Goal: Task Accomplishment & Management: Use online tool/utility

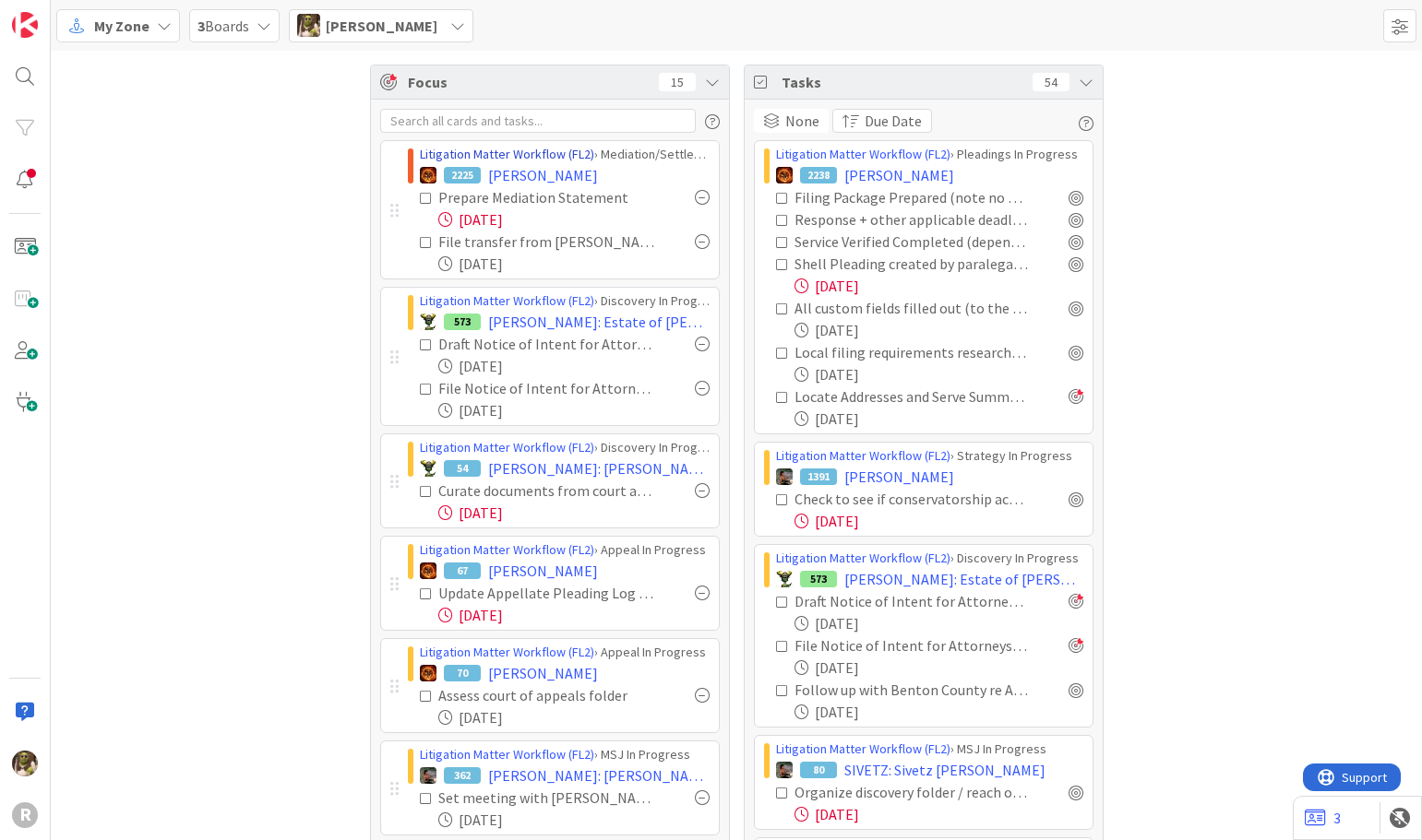
click at [560, 161] on link "Litigation Matter Workflow (FL2)" at bounding box center [507, 154] width 174 height 16
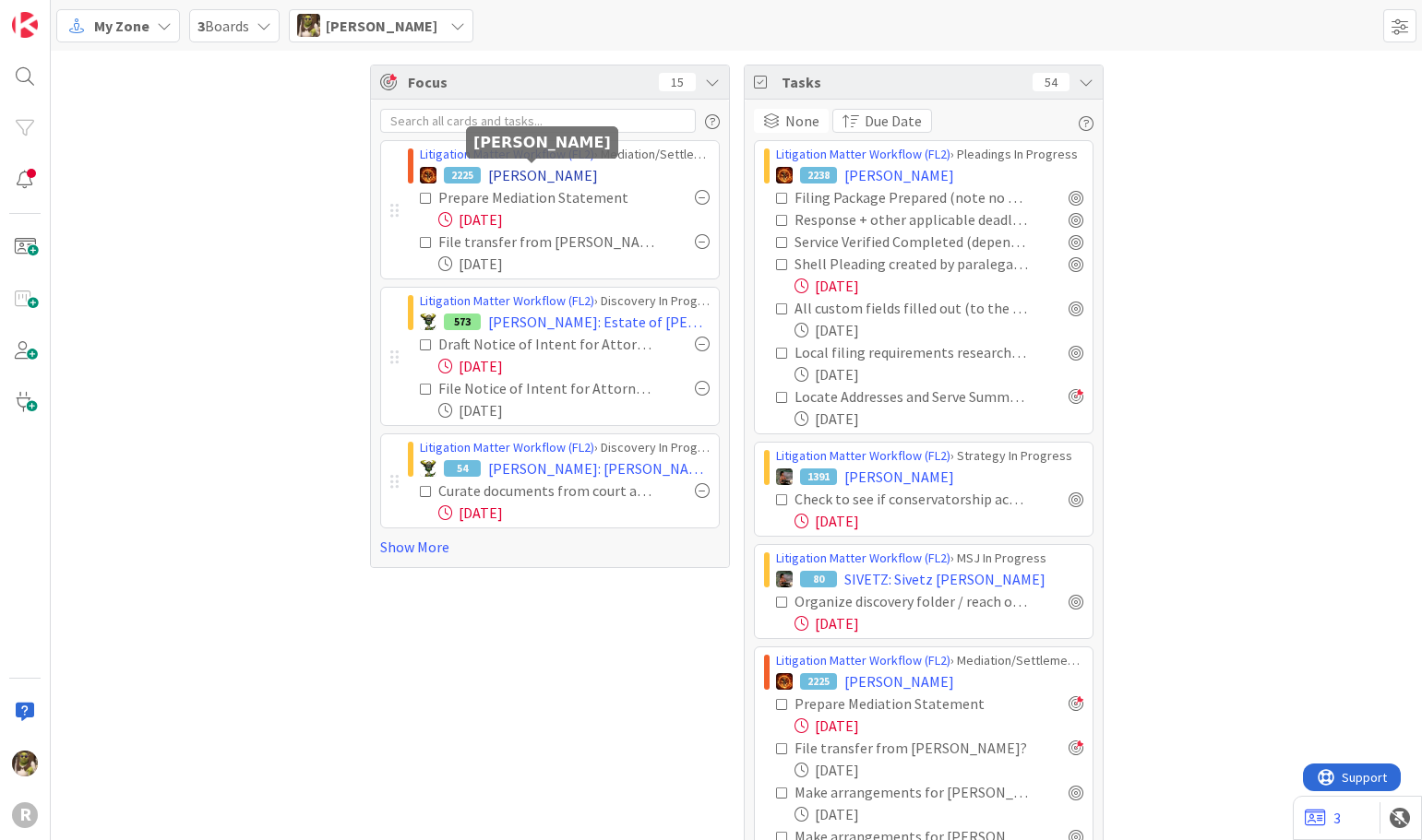
click at [548, 171] on span "[PERSON_NAME]" at bounding box center [543, 175] width 110 height 22
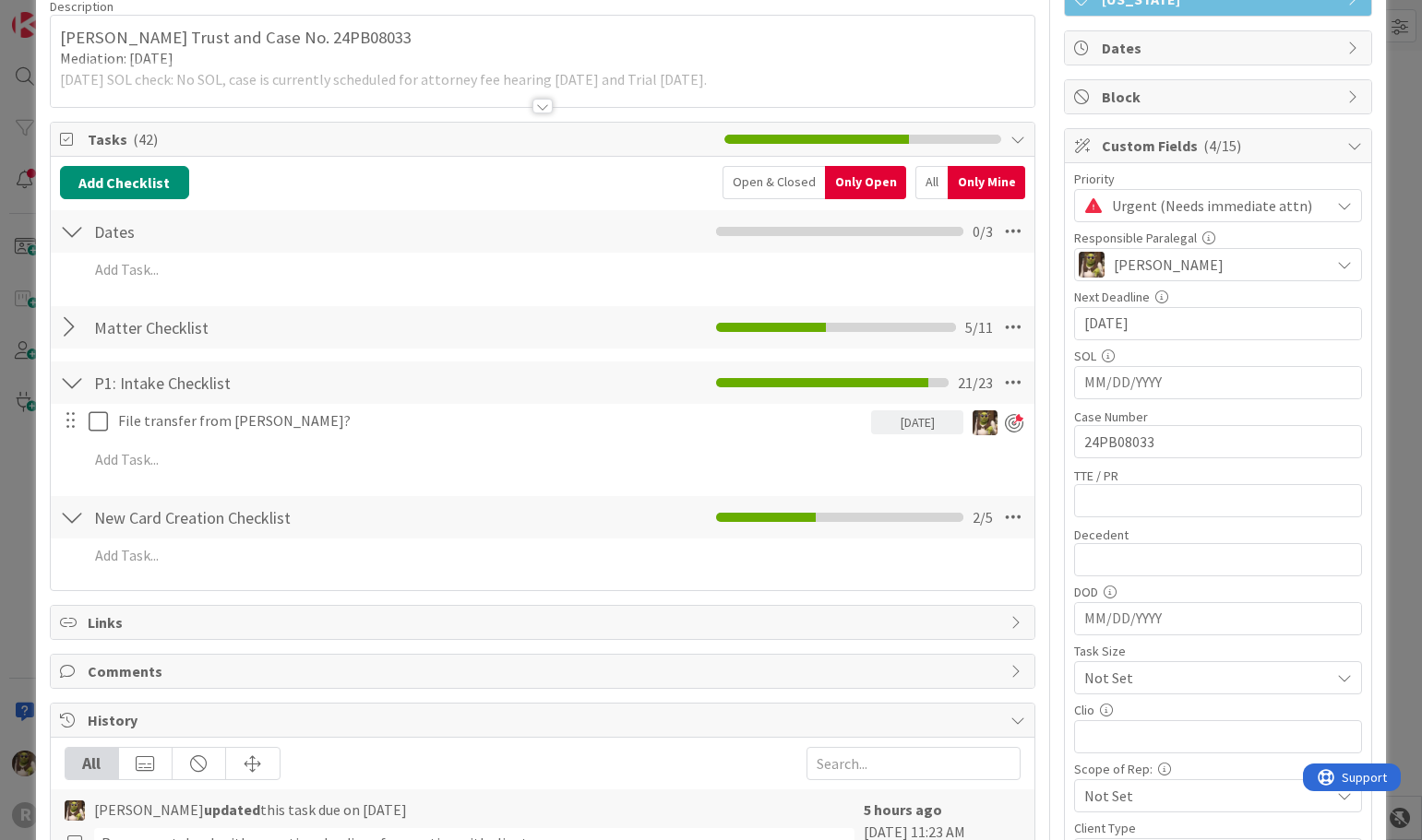
scroll to position [185, 0]
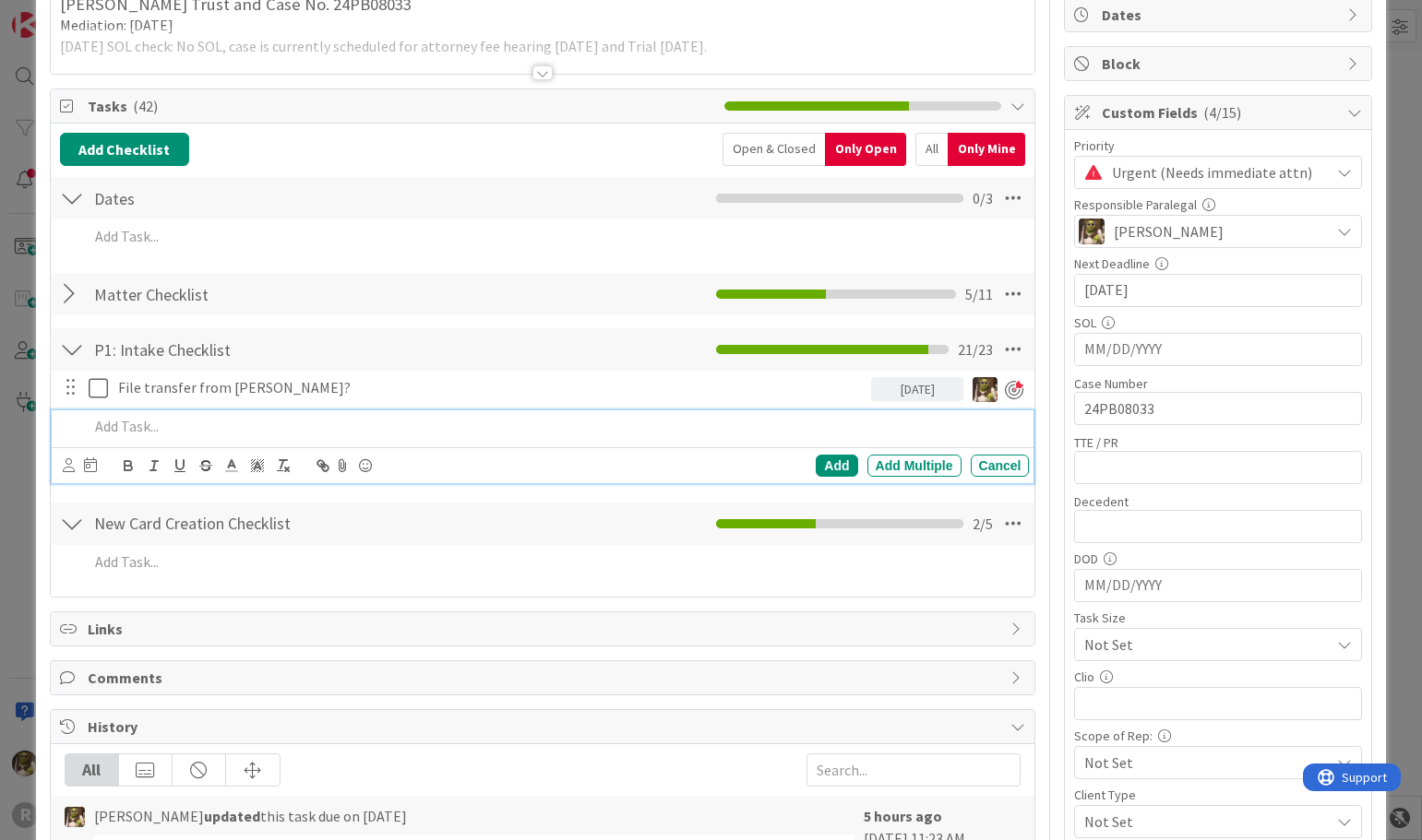
click at [180, 418] on p at bounding box center [555, 427] width 934 height 21
click at [64, 459] on icon at bounding box center [68, 465] width 12 height 13
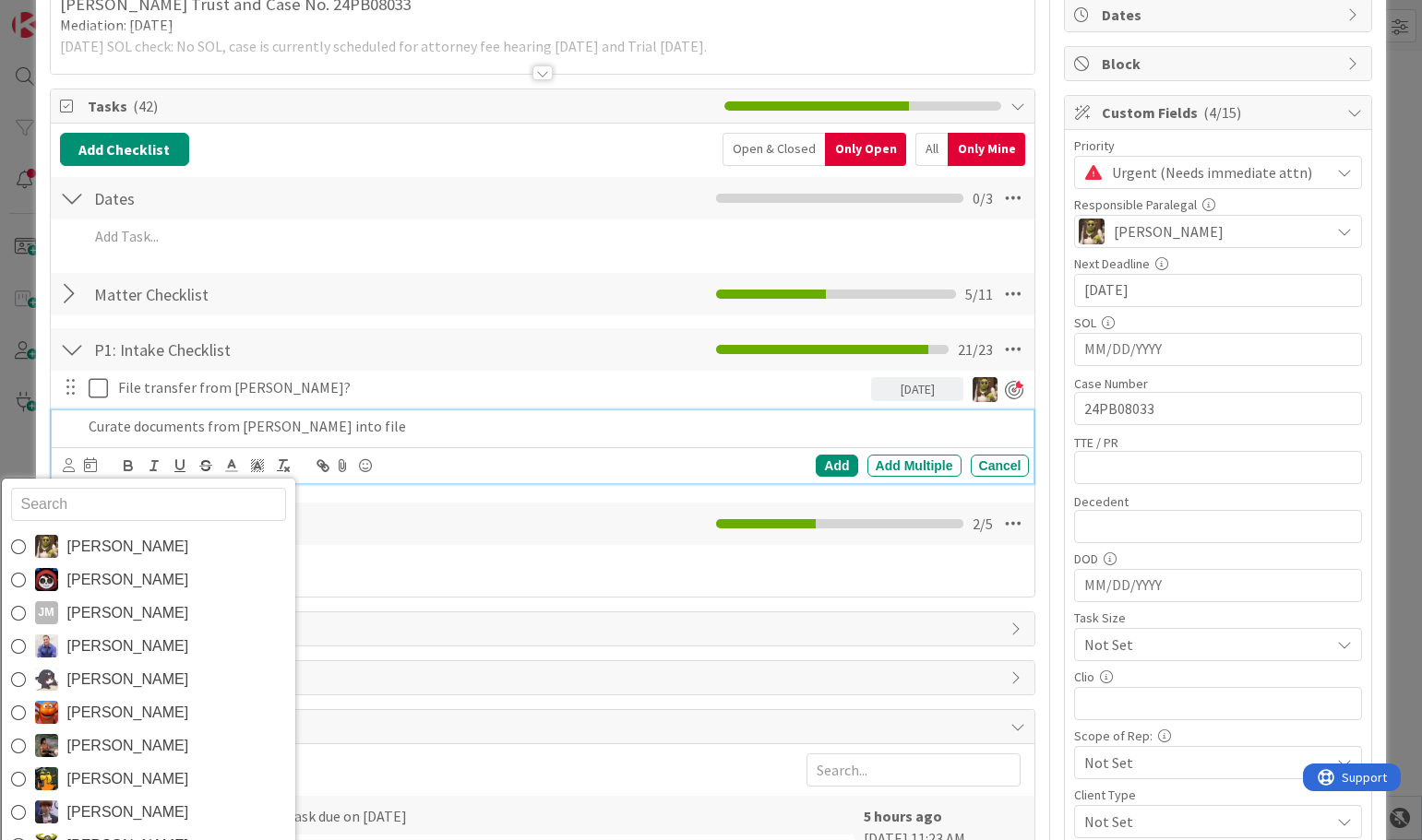
click at [111, 547] on span "[PERSON_NAME]" at bounding box center [128, 547] width 122 height 28
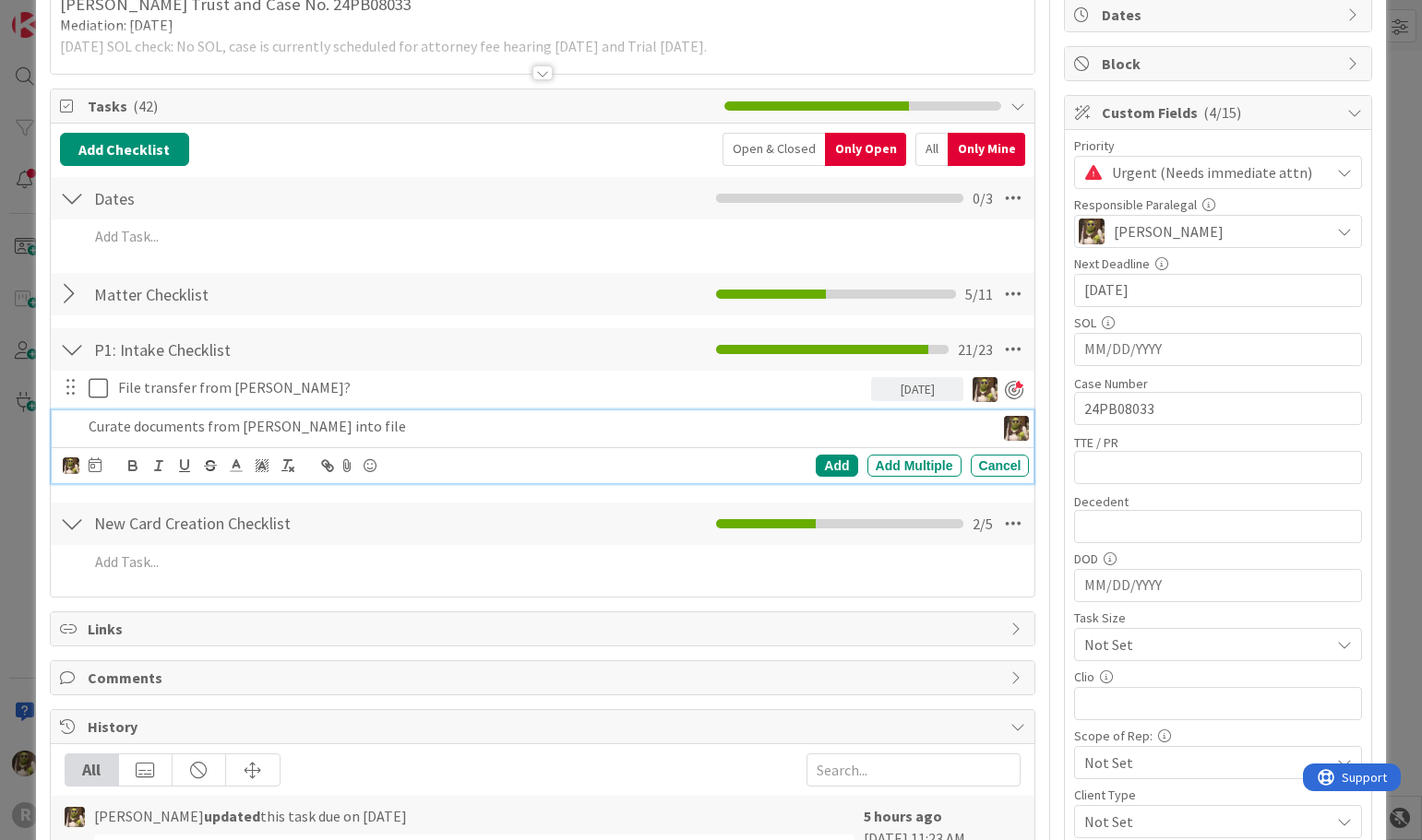
click at [96, 482] on div "Devine Gines Jasmin Sanchez JM Jeff Myers John Grant Kelly Nguyen Kiara Adams M…" at bounding box center [543, 465] width 983 height 36
click at [96, 469] on icon at bounding box center [94, 464] width 12 height 14
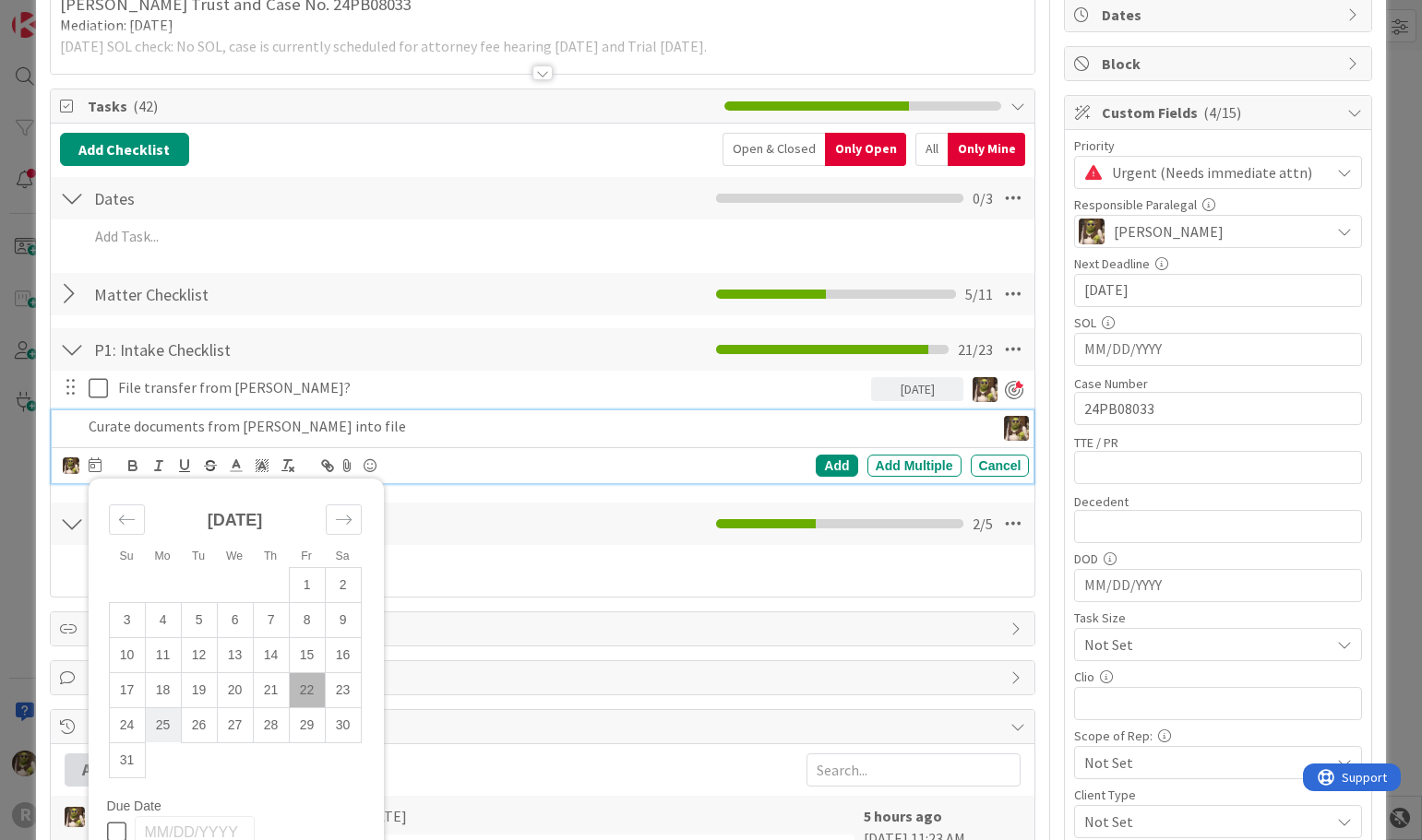
drag, startPoint x: 149, startPoint y: 720, endPoint x: 166, endPoint y: 721, distance: 17.0
click at [155, 721] on td "25" at bounding box center [162, 725] width 36 height 35
click at [816, 462] on div "Add" at bounding box center [836, 465] width 41 height 22
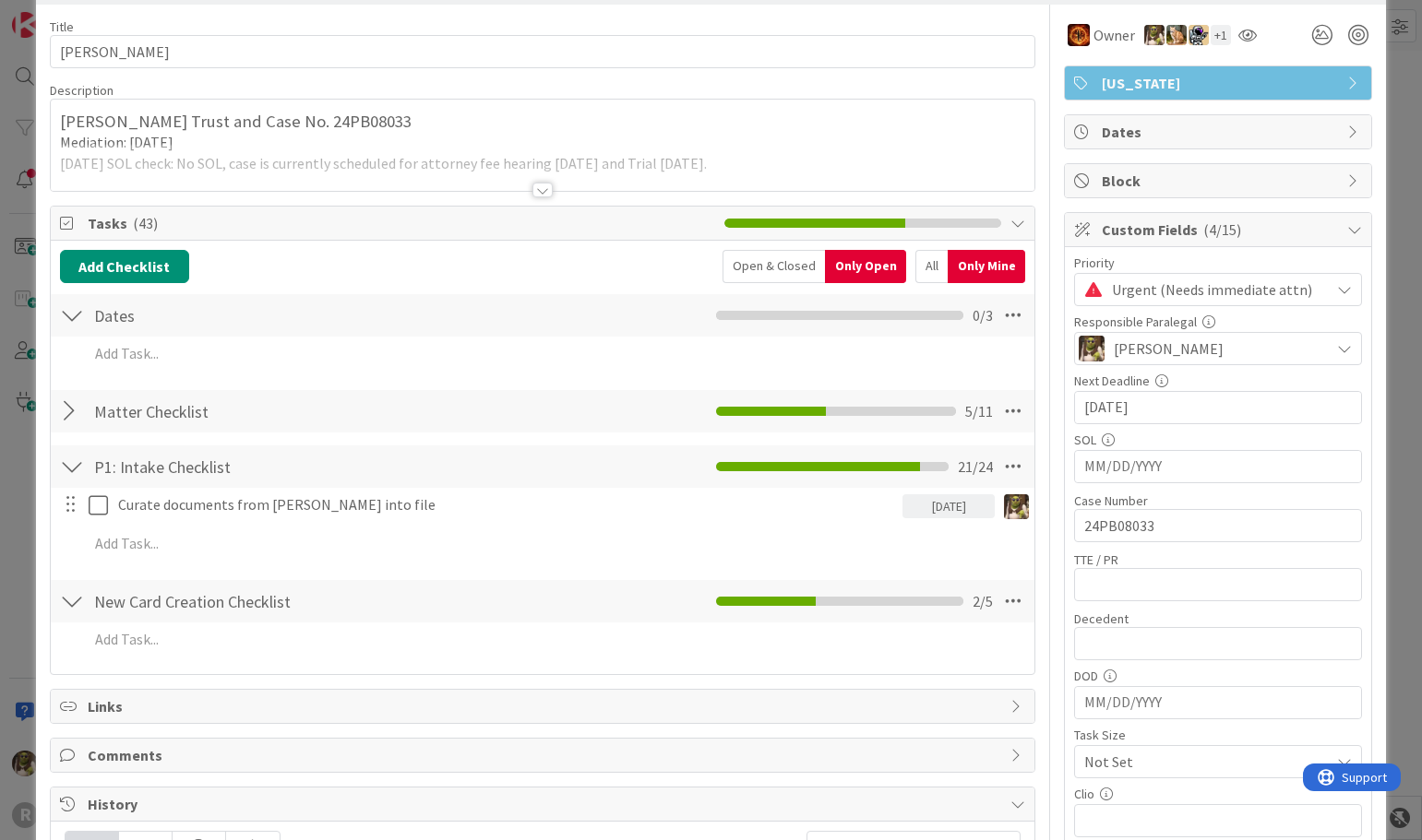
scroll to position [0, 0]
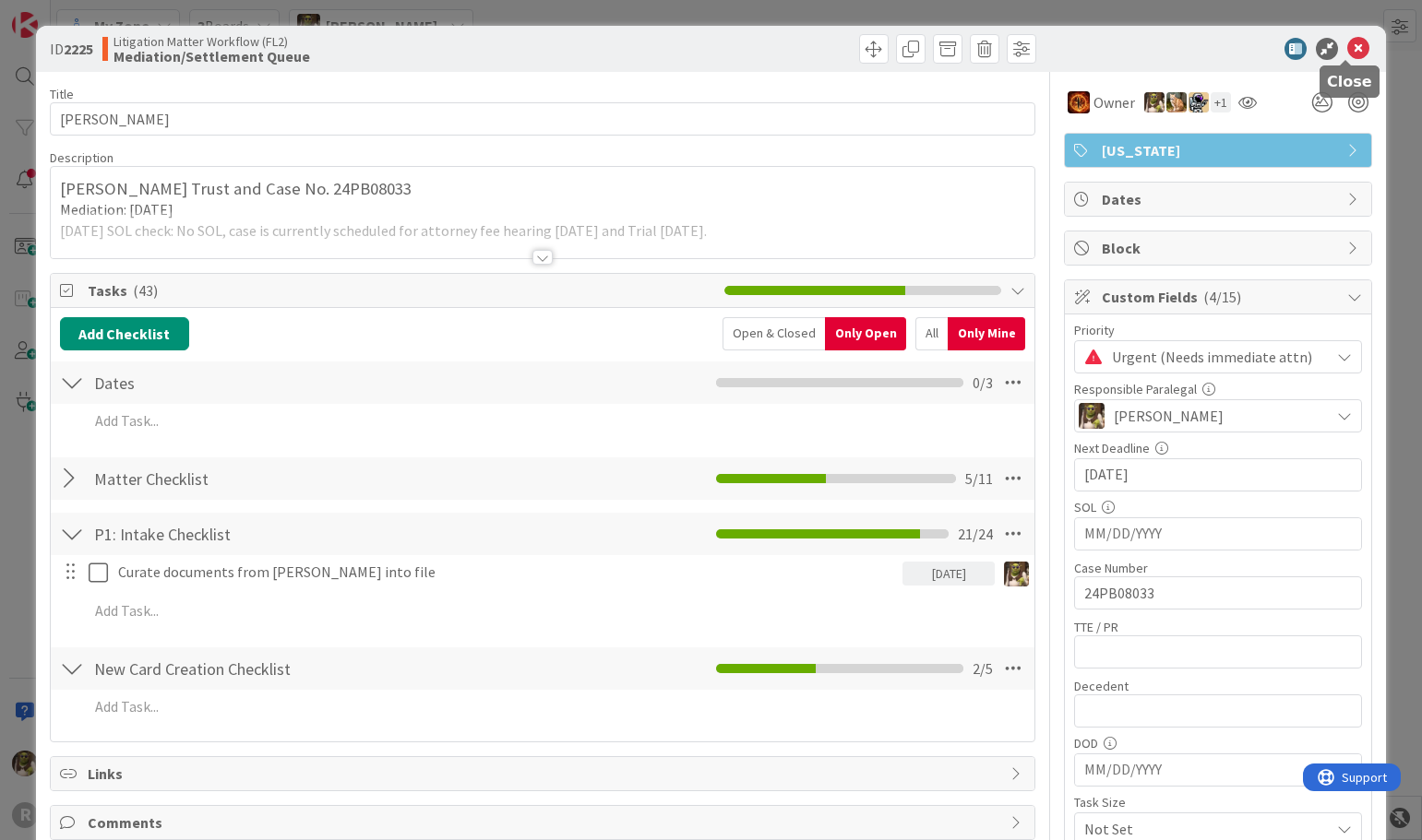
click at [1347, 58] on icon at bounding box center [1358, 48] width 22 height 22
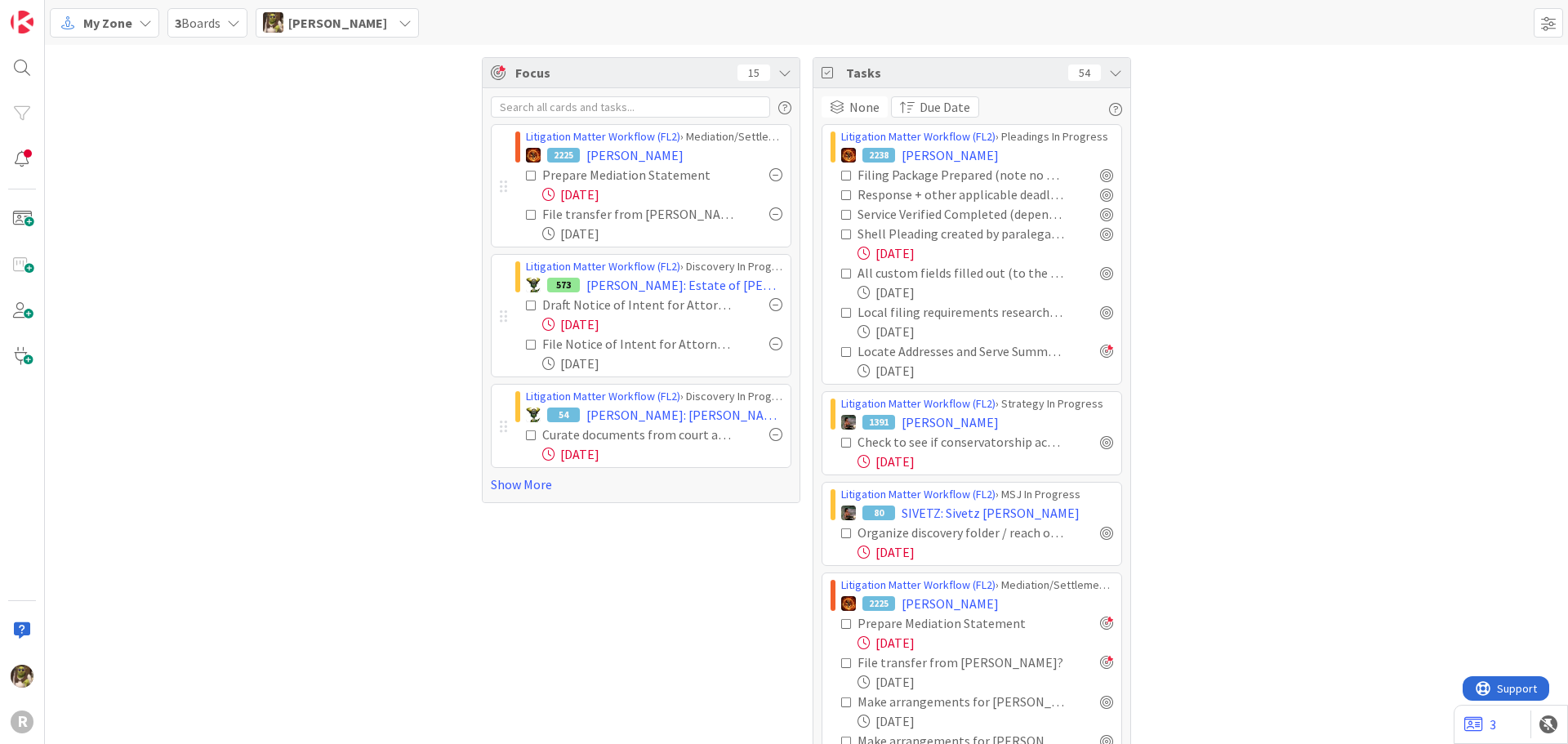
click at [227, 29] on div "3 Boards" at bounding box center [208, 23] width 80 height 30
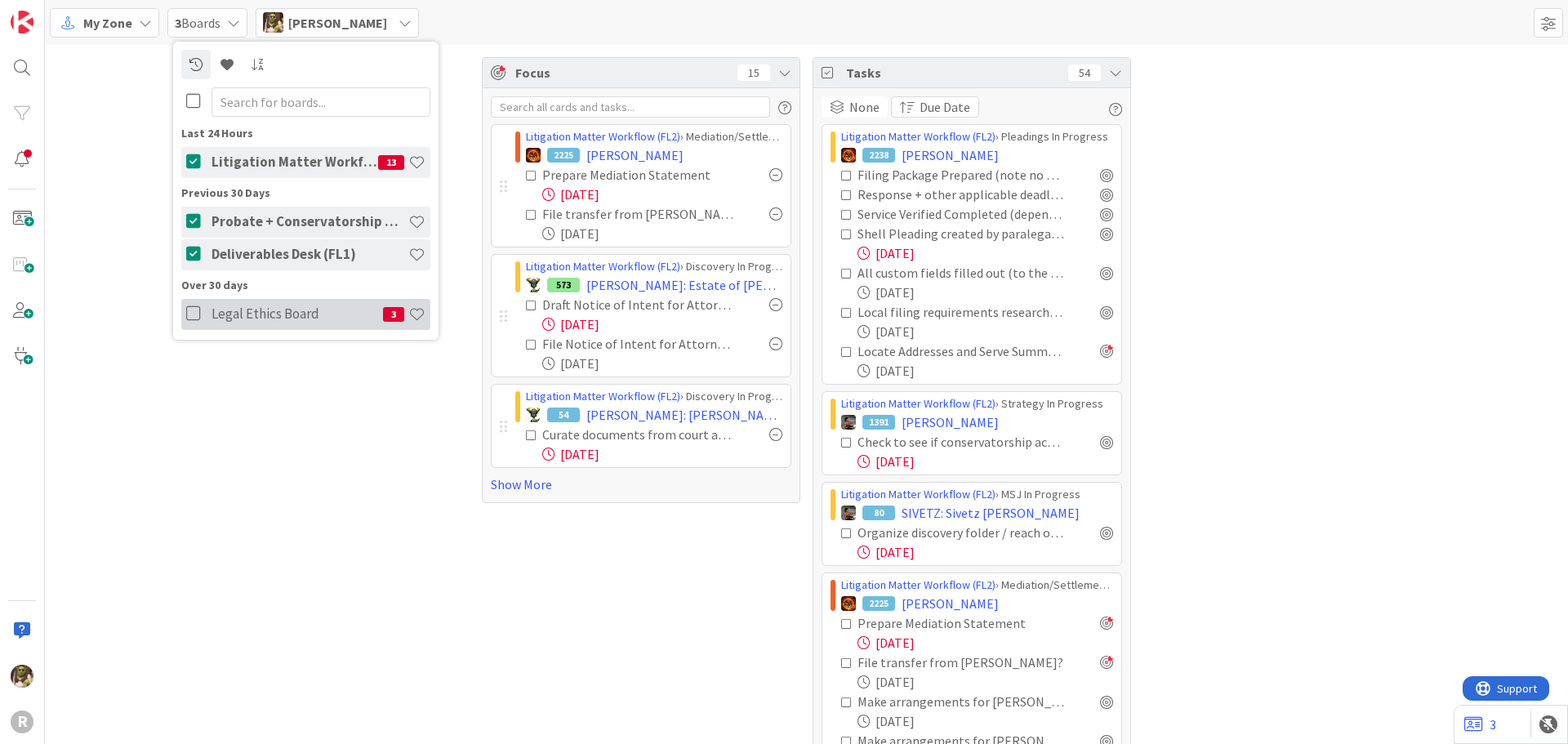
click at [197, 314] on icon at bounding box center [197, 313] width 20 height 16
click at [312, 317] on h4 "Legal Ethics Board" at bounding box center [298, 313] width 172 height 16
click at [313, 318] on h4 "Legal Ethics Board" at bounding box center [298, 313] width 172 height 16
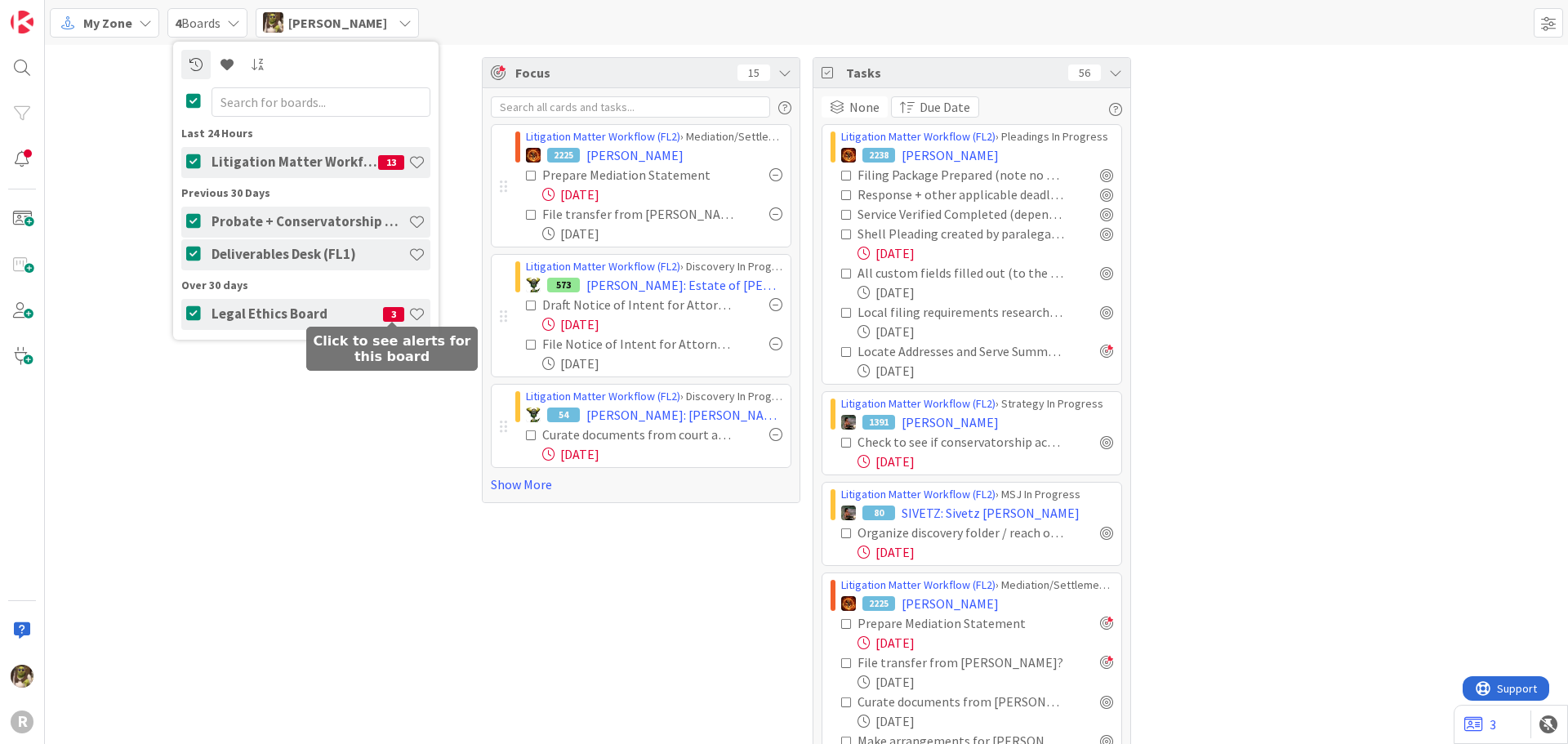
click at [388, 318] on span "3" at bounding box center [393, 314] width 21 height 14
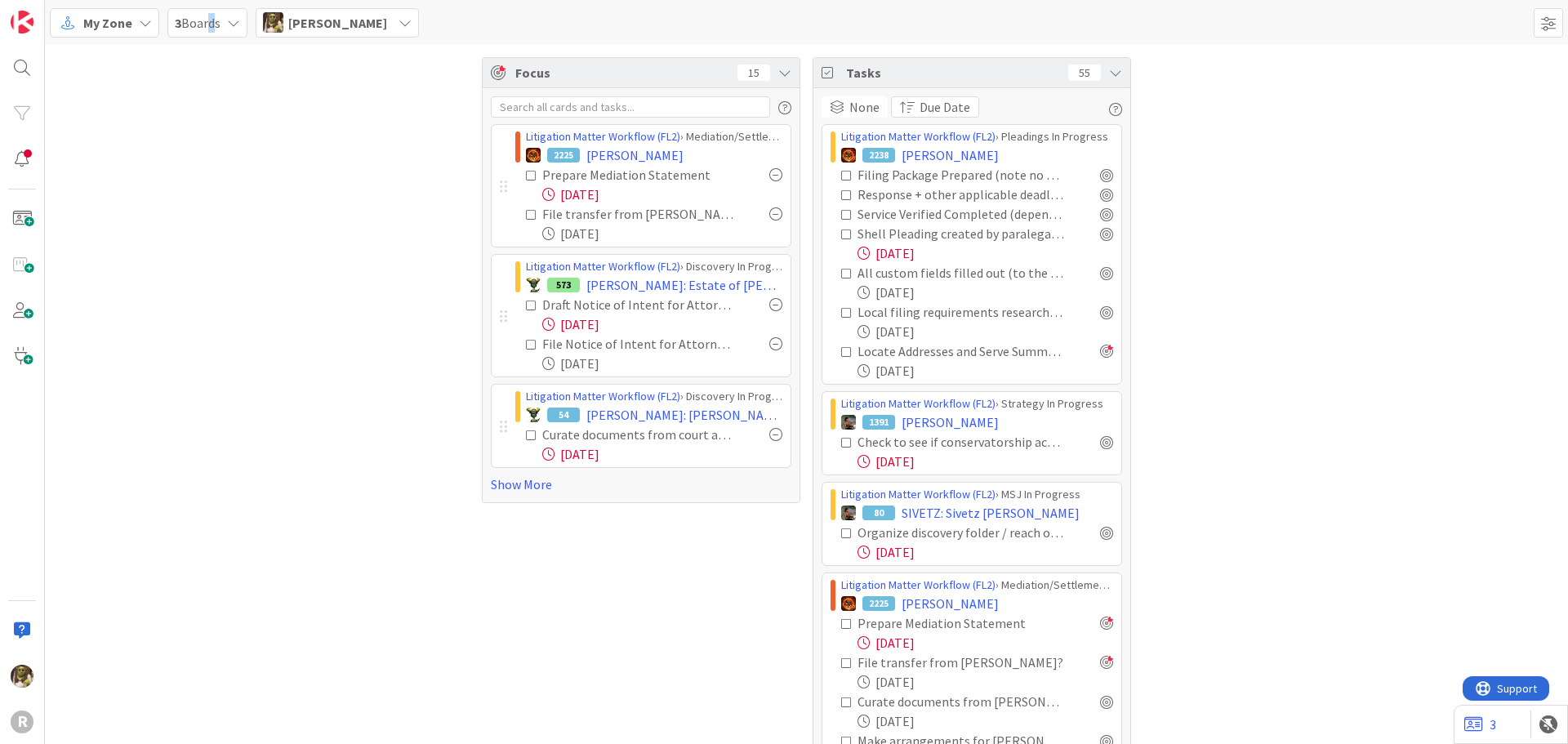
click at [207, 13] on span "3 Boards" at bounding box center [197, 22] width 46 height 20
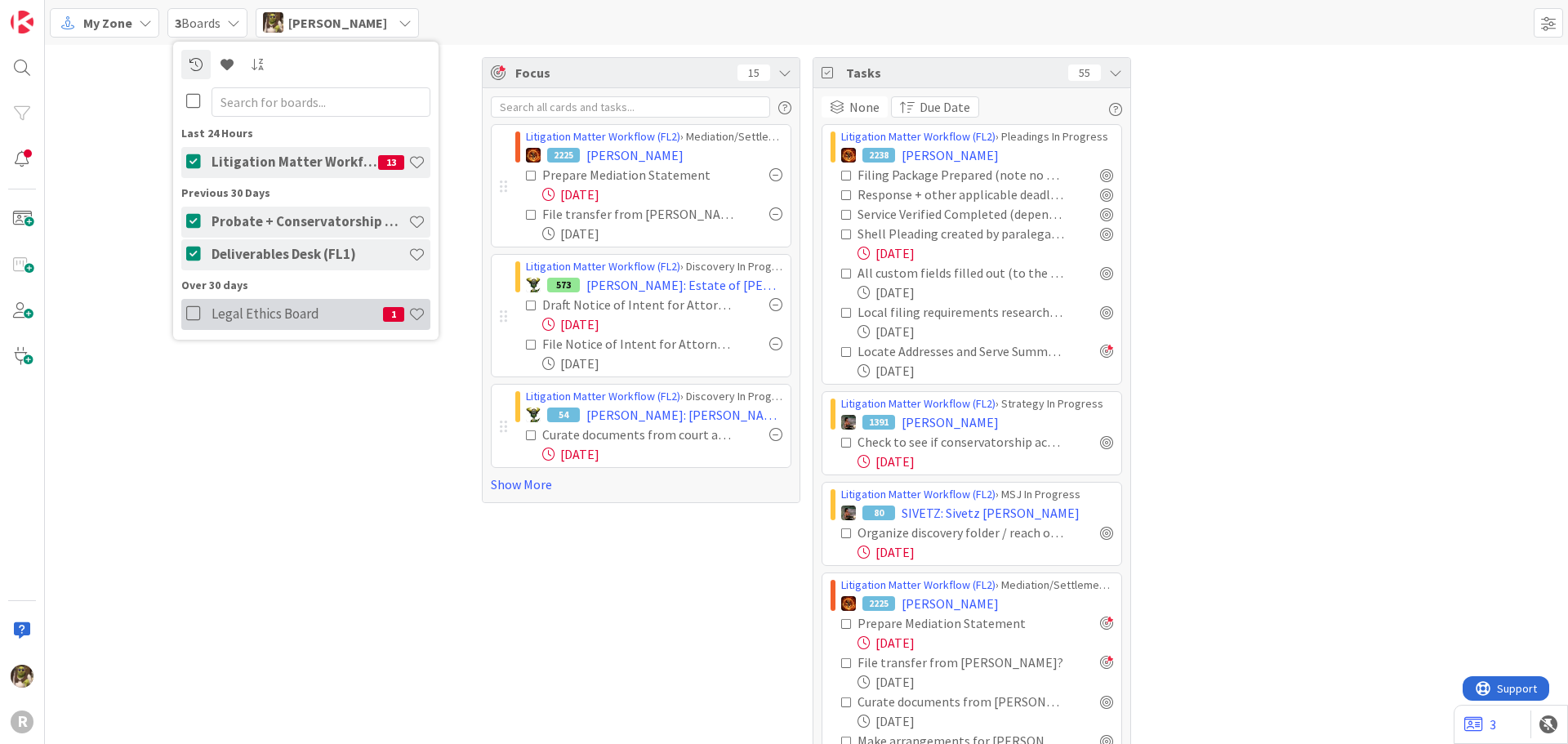
click at [196, 315] on icon at bounding box center [197, 313] width 20 height 16
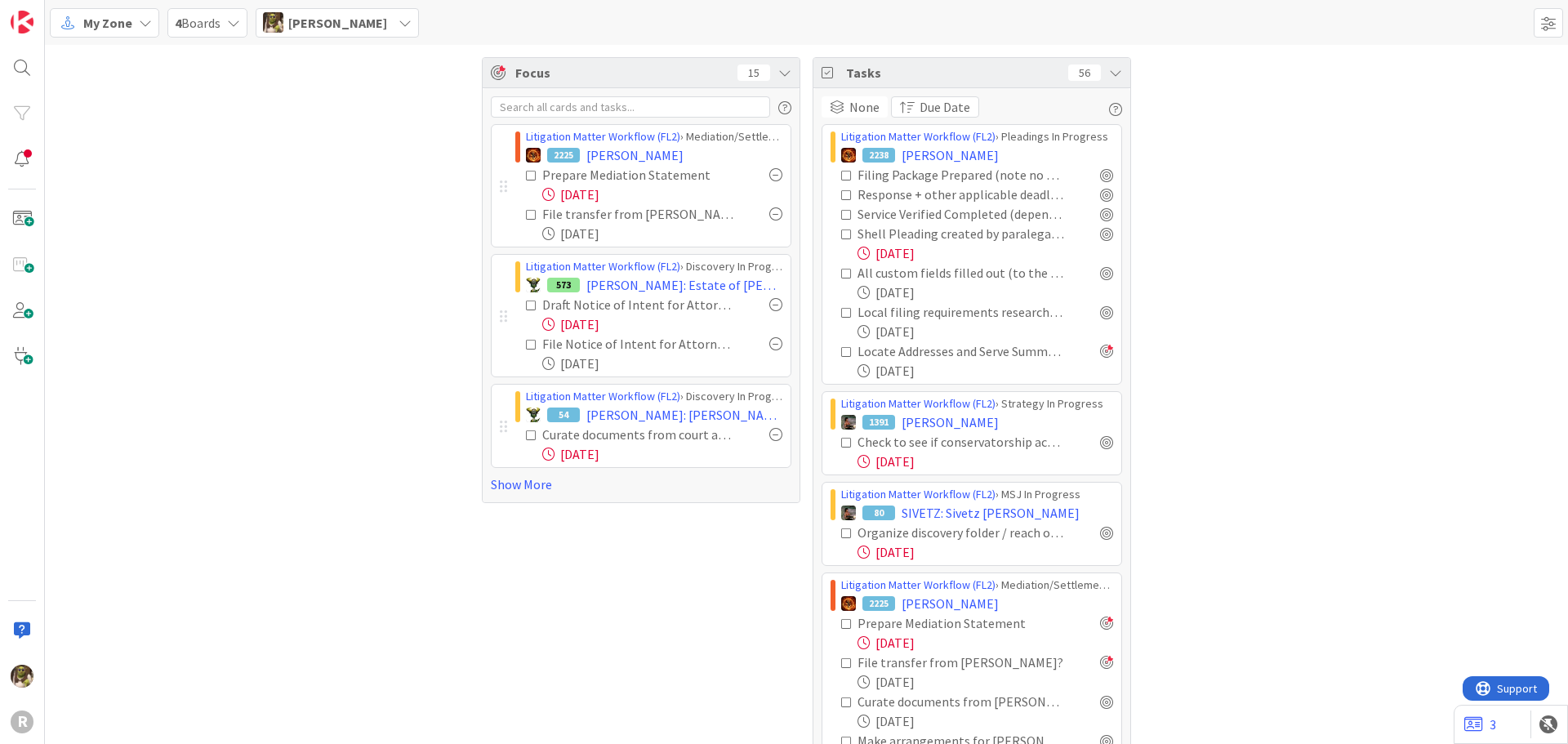
click at [117, 14] on span "My Zone" at bounding box center [108, 22] width 49 height 20
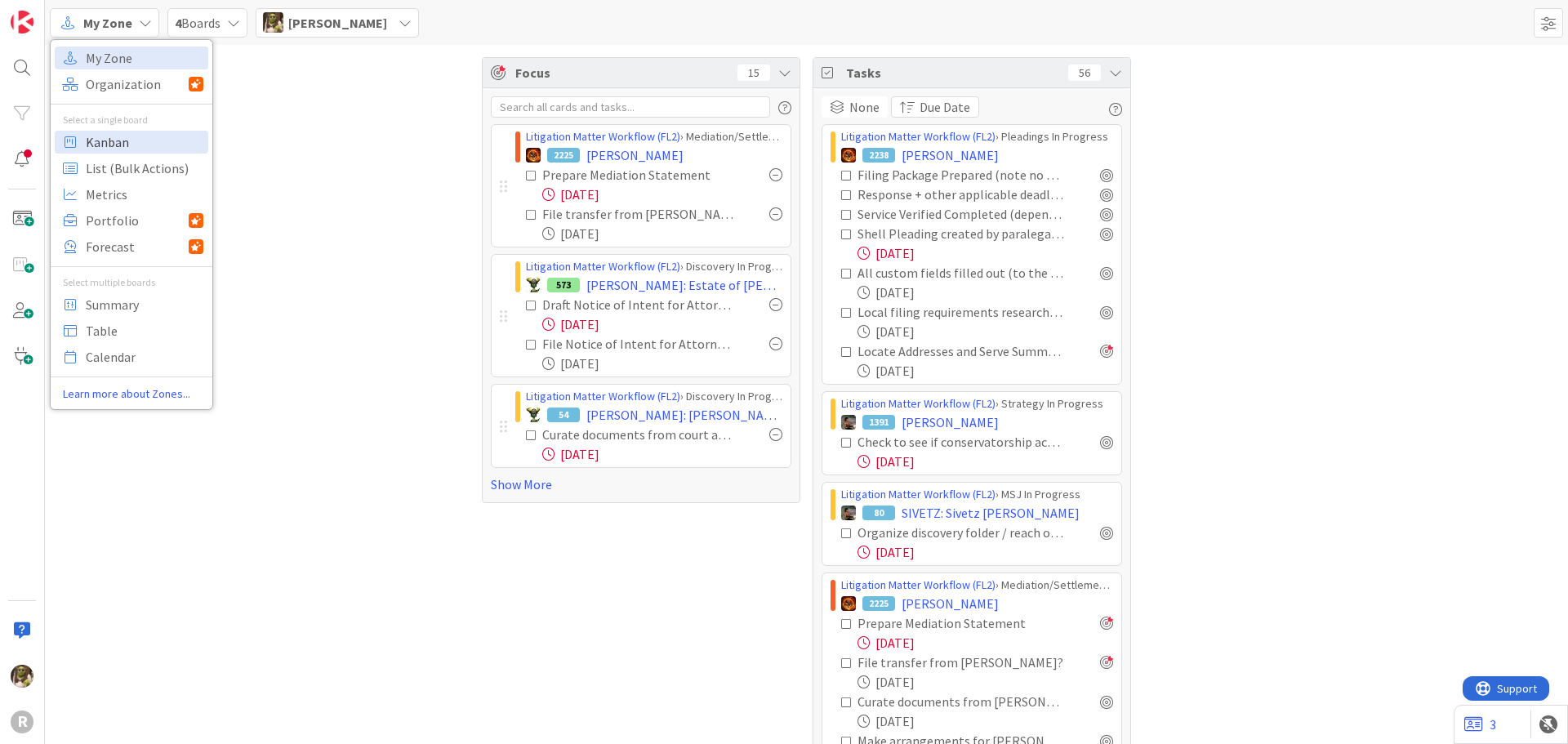
click at [144, 134] on span "Kanban" at bounding box center [145, 142] width 117 height 25
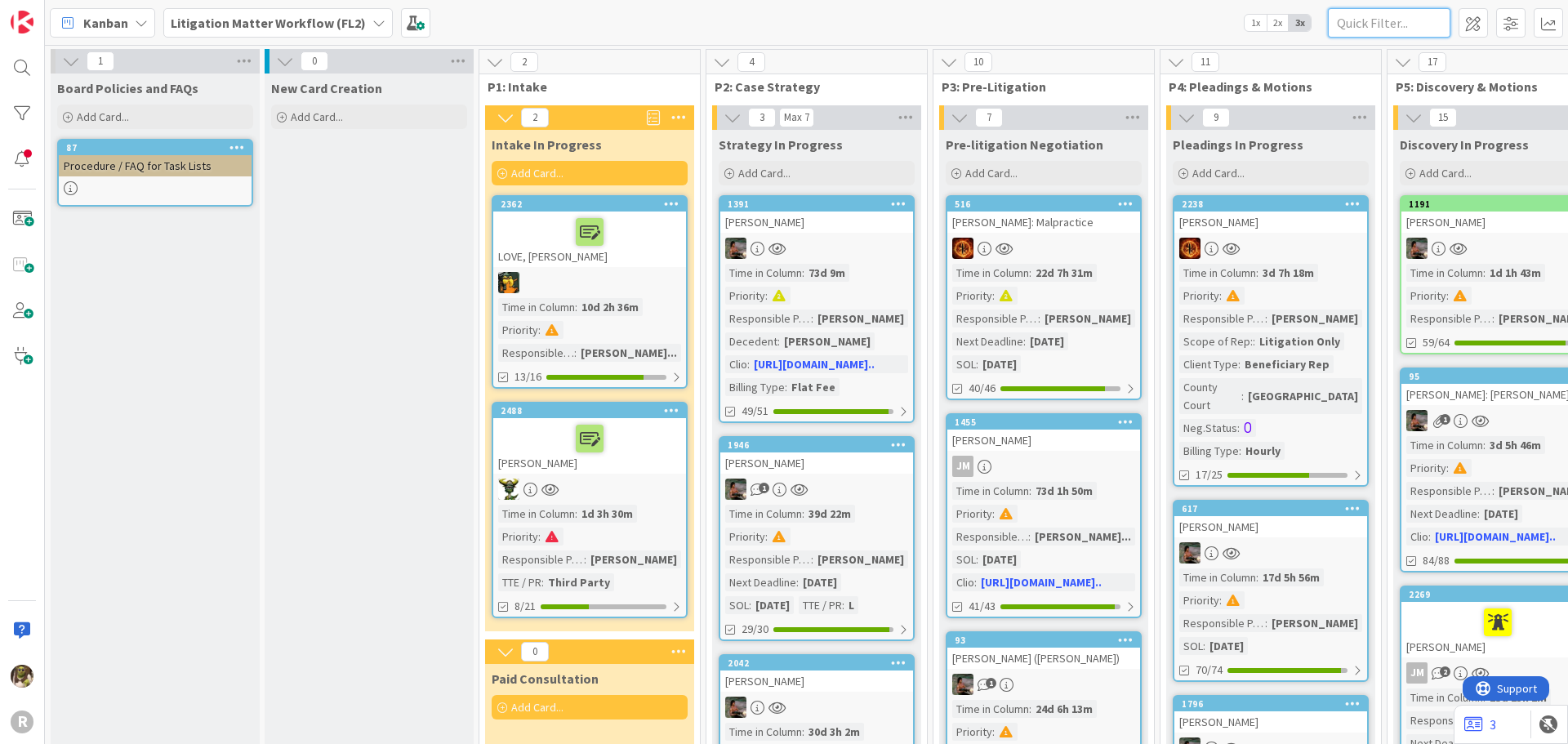
click at [1257, 21] on input "text" at bounding box center [1389, 23] width 123 height 30
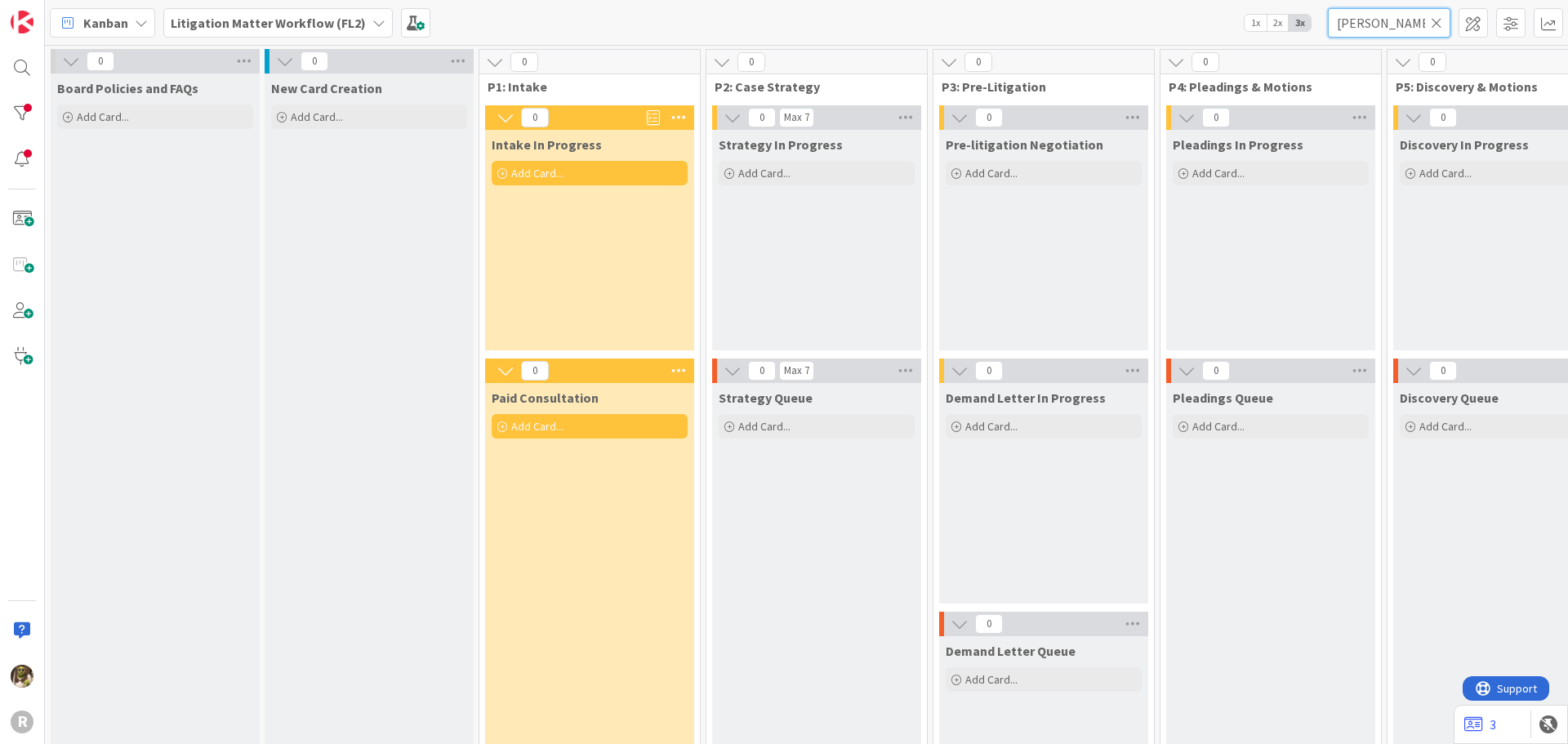
type input "janzen"
click at [368, 31] on div "Litigation Matter Workflow (FL2)" at bounding box center [278, 23] width 230 height 30
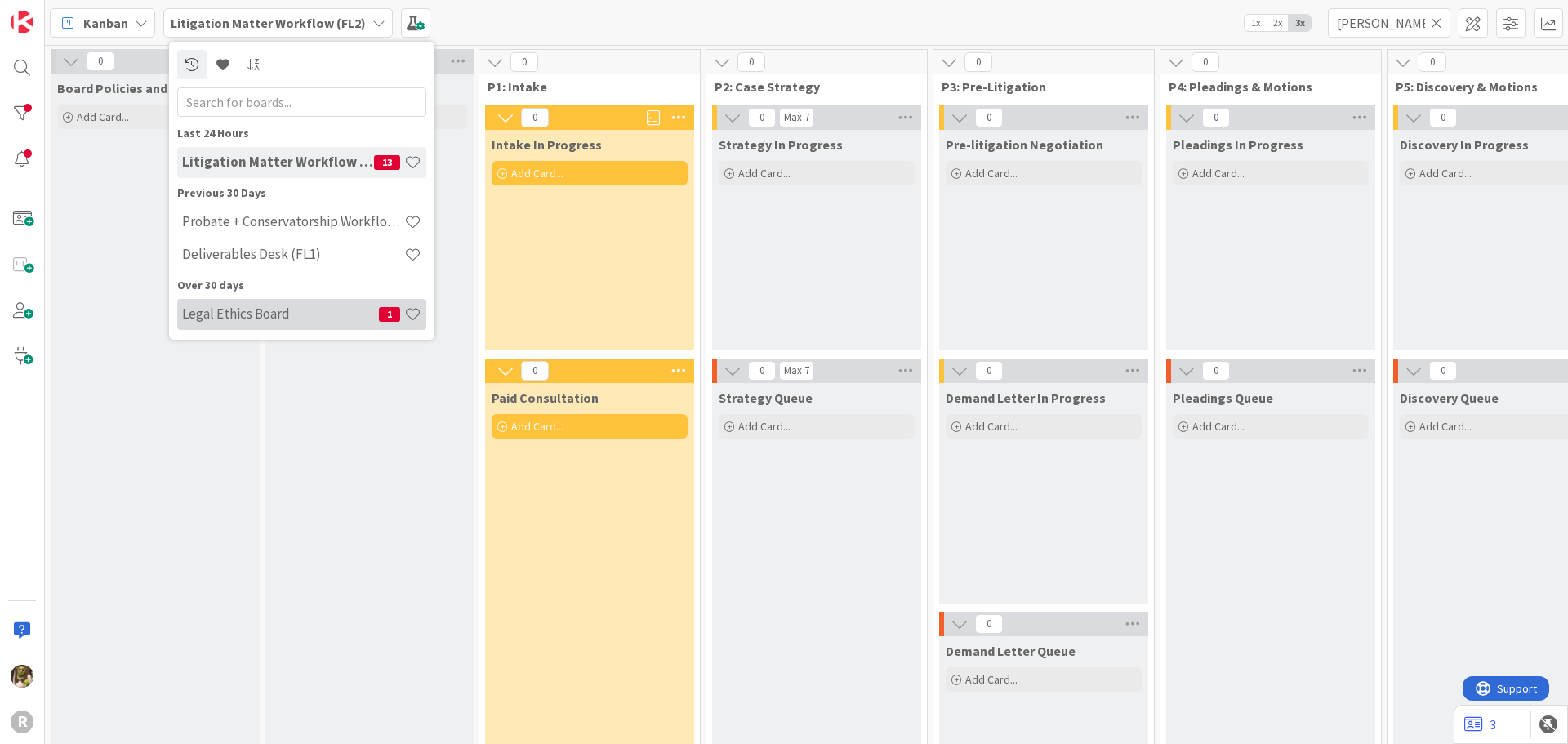
click at [267, 323] on div "Legal Ethics Board 1" at bounding box center [301, 314] width 249 height 31
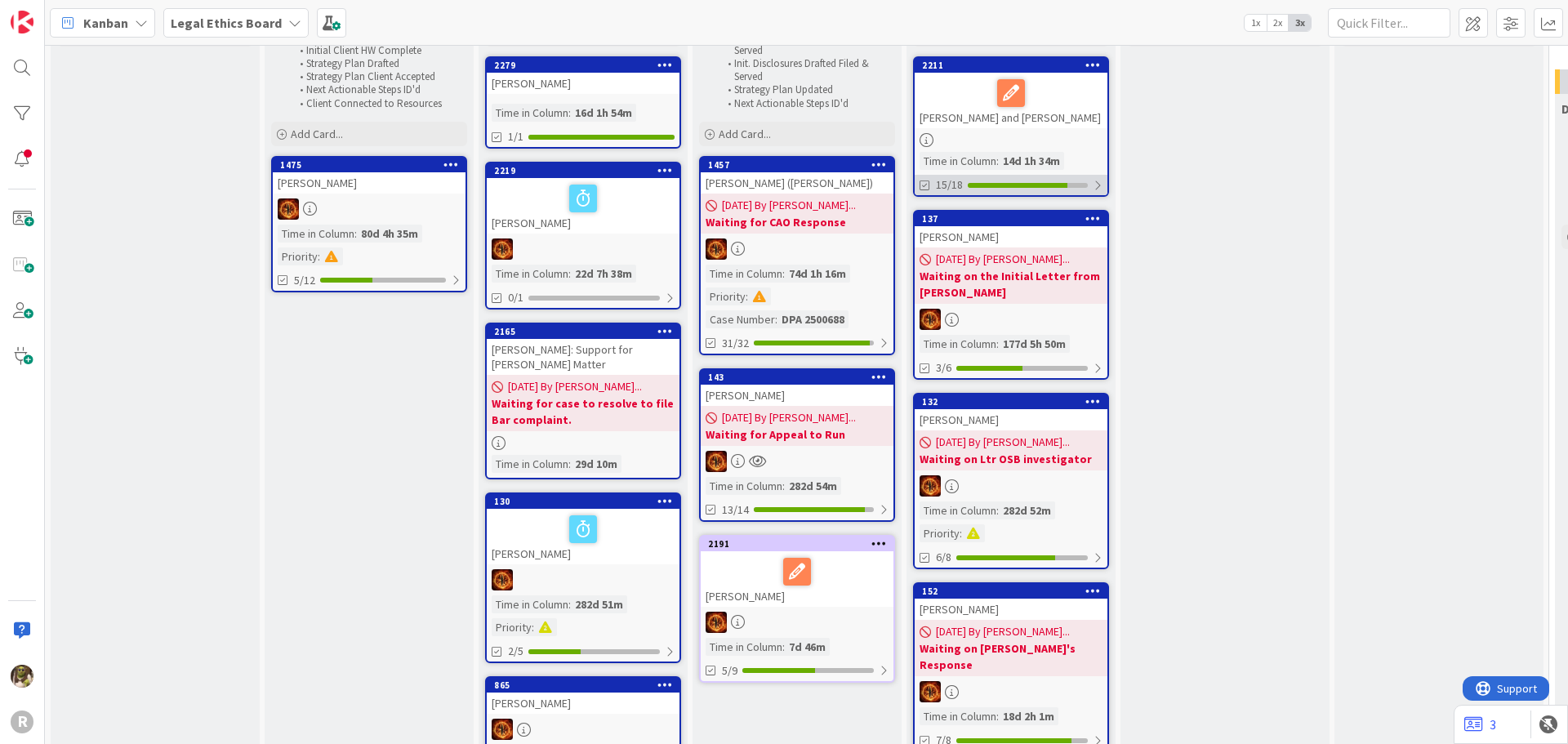
scroll to position [82, 0]
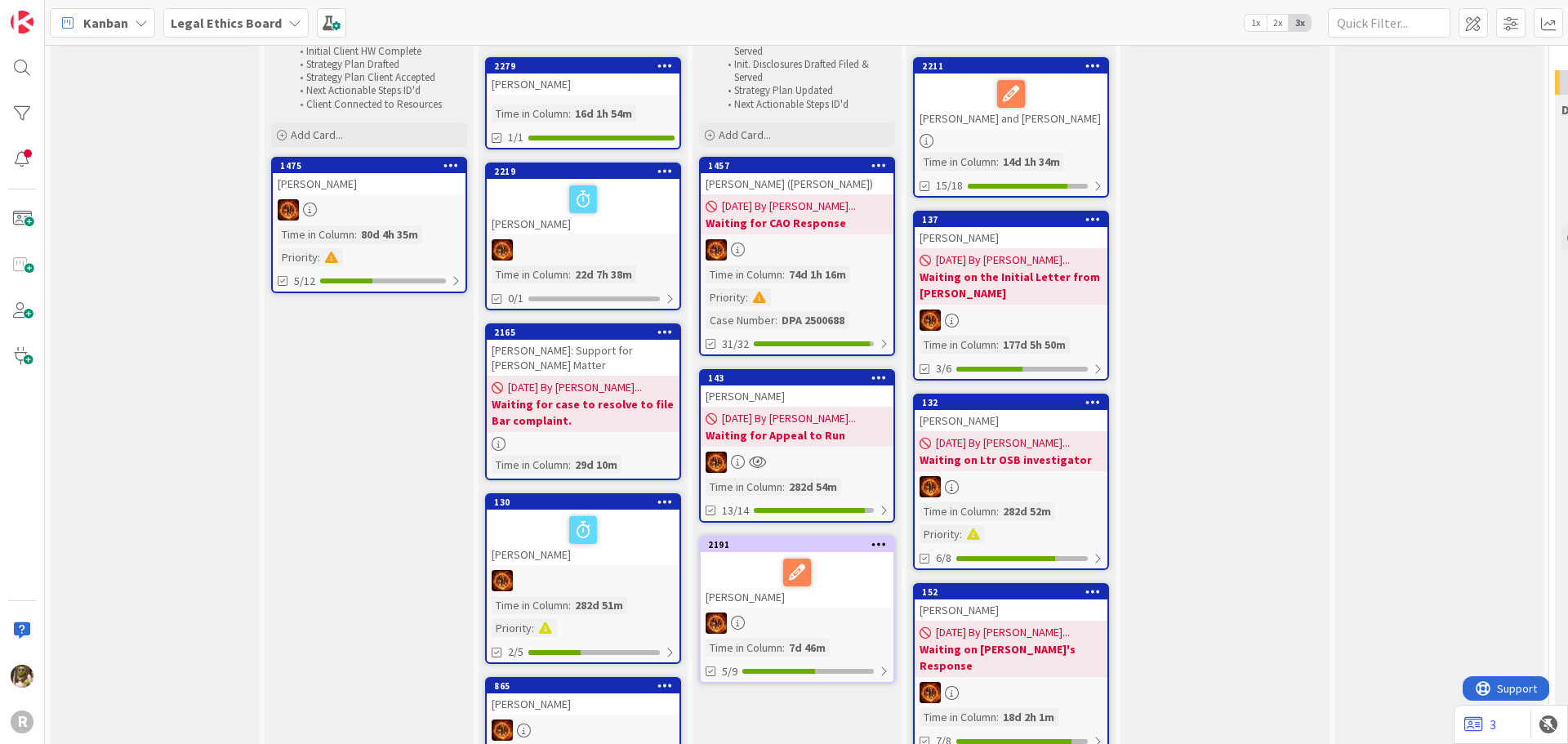
click at [1041, 103] on div at bounding box center [1011, 94] width 183 height 34
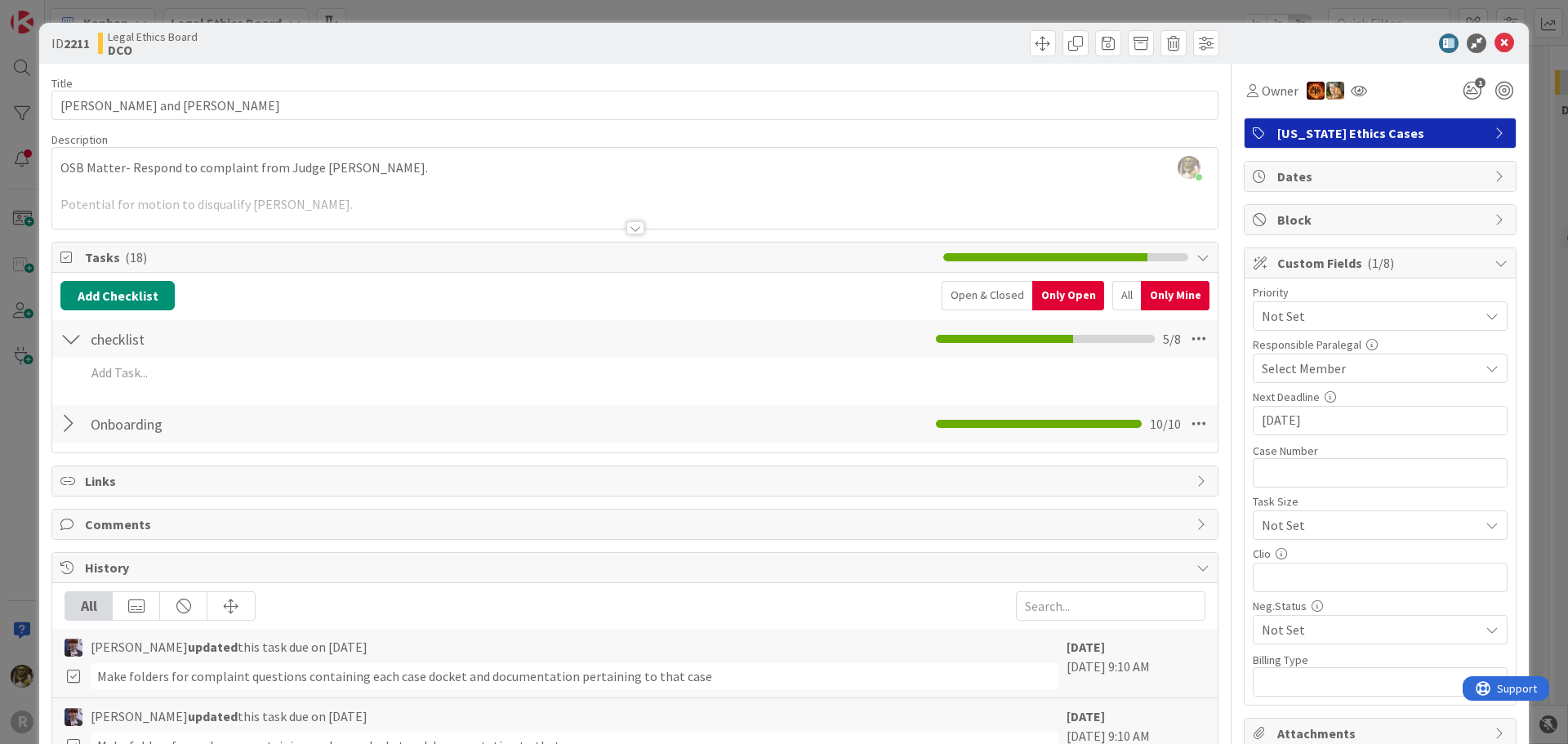
click at [632, 230] on div at bounding box center [635, 227] width 18 height 13
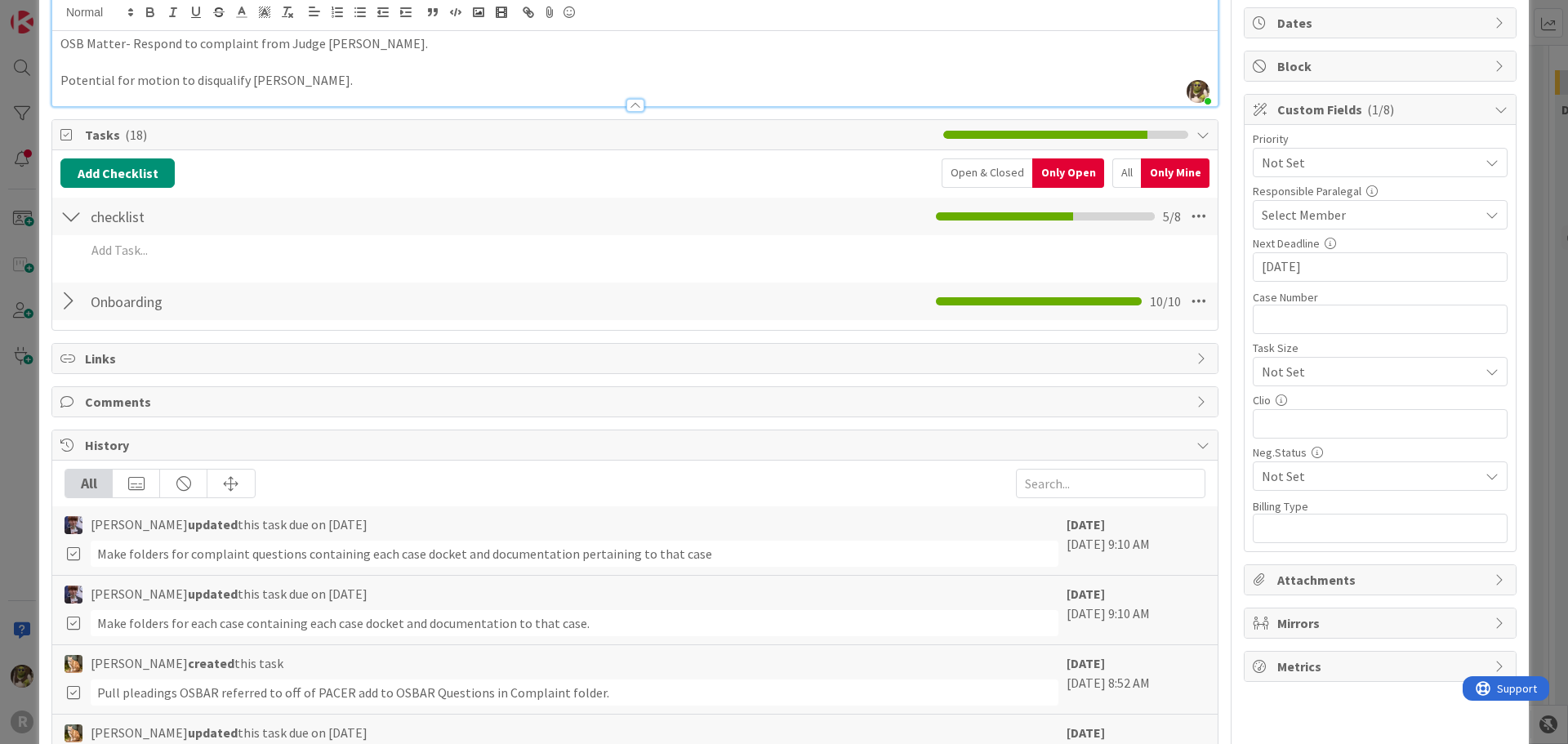
scroll to position [163, 0]
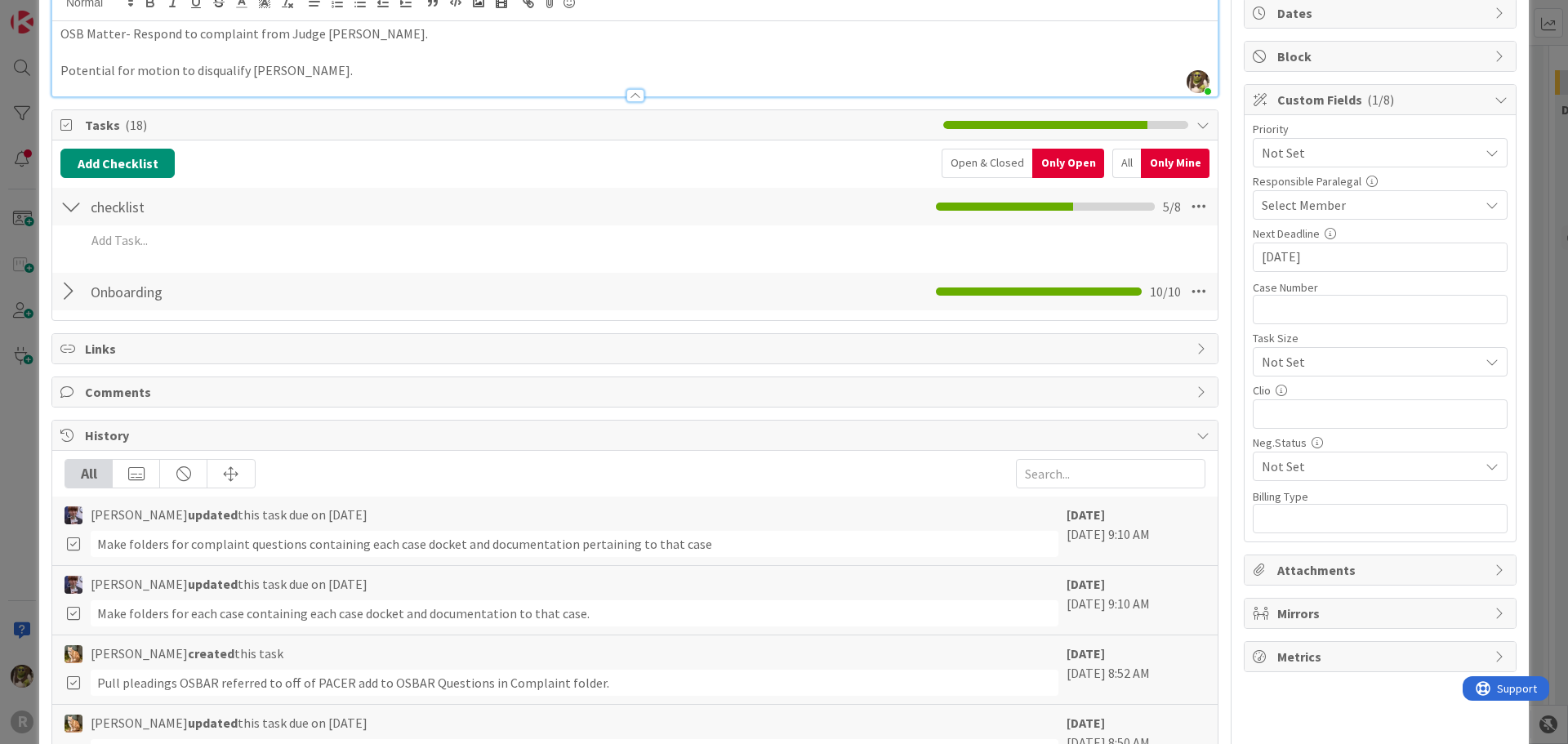
click at [1120, 166] on div "All" at bounding box center [1126, 163] width 29 height 30
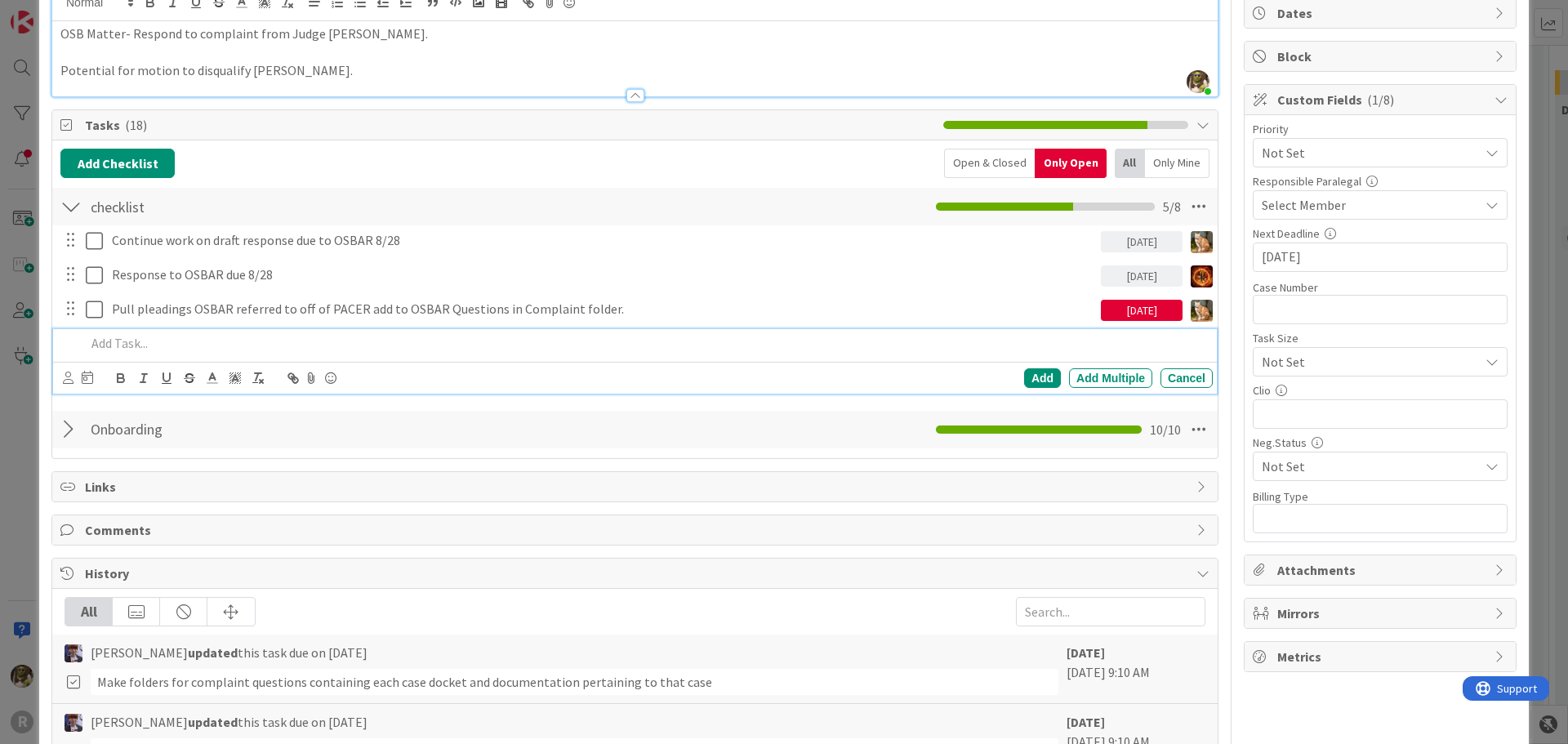
click at [131, 351] on p at bounding box center [646, 344] width 1120 height 19
click at [60, 381] on div "Add Add Multiple Cancel" at bounding box center [635, 377] width 1164 height 31
click at [71, 377] on icon at bounding box center [68, 378] width 10 height 12
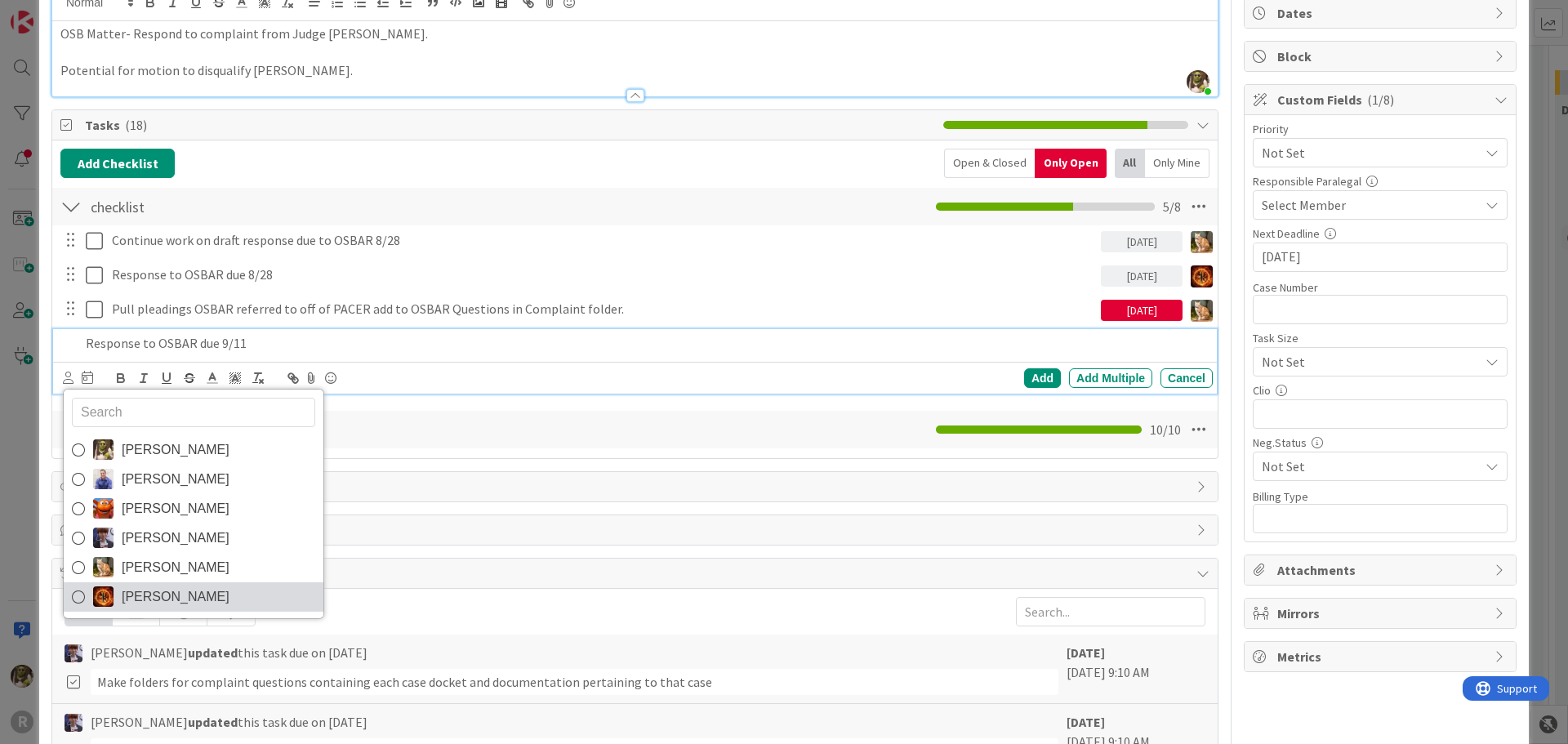
click at [145, 601] on span "[PERSON_NAME]" at bounding box center [175, 597] width 108 height 25
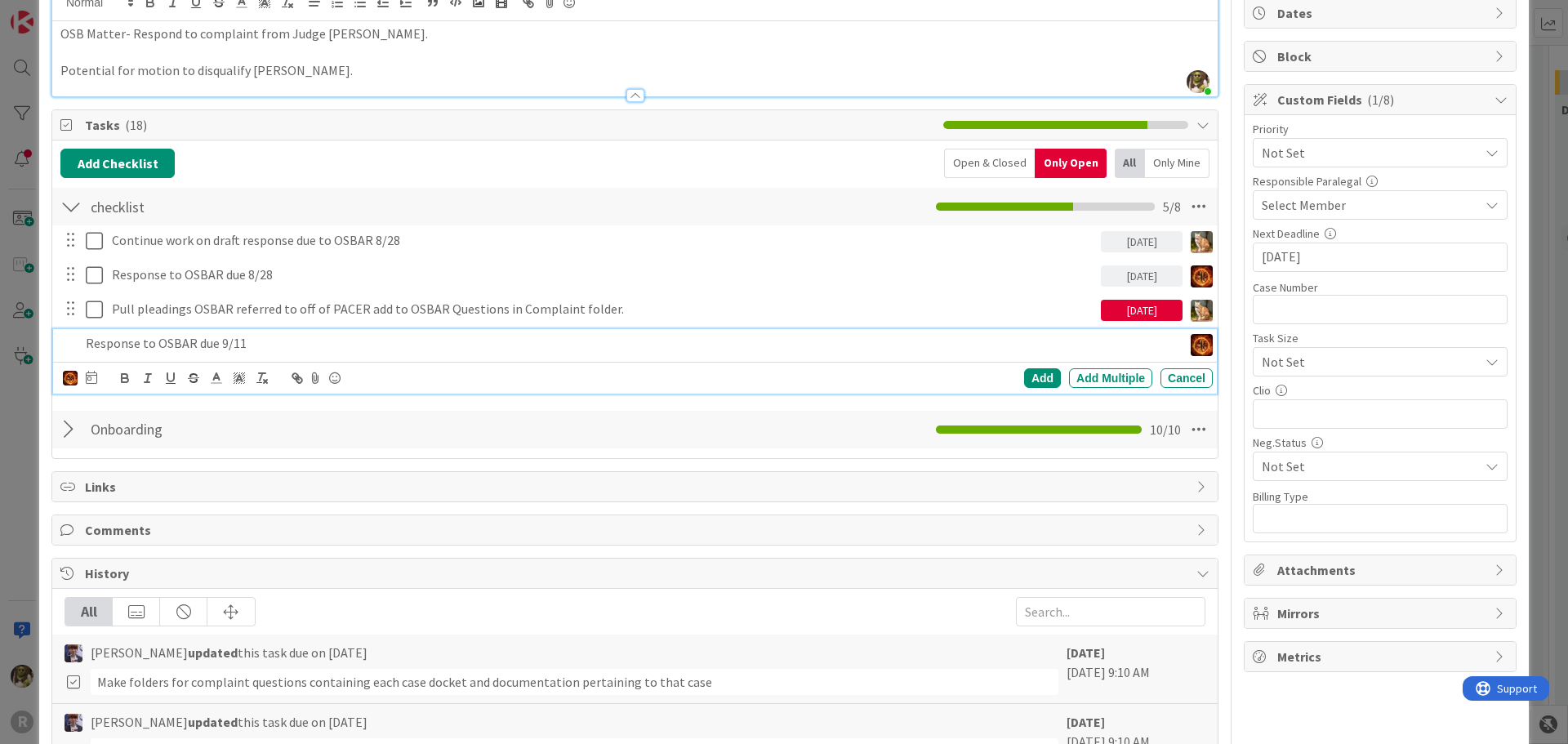
drag, startPoint x: 86, startPoint y: 386, endPoint x: 90, endPoint y: 377, distance: 9.8
click at [88, 381] on div at bounding box center [91, 378] width 11 height 20
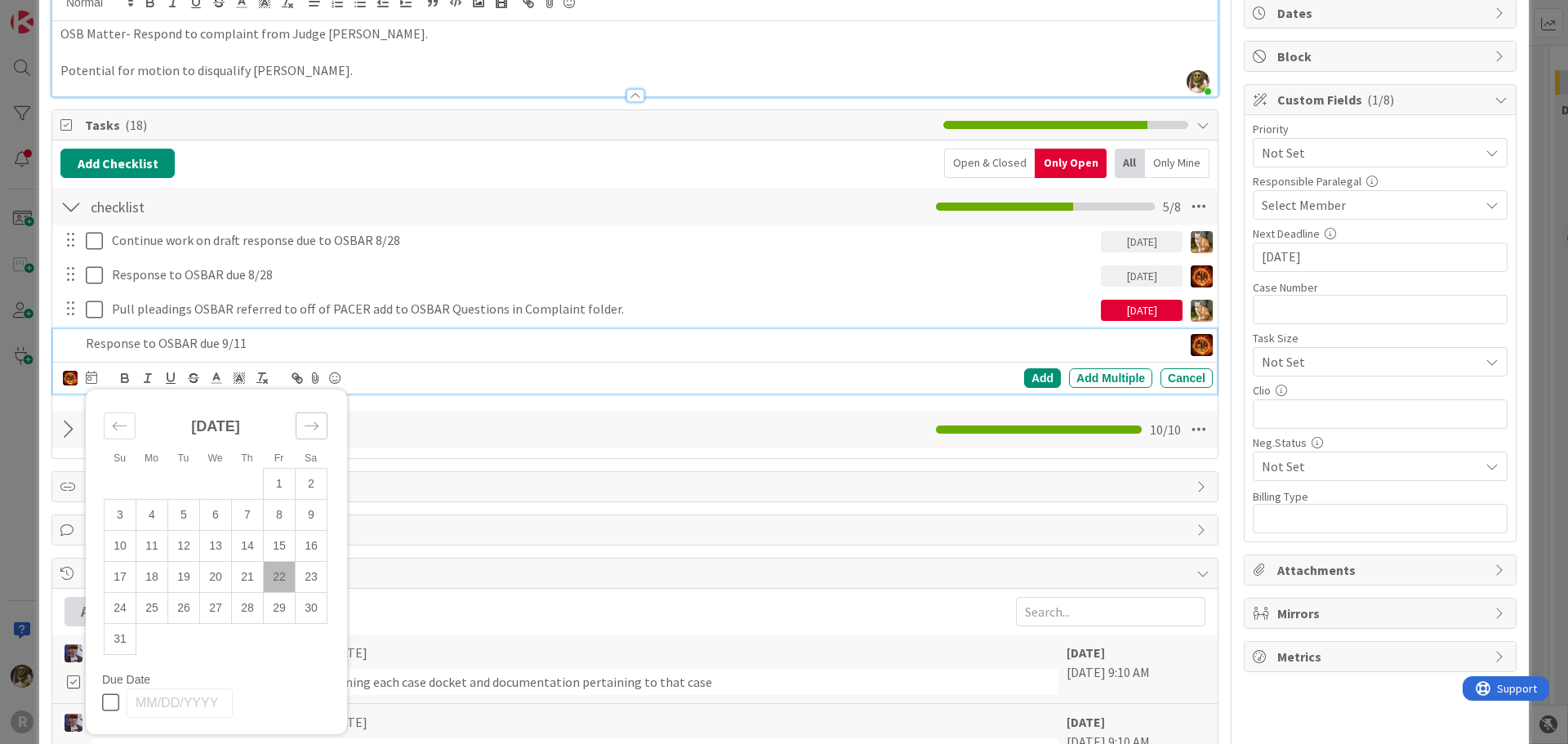
click at [318, 422] on icon "Move forward to switch to the next month." at bounding box center [311, 426] width 15 height 15
click at [247, 524] on td "11" at bounding box center [248, 514] width 31 height 31
click at [1045, 375] on div "Add" at bounding box center [1042, 378] width 37 height 20
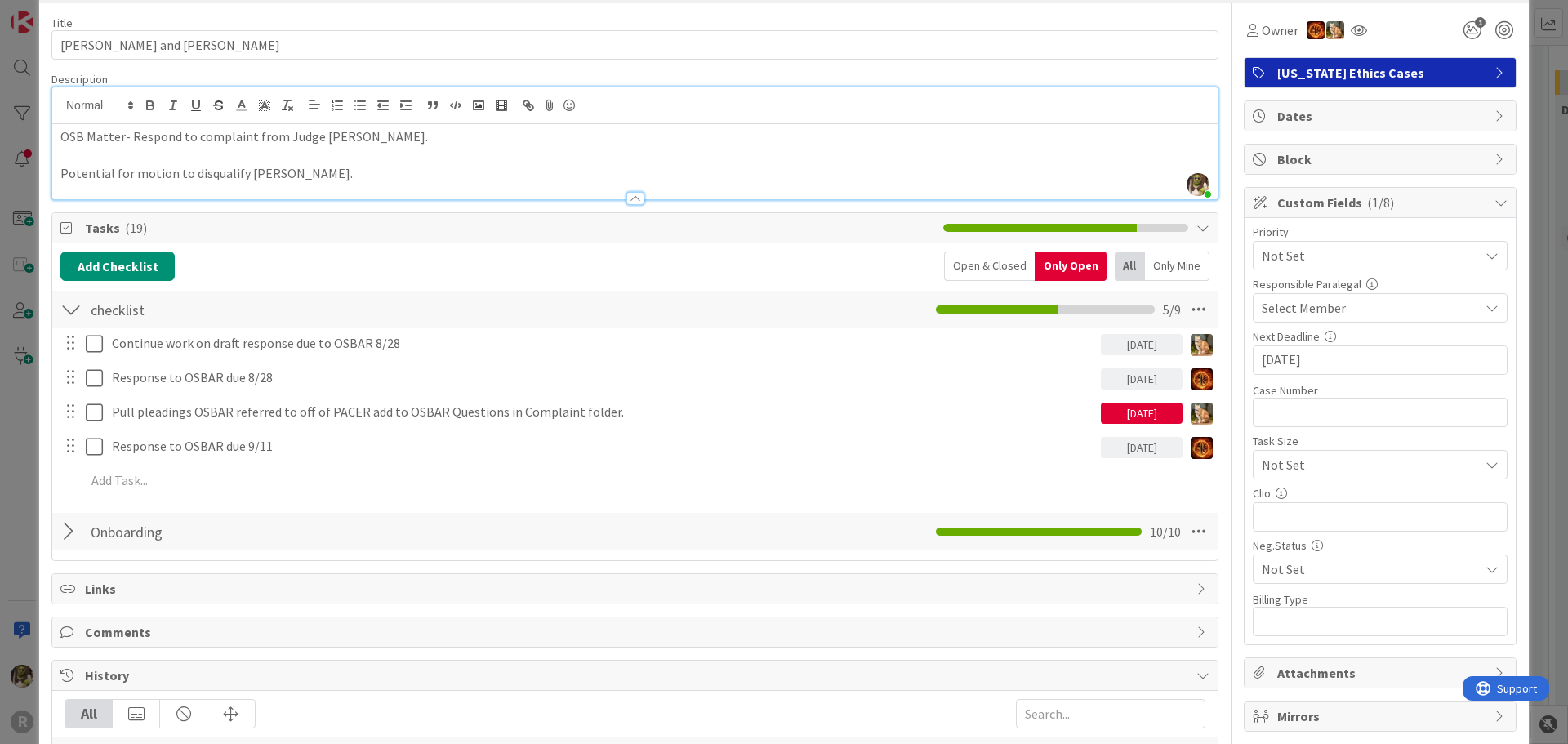
scroll to position [0, 0]
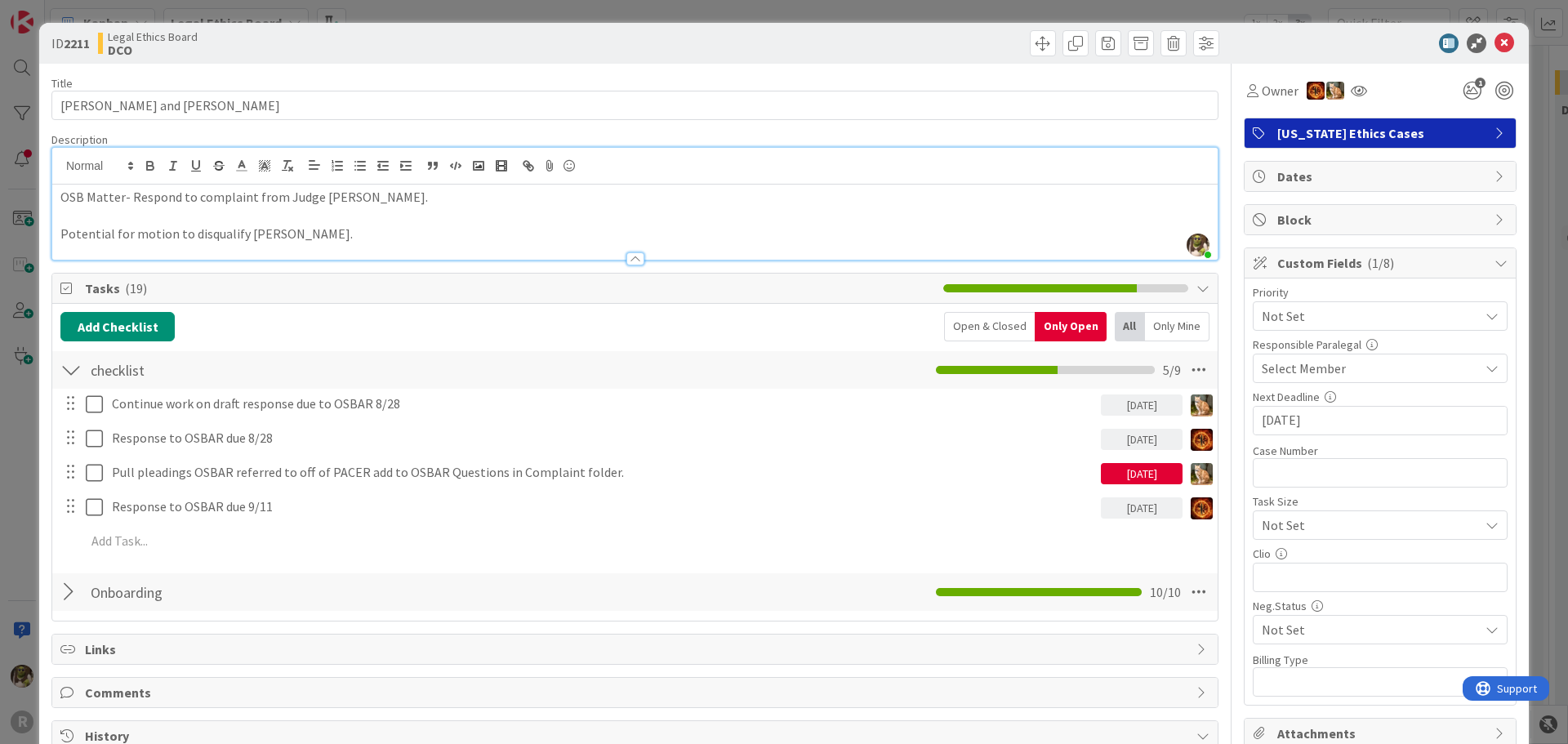
click at [626, 258] on div at bounding box center [635, 259] width 18 height 13
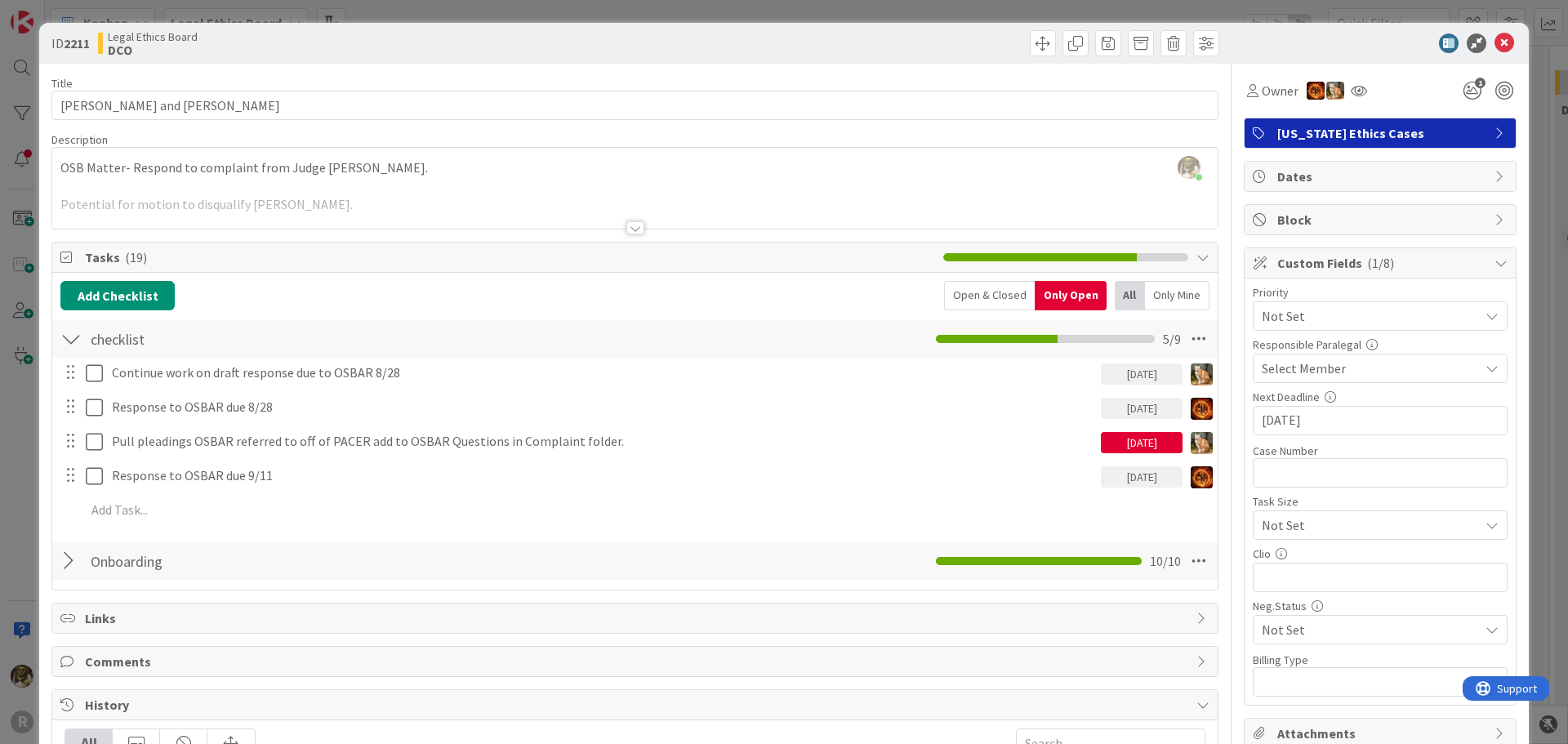
click at [631, 226] on div at bounding box center [635, 227] width 18 height 13
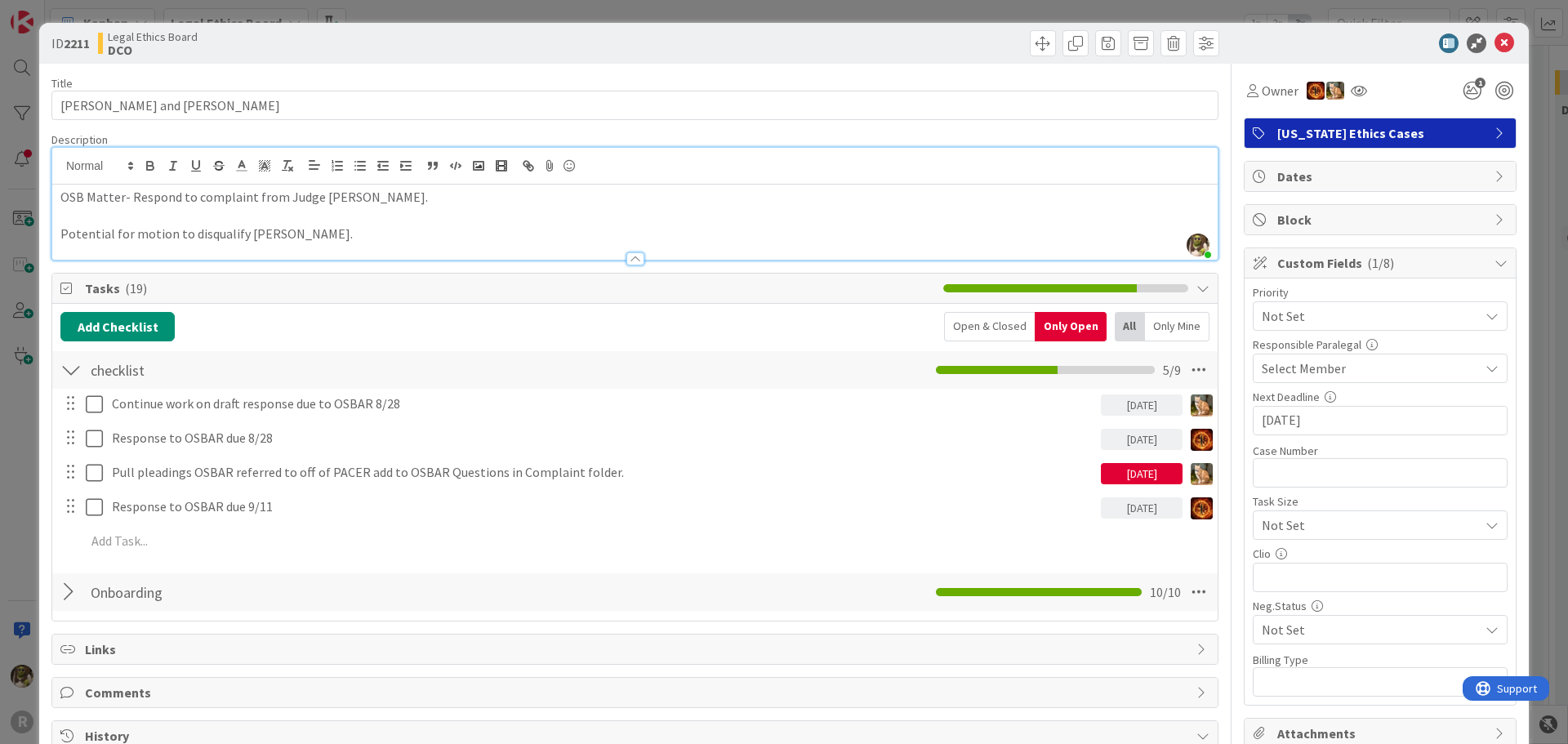
click at [519, 225] on p "Potential for motion to disqualify McShane." at bounding box center [635, 234] width 1149 height 19
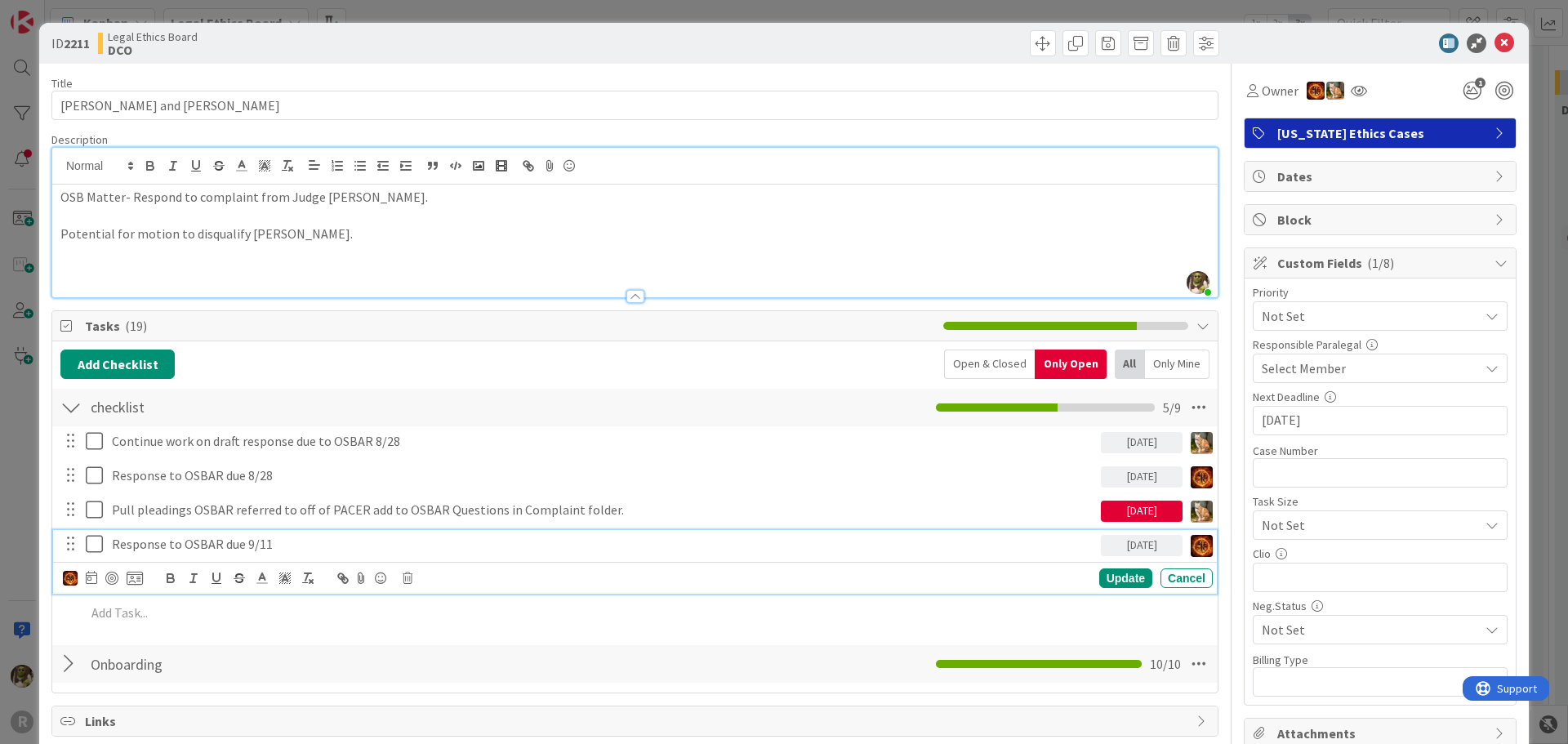
click at [311, 541] on p "Response to OSBAR due 9/11" at bounding box center [602, 545] width 983 height 19
drag, startPoint x: 310, startPoint y: 546, endPoint x: 110, endPoint y: 544, distance: 200.0
click at [110, 544] on div "Response to OSBAR due 9/11" at bounding box center [603, 545] width 995 height 29
copy p "Response to OSBAR due 9/11"
click at [191, 262] on p at bounding box center [635, 272] width 1149 height 19
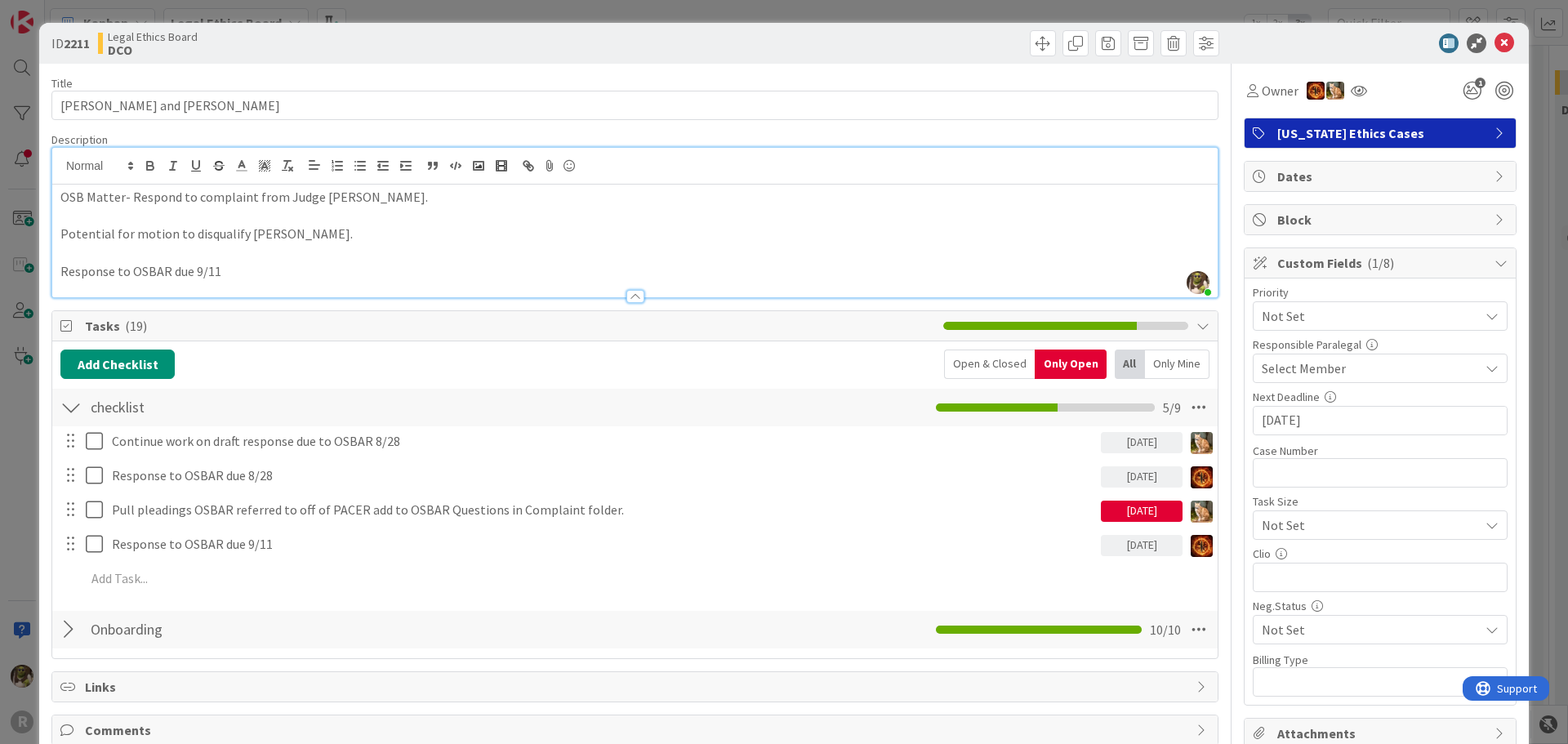
click at [264, 275] on p "Response to OSBAR due 9/11" at bounding box center [635, 272] width 1149 height 19
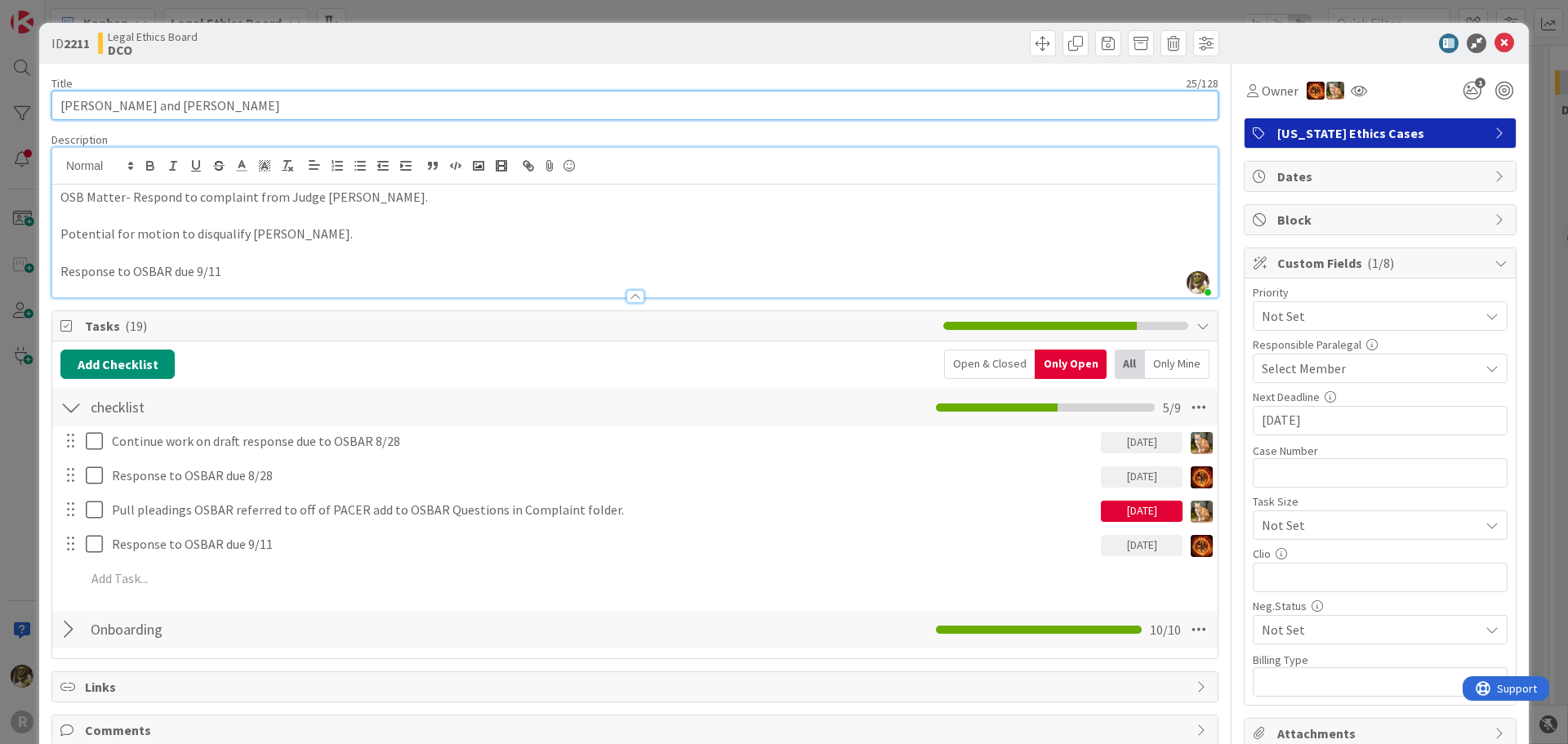
click at [927, 107] on input "Janzen, Caroline and Paul" at bounding box center [635, 106] width 1167 height 30
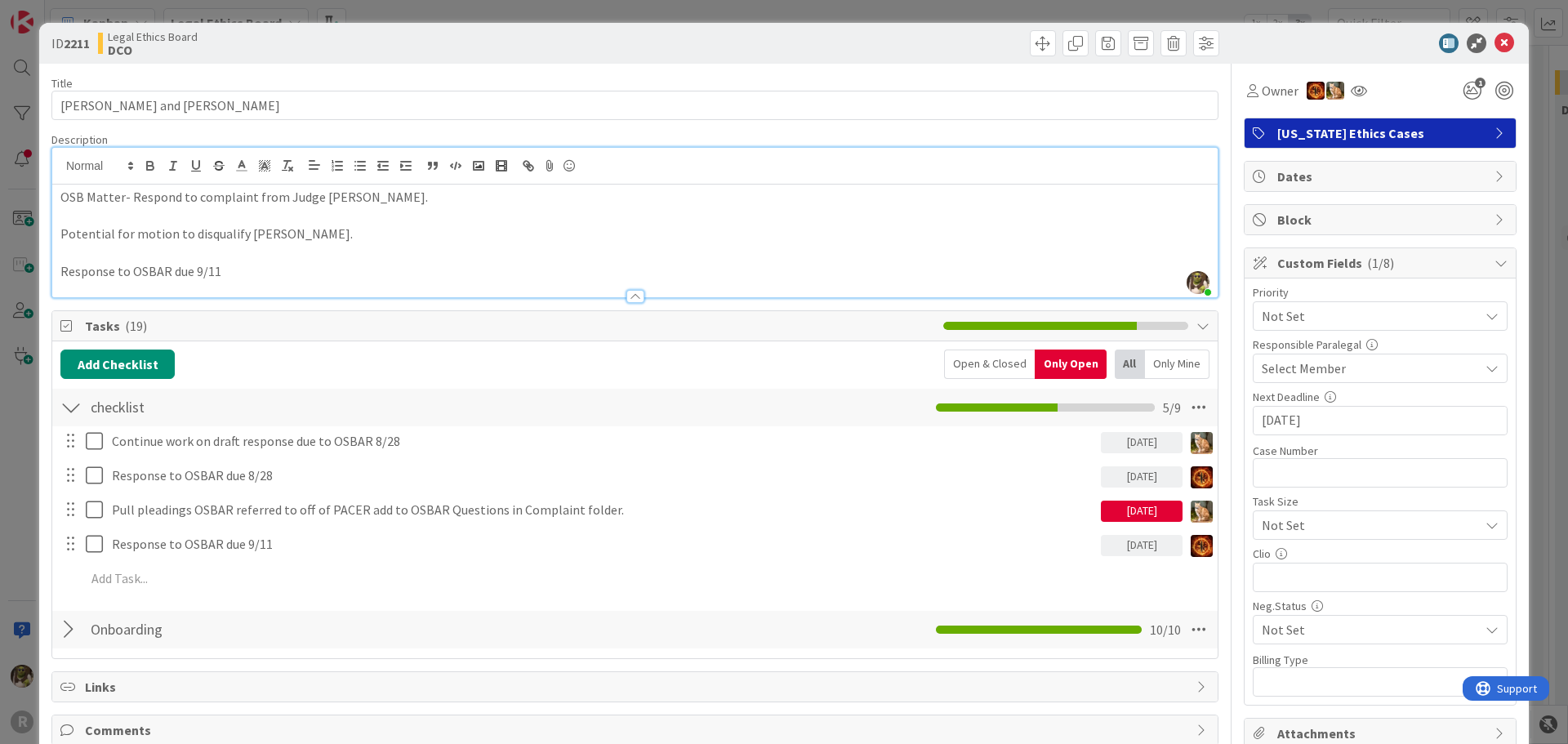
click at [958, 48] on div at bounding box center [929, 43] width 579 height 26
click at [1257, 46] on icon at bounding box center [1504, 43] width 20 height 20
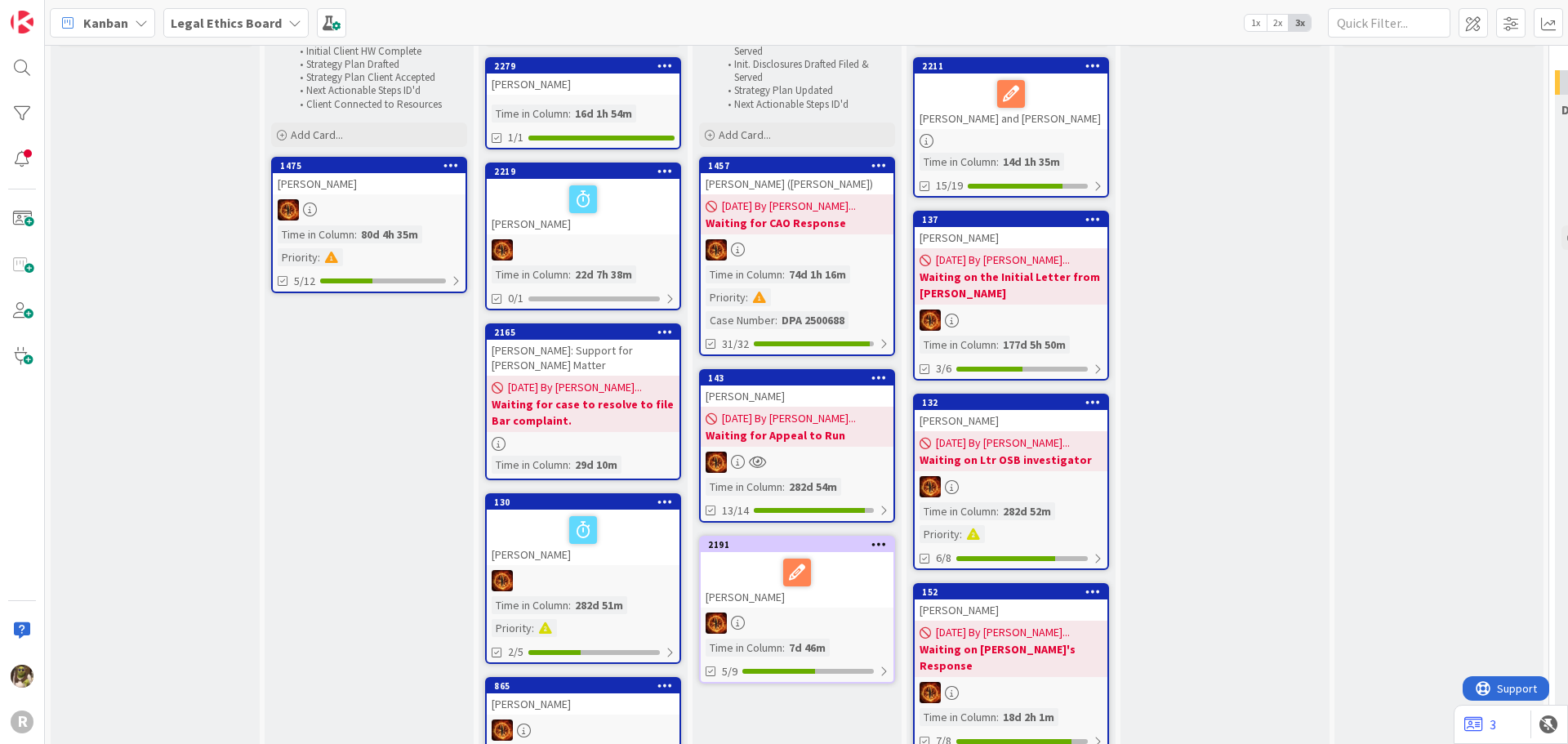
click at [1067, 118] on div "Janzen, Caroline and Paul" at bounding box center [1011, 100] width 193 height 55
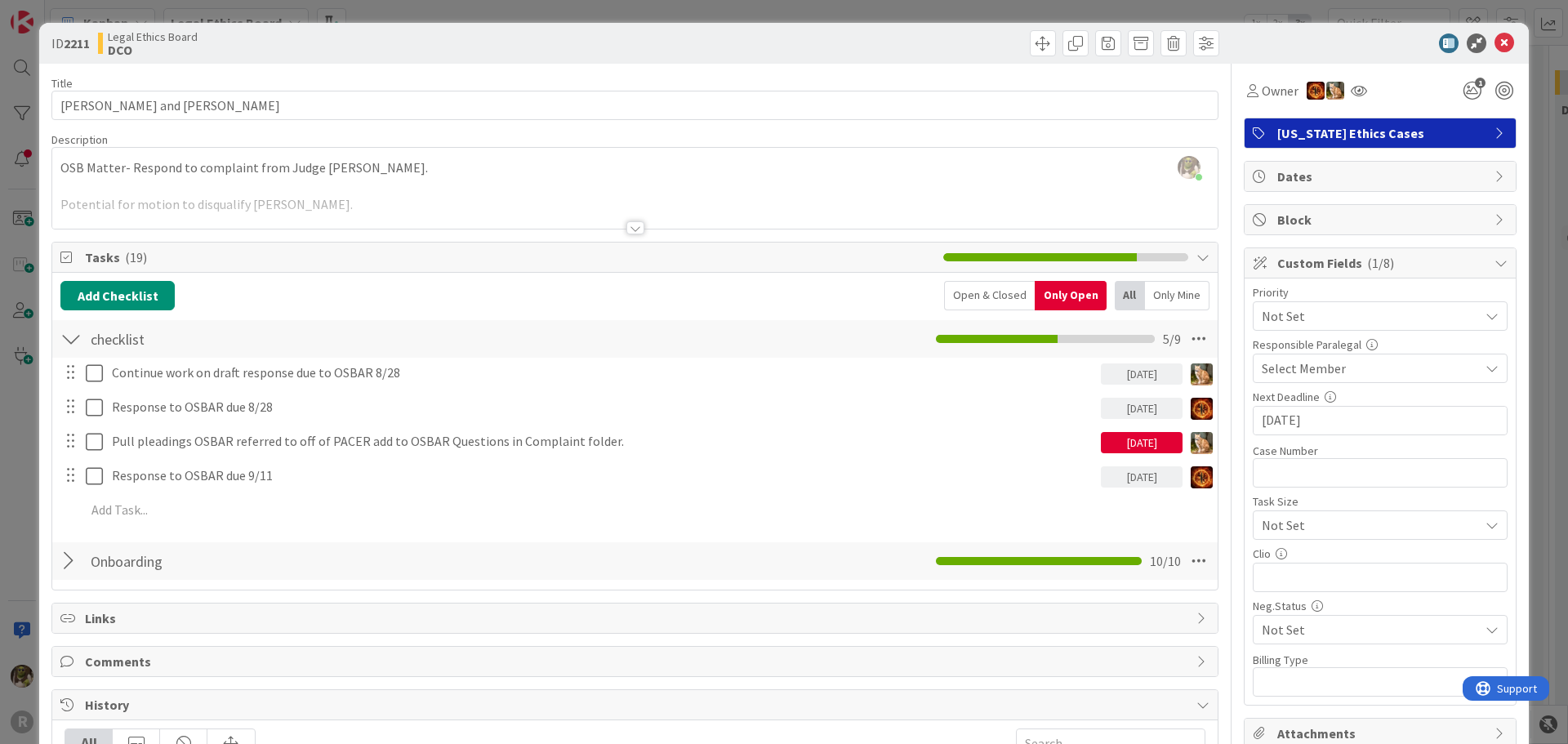
click at [1257, 405] on div "Next Deadline 08/28/2025 Navigate forward to interact with the calendar and sel…" at bounding box center [1379, 414] width 254 height 44
drag, startPoint x: 1336, startPoint y: 417, endPoint x: 1214, endPoint y: 438, distance: 123.8
type input "09/11/2025"
click at [1052, 180] on div "Devine Gines just joined OSB Matter- Respond to complaint from Judge McShane. P…" at bounding box center [635, 188] width 1166 height 81
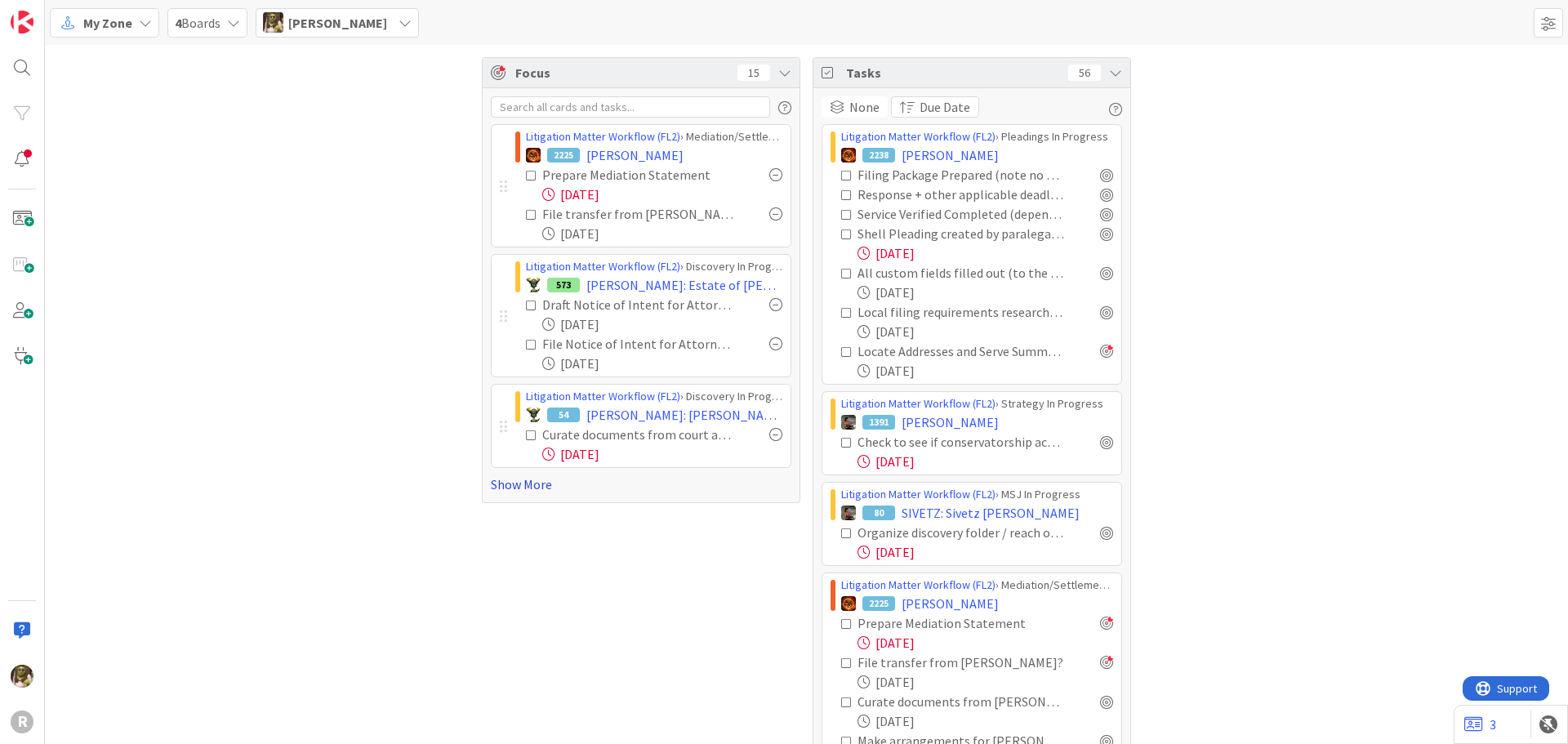
click at [512, 494] on link "Show More" at bounding box center [641, 484] width 300 height 20
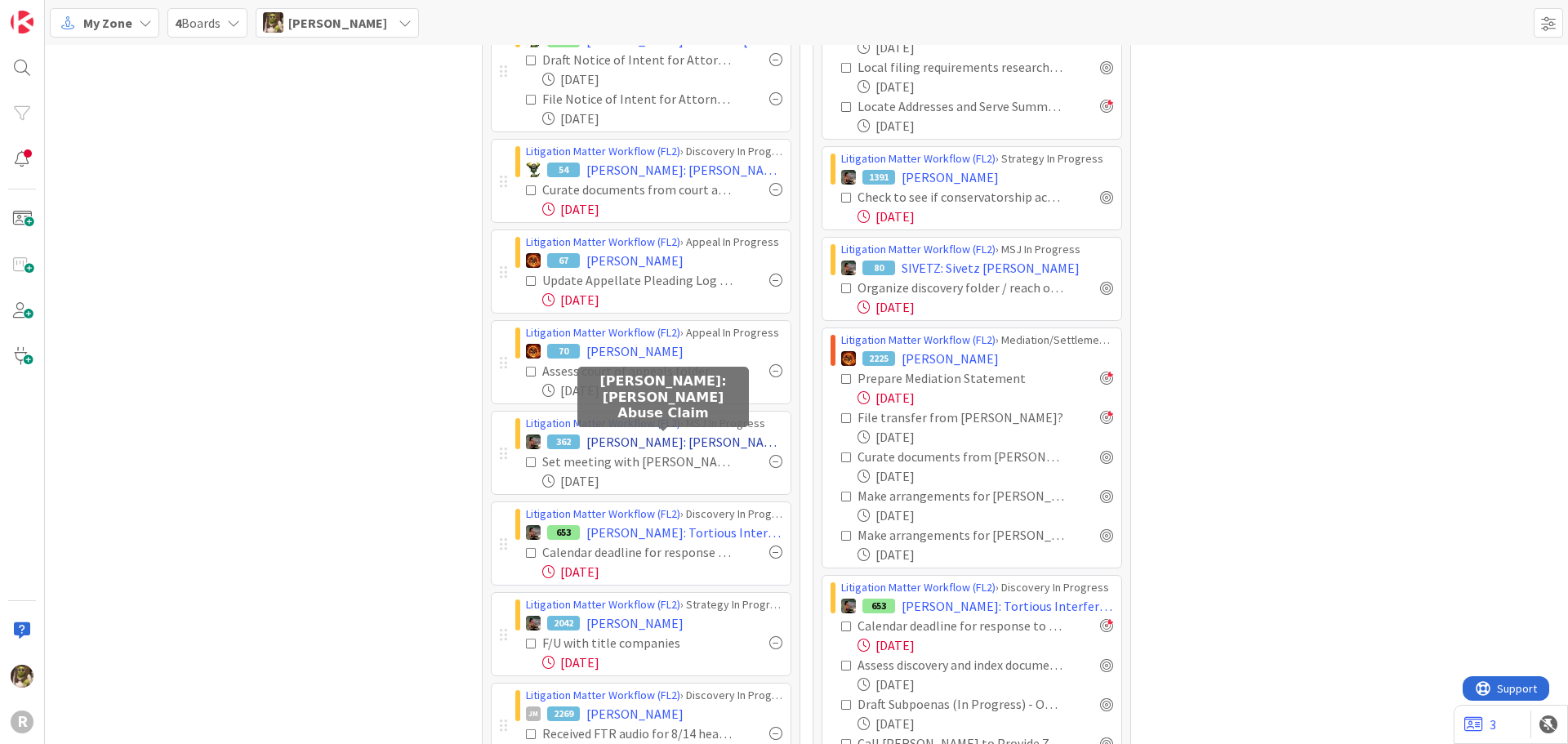
scroll to position [327, 0]
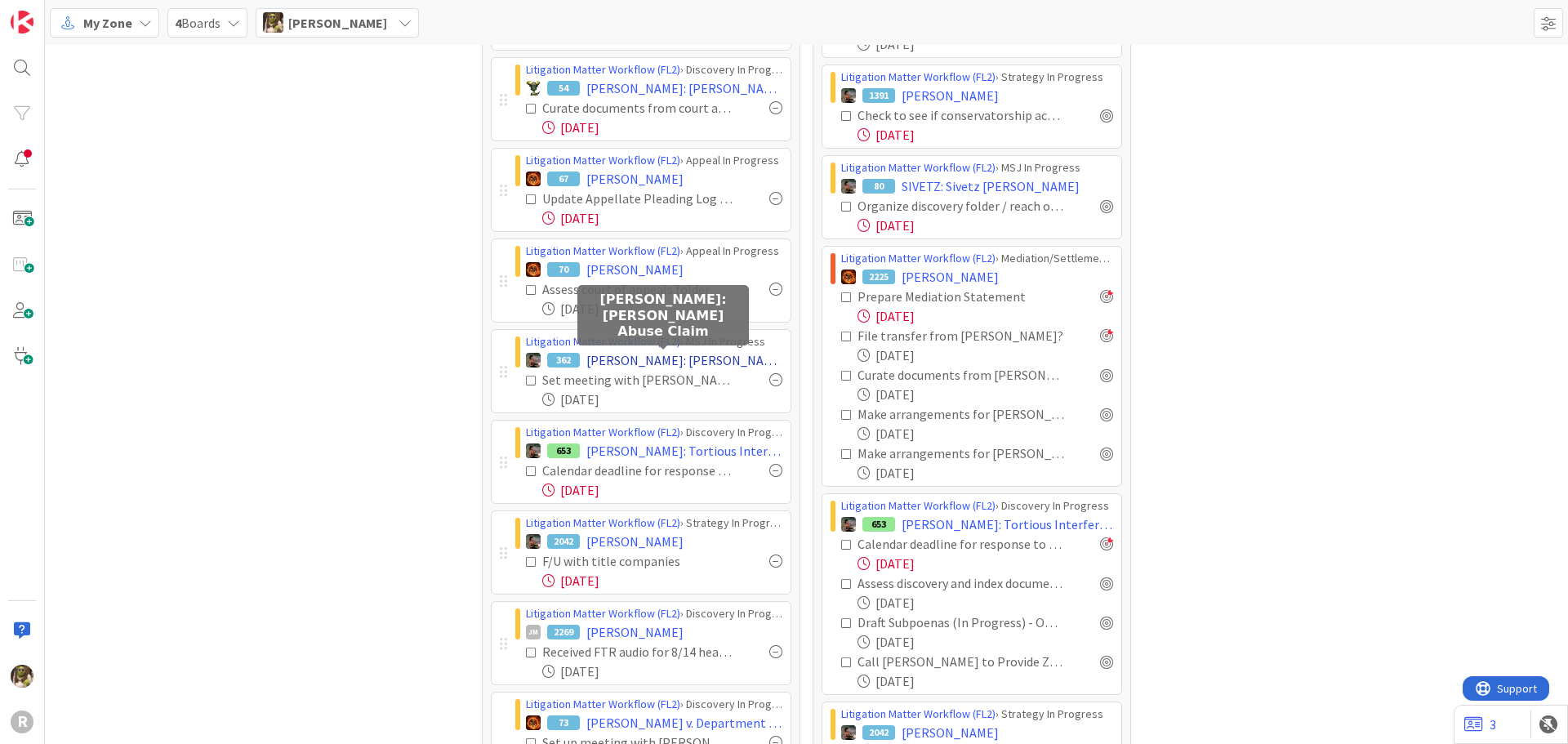
click at [675, 358] on span "[PERSON_NAME]: [PERSON_NAME] Abuse Claim" at bounding box center [684, 360] width 196 height 20
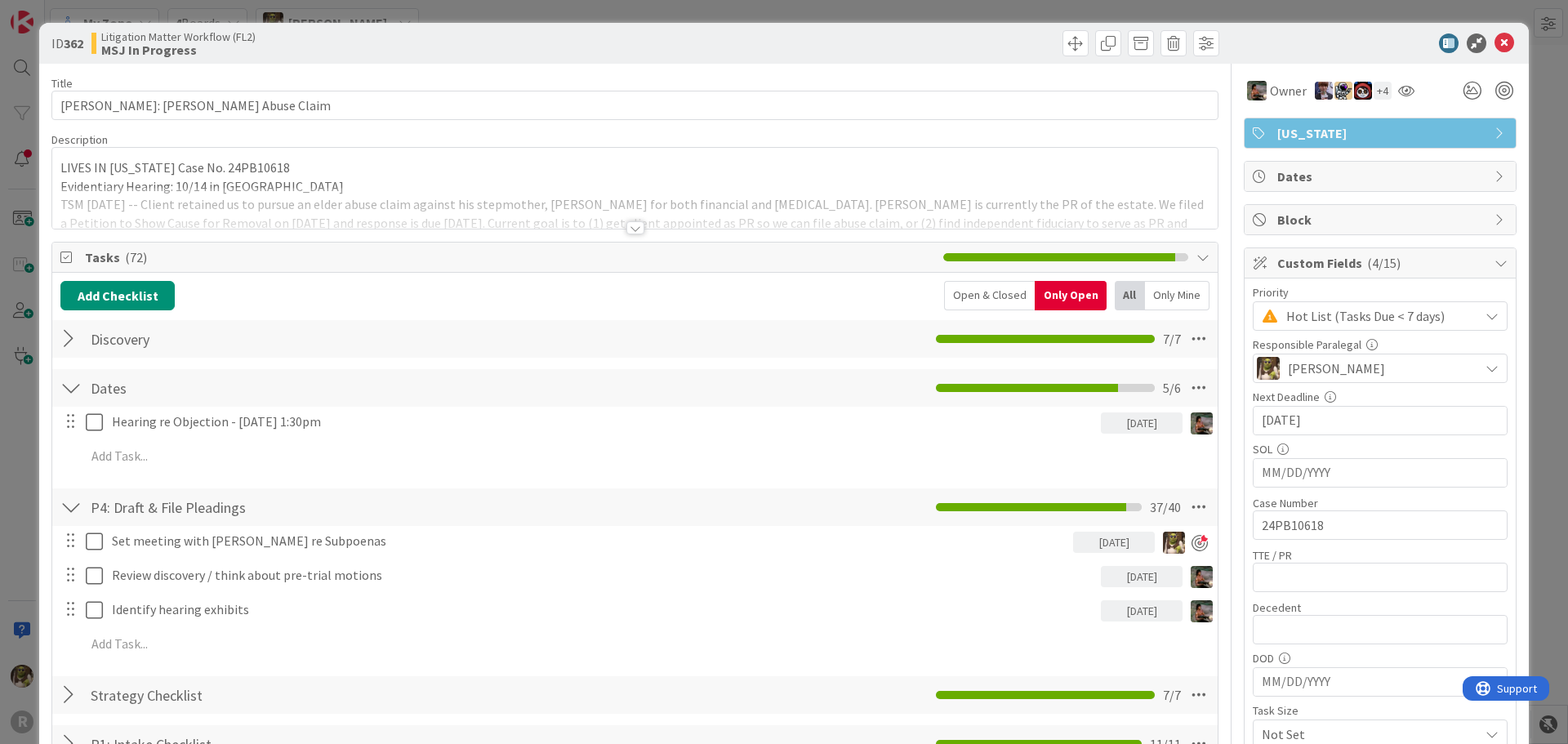
click at [626, 223] on div at bounding box center [635, 227] width 18 height 13
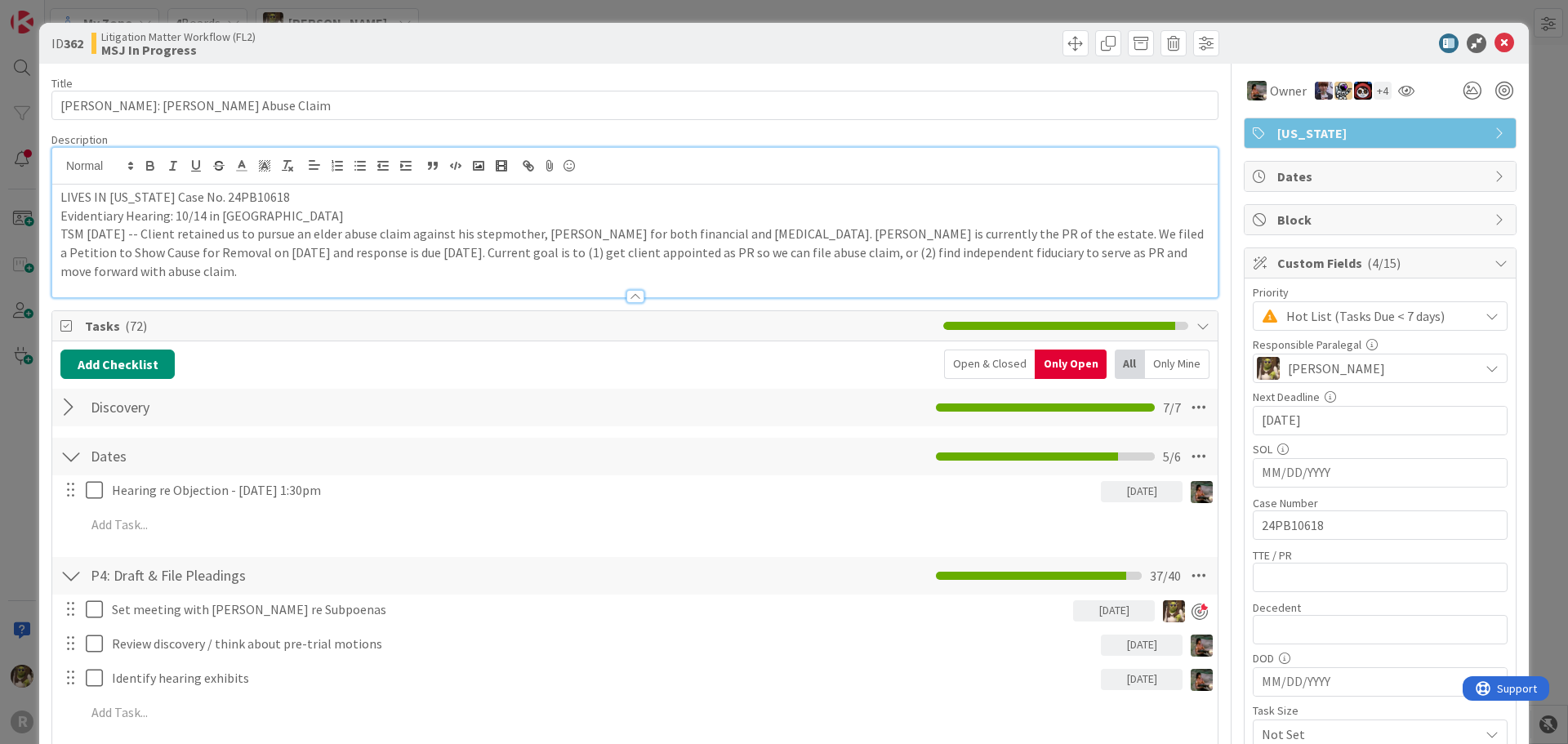
click at [1502, 38] on div at bounding box center [1372, 43] width 289 height 20
click at [1495, 44] on icon at bounding box center [1504, 43] width 20 height 20
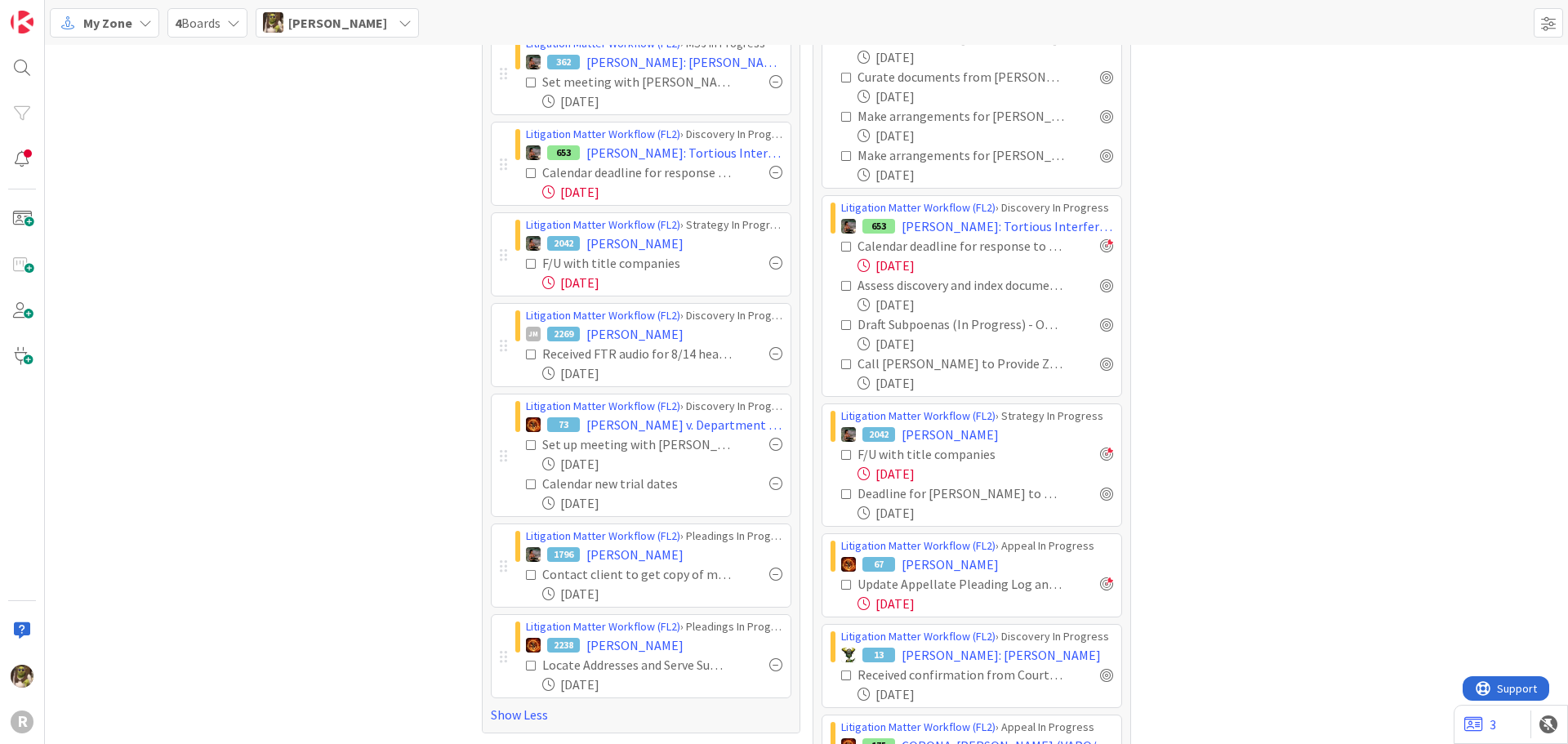
scroll to position [654, 0]
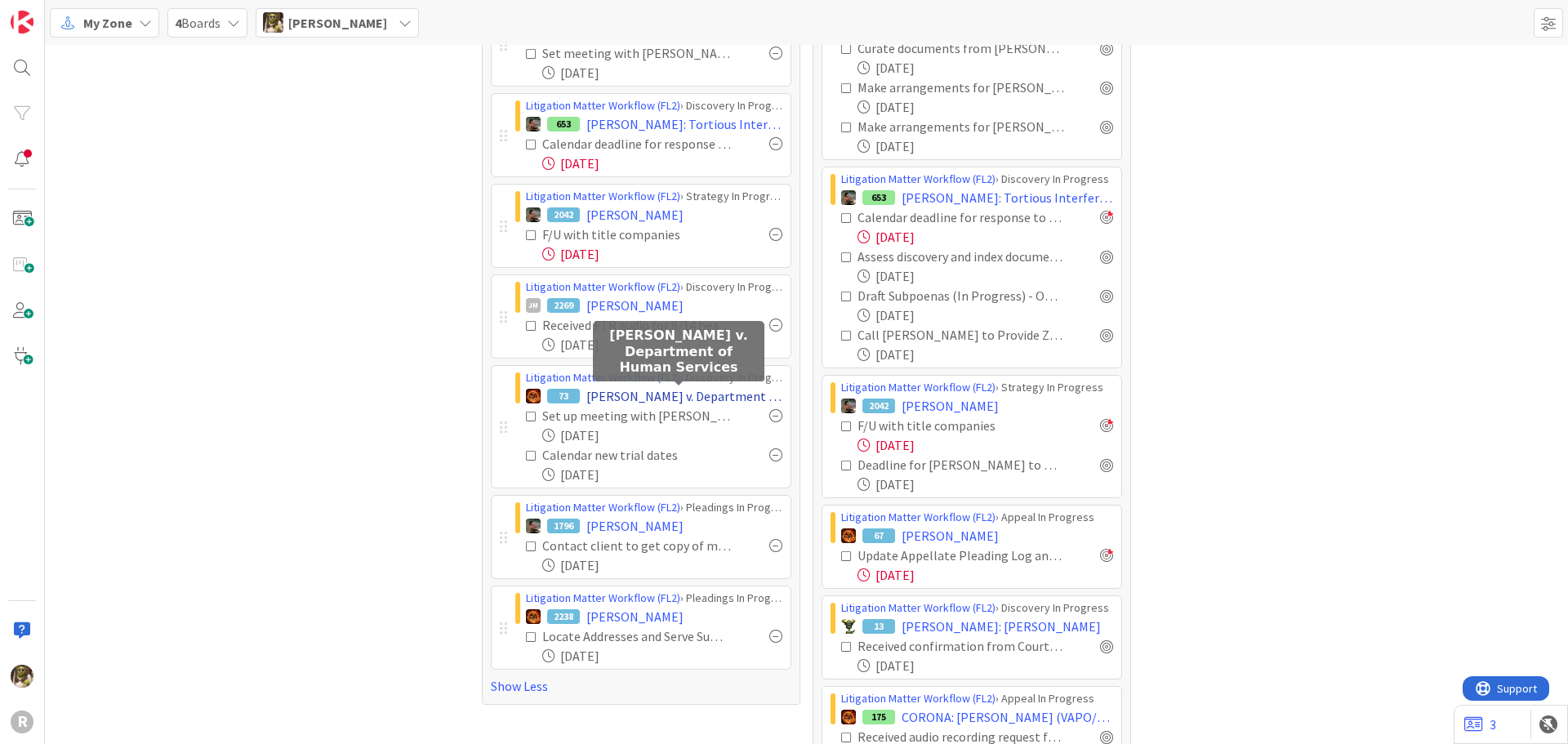
click at [663, 397] on span "[PERSON_NAME] v. Department of Human Services" at bounding box center [684, 396] width 196 height 20
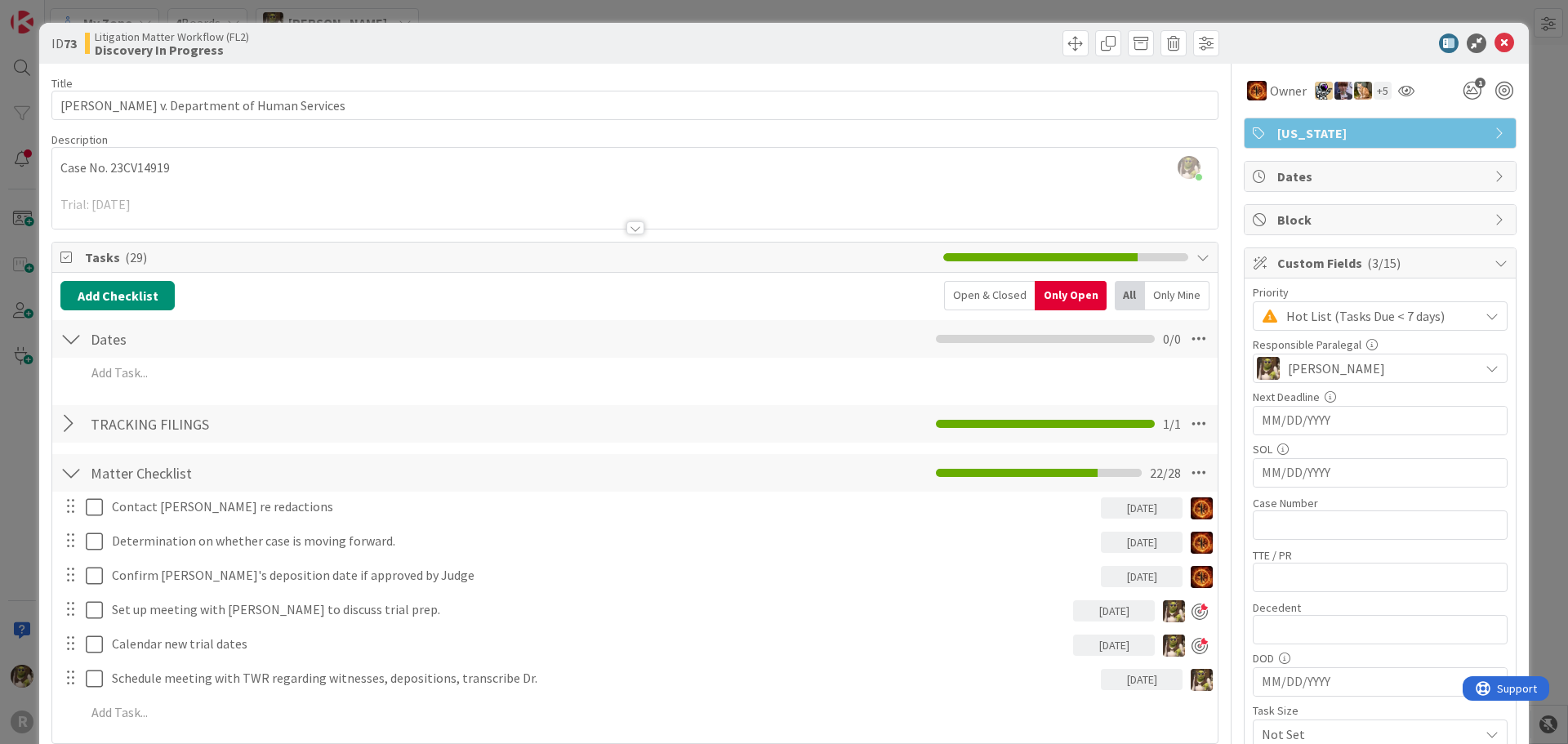
click at [633, 226] on div at bounding box center [635, 227] width 18 height 13
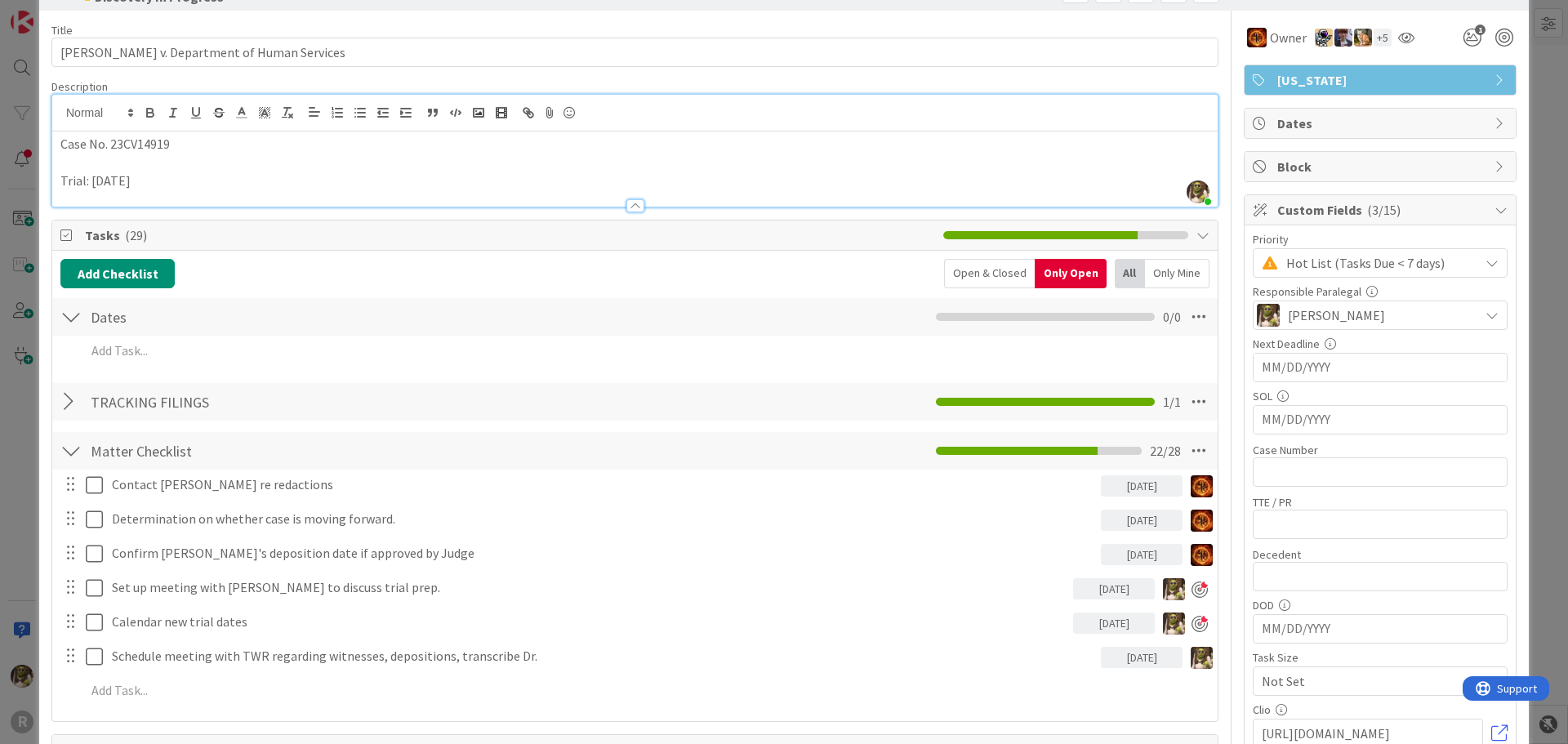
scroll to position [82, 0]
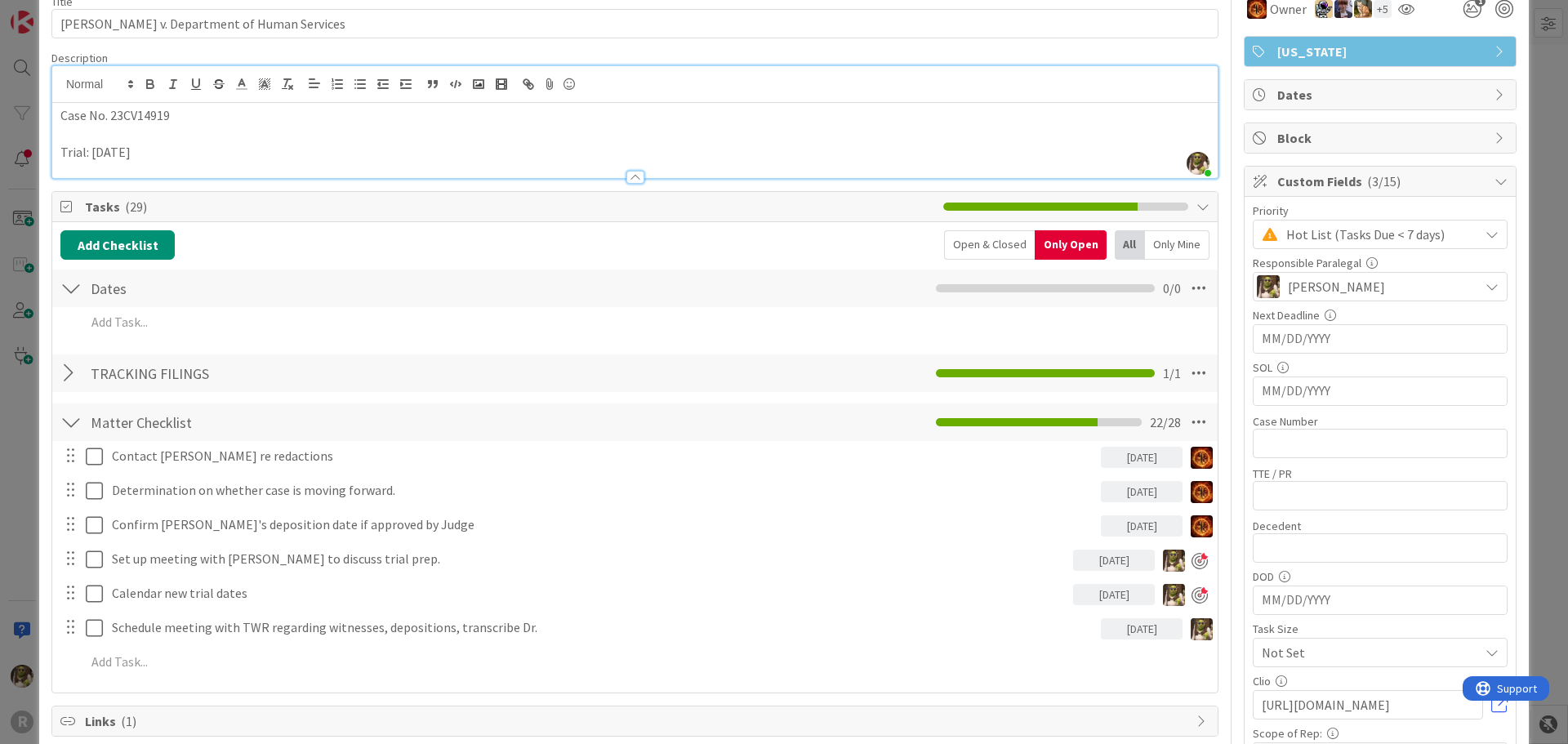
click at [257, 155] on p "Trial: [DATE]" at bounding box center [635, 152] width 1149 height 19
click at [304, 155] on p "Trial: [DATE]" at bounding box center [635, 152] width 1149 height 19
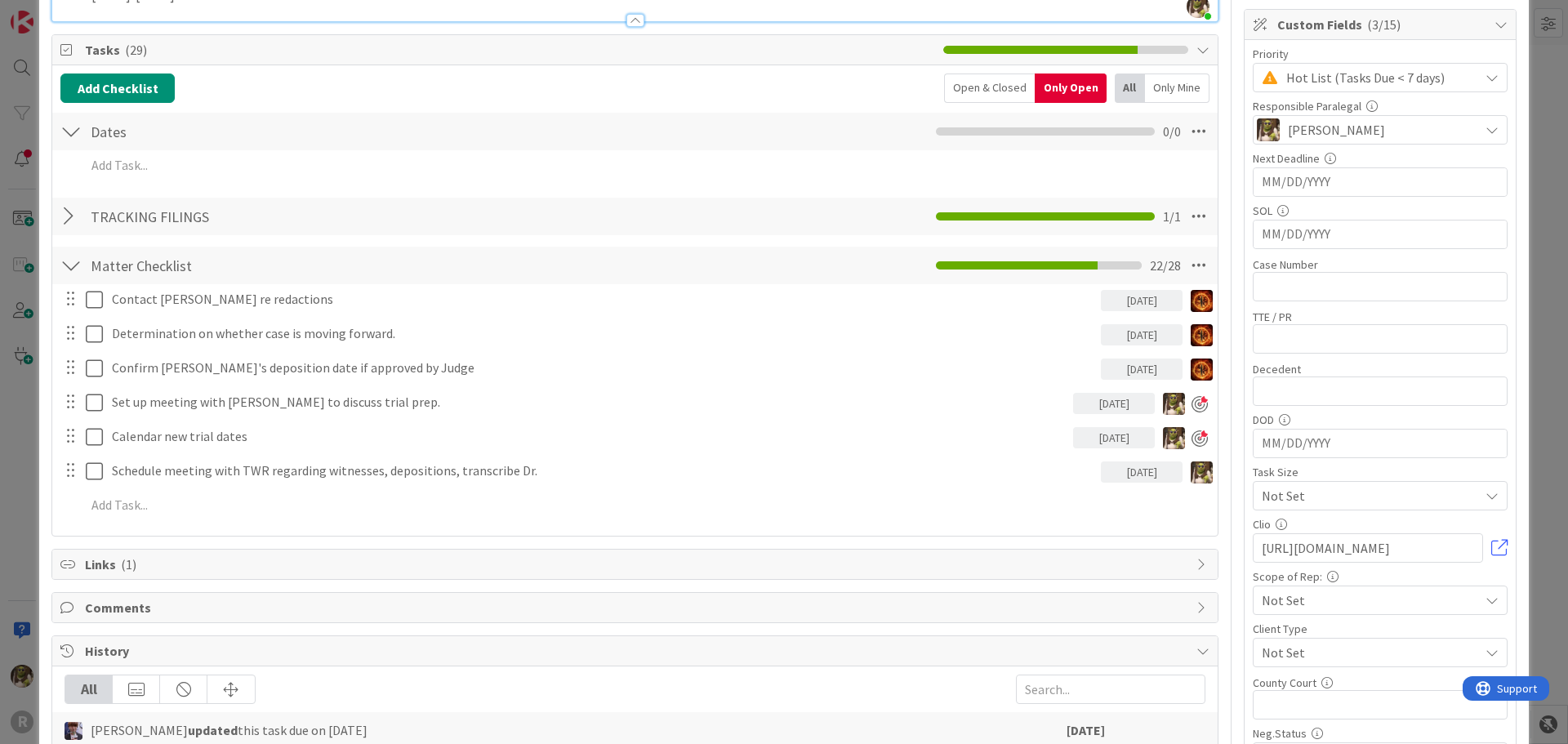
scroll to position [245, 0]
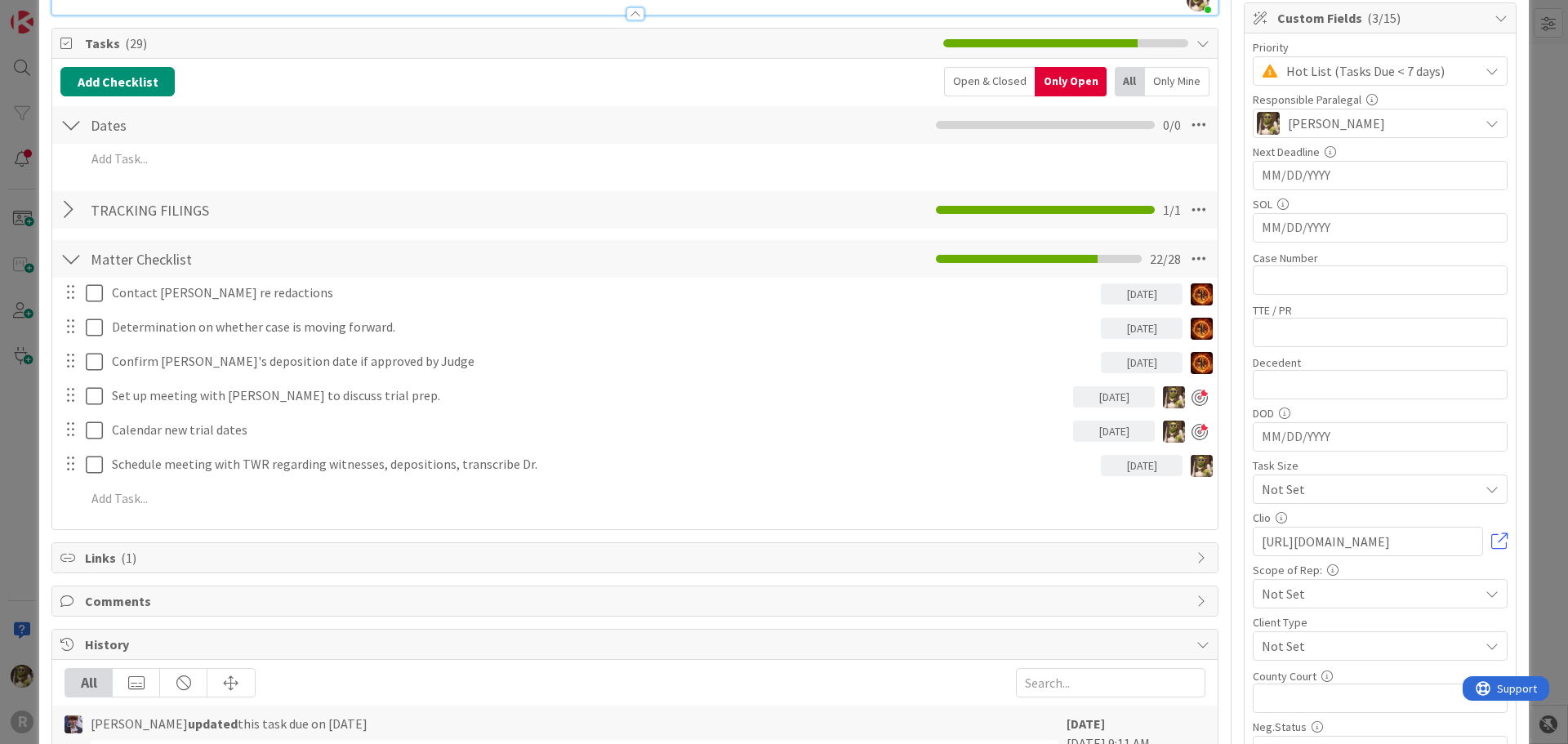
click at [70, 208] on div at bounding box center [71, 209] width 21 height 30
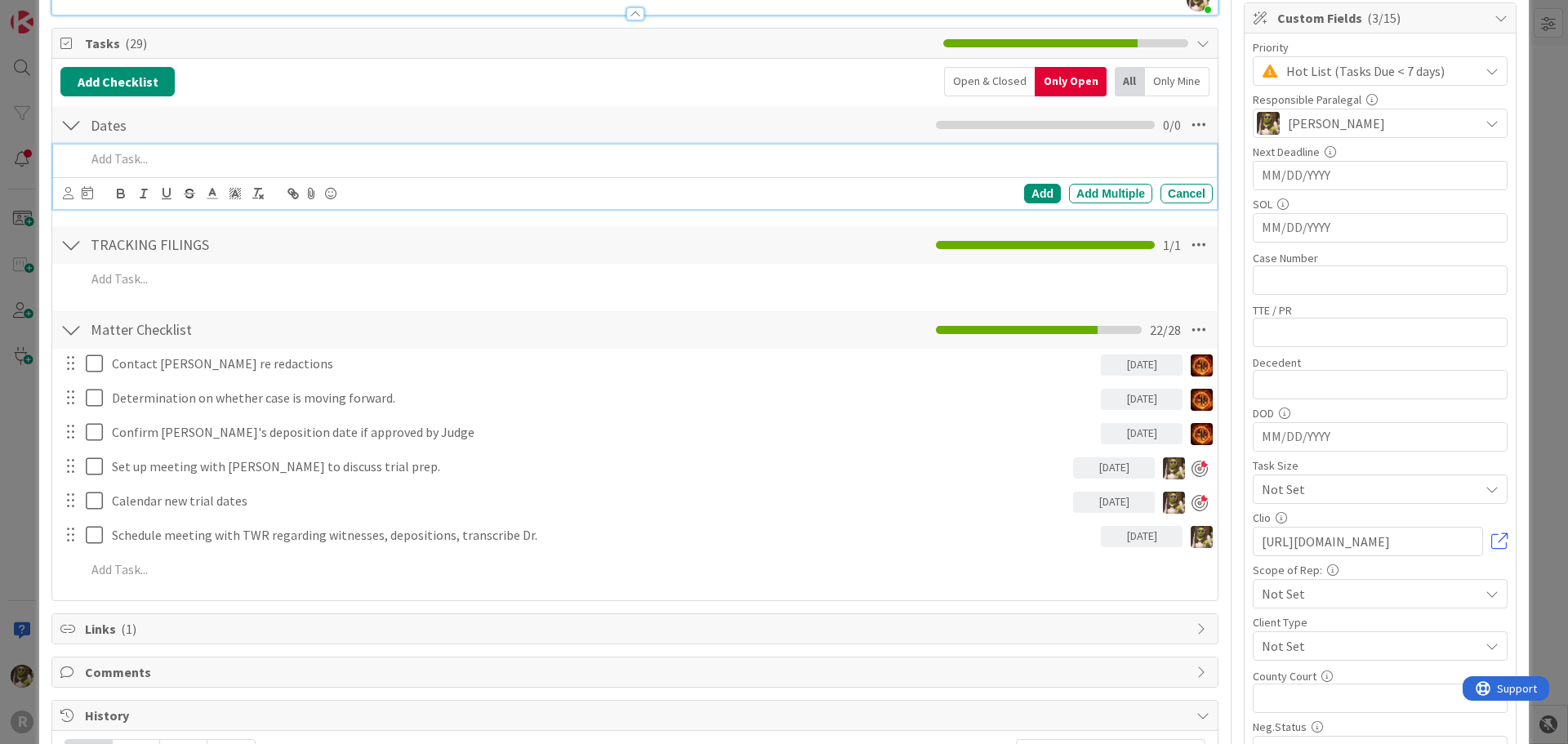
click at [113, 162] on p at bounding box center [646, 159] width 1120 height 19
click at [71, 197] on icon at bounding box center [68, 193] width 10 height 12
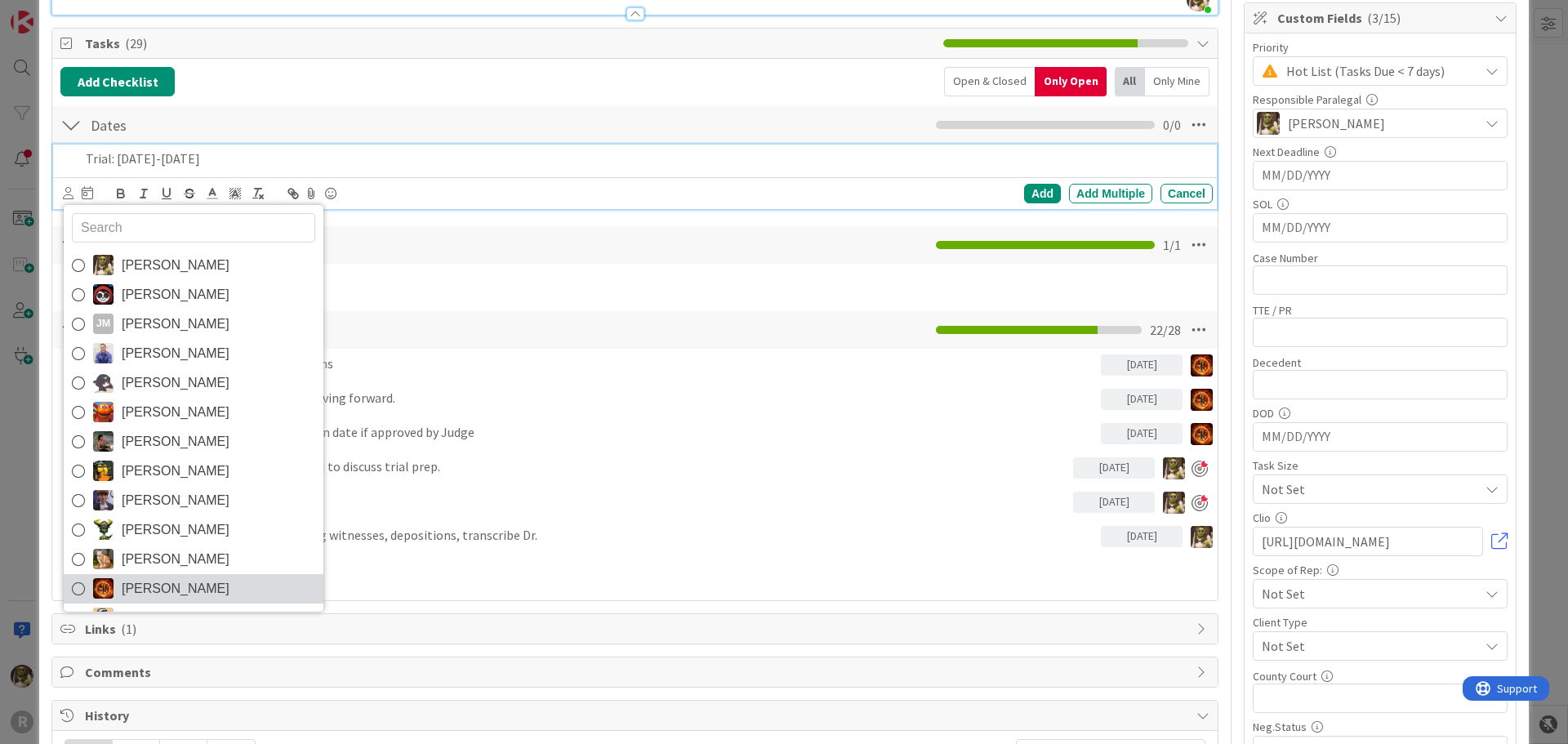
click at [166, 592] on span "[PERSON_NAME]" at bounding box center [175, 589] width 108 height 25
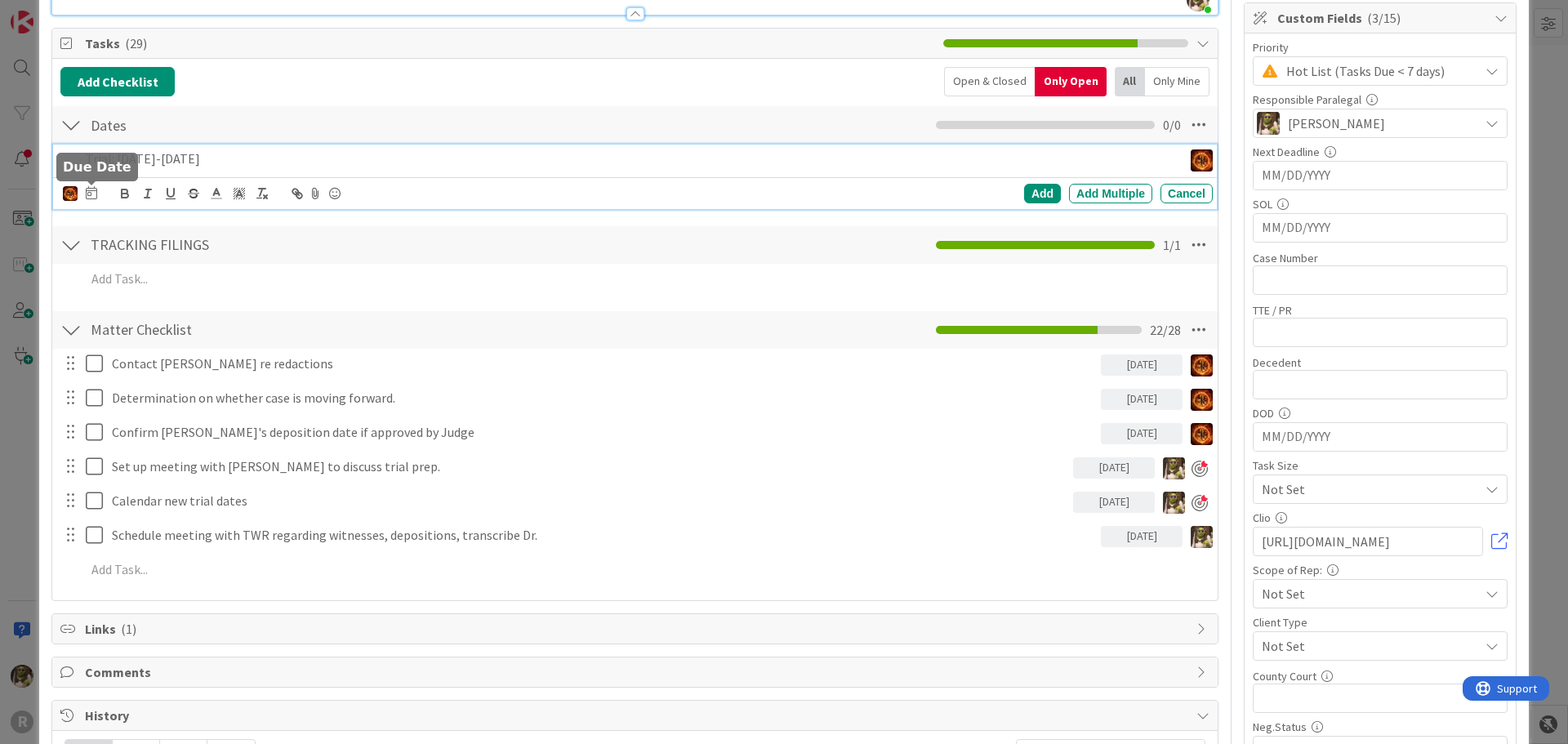
click at [94, 197] on icon at bounding box center [91, 192] width 11 height 13
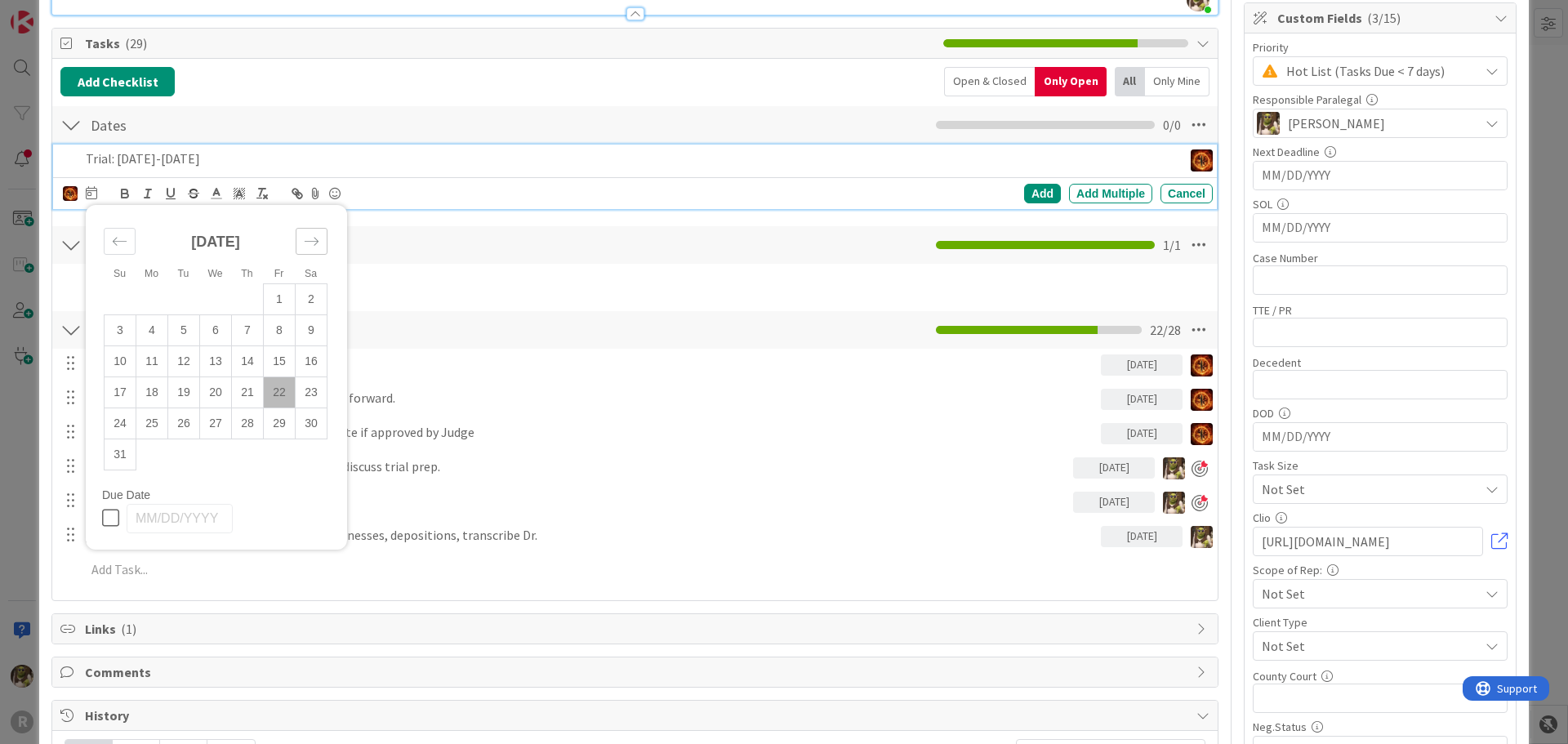
click at [314, 238] on icon "Move forward to switch to the next month." at bounding box center [311, 242] width 15 height 15
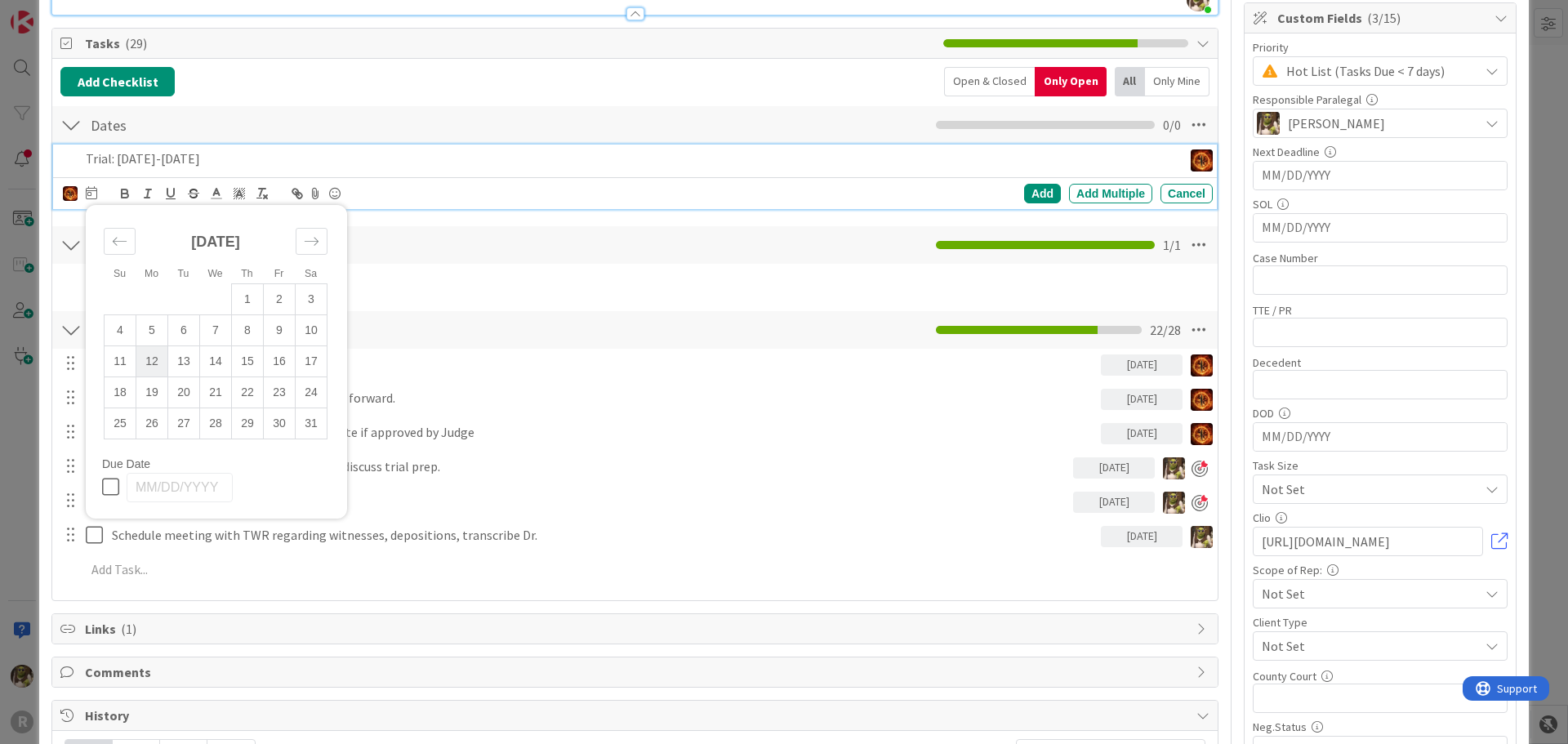
click at [160, 363] on td "12" at bounding box center [151, 361] width 31 height 31
click at [1024, 194] on div "Add" at bounding box center [1042, 193] width 37 height 20
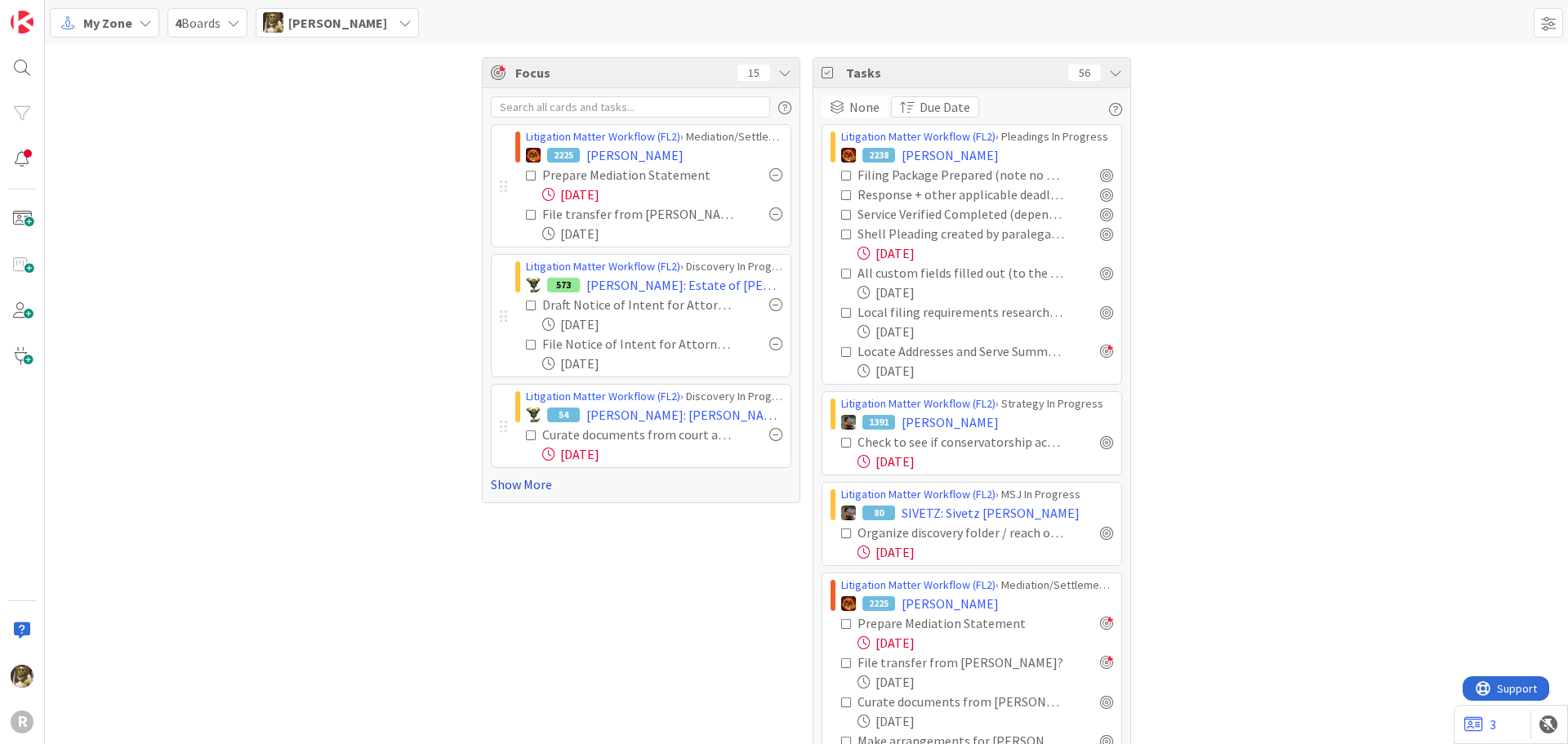
click at [524, 494] on div "Litigation Matter Workflow (FL2) › Mediation/Settlement Queue 2225 [PERSON_NAME…" at bounding box center [641, 295] width 316 height 415
click at [527, 490] on link "Show More" at bounding box center [641, 484] width 300 height 20
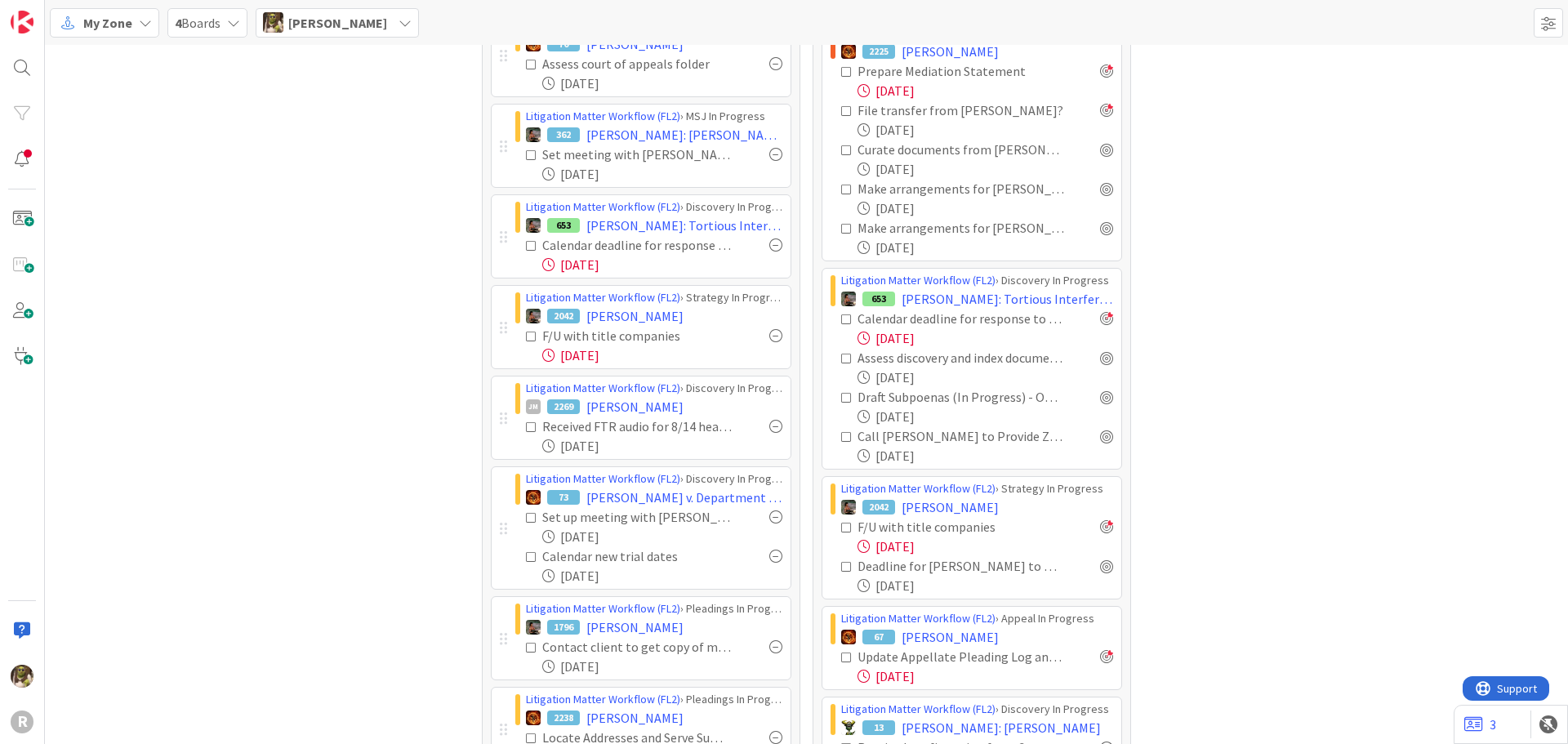
scroll to position [654, 0]
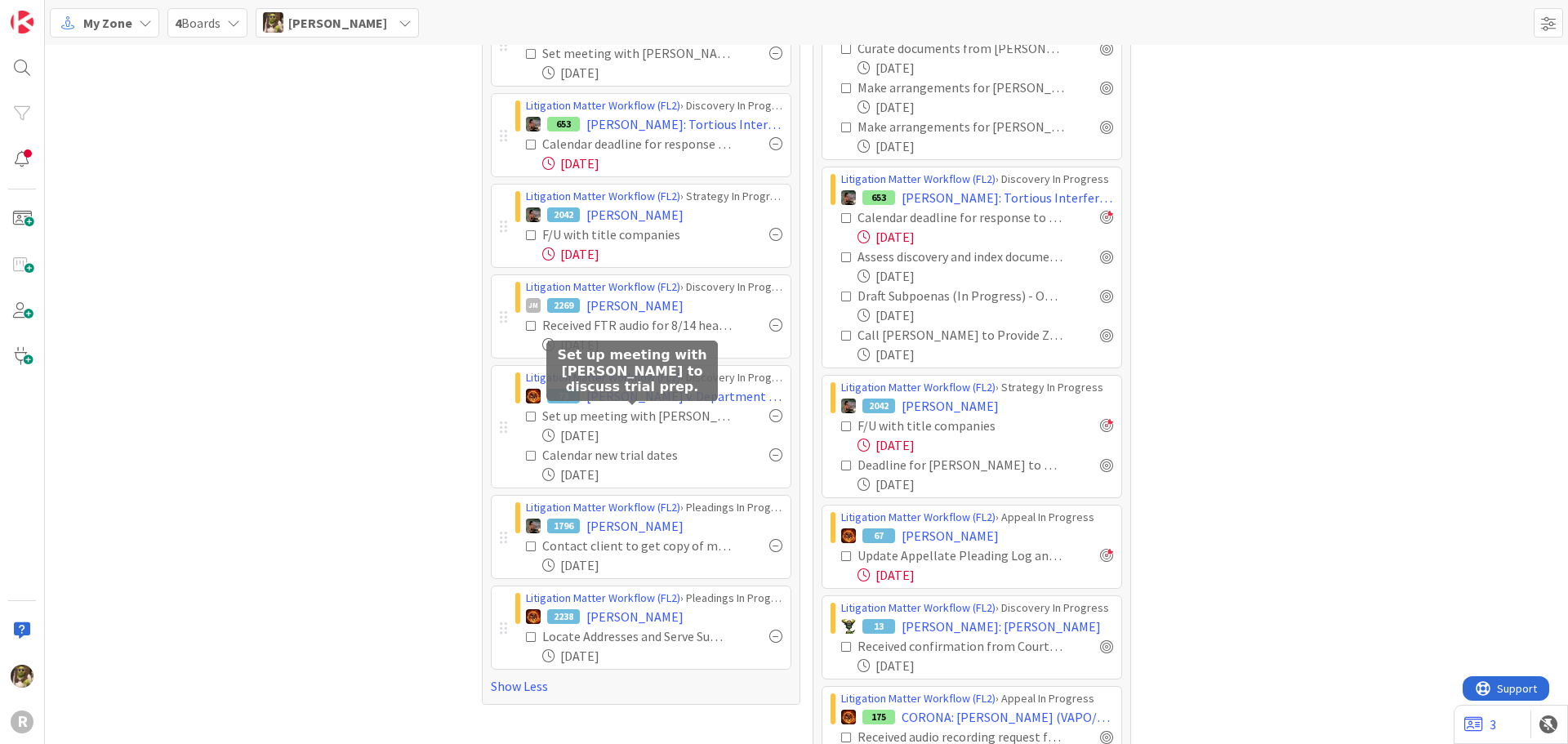
click at [681, 414] on div "Set up meeting with [PERSON_NAME] to discuss trial prep." at bounding box center [637, 415] width 191 height 20
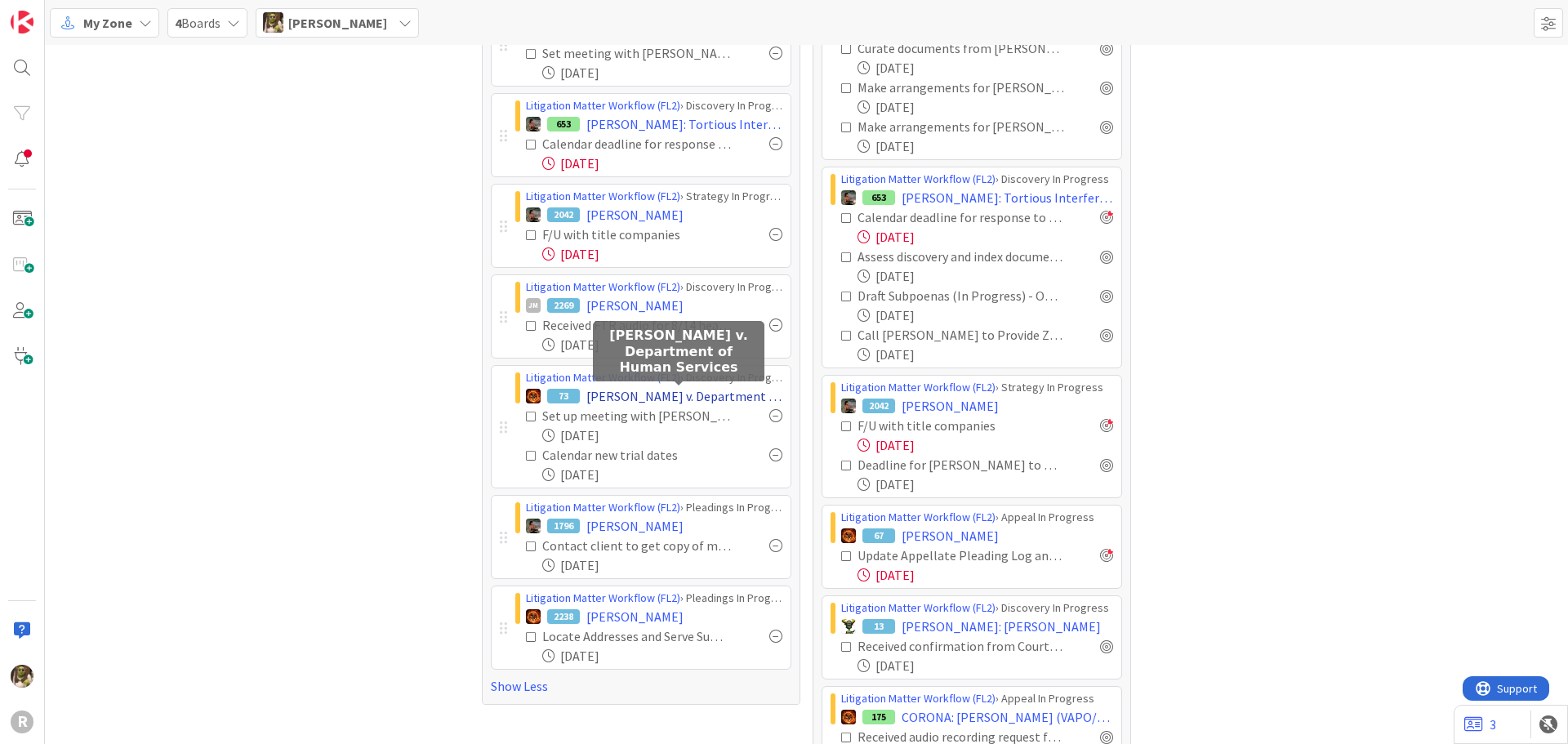
click at [693, 392] on span "[PERSON_NAME] v. Department of Human Services" at bounding box center [684, 396] width 196 height 20
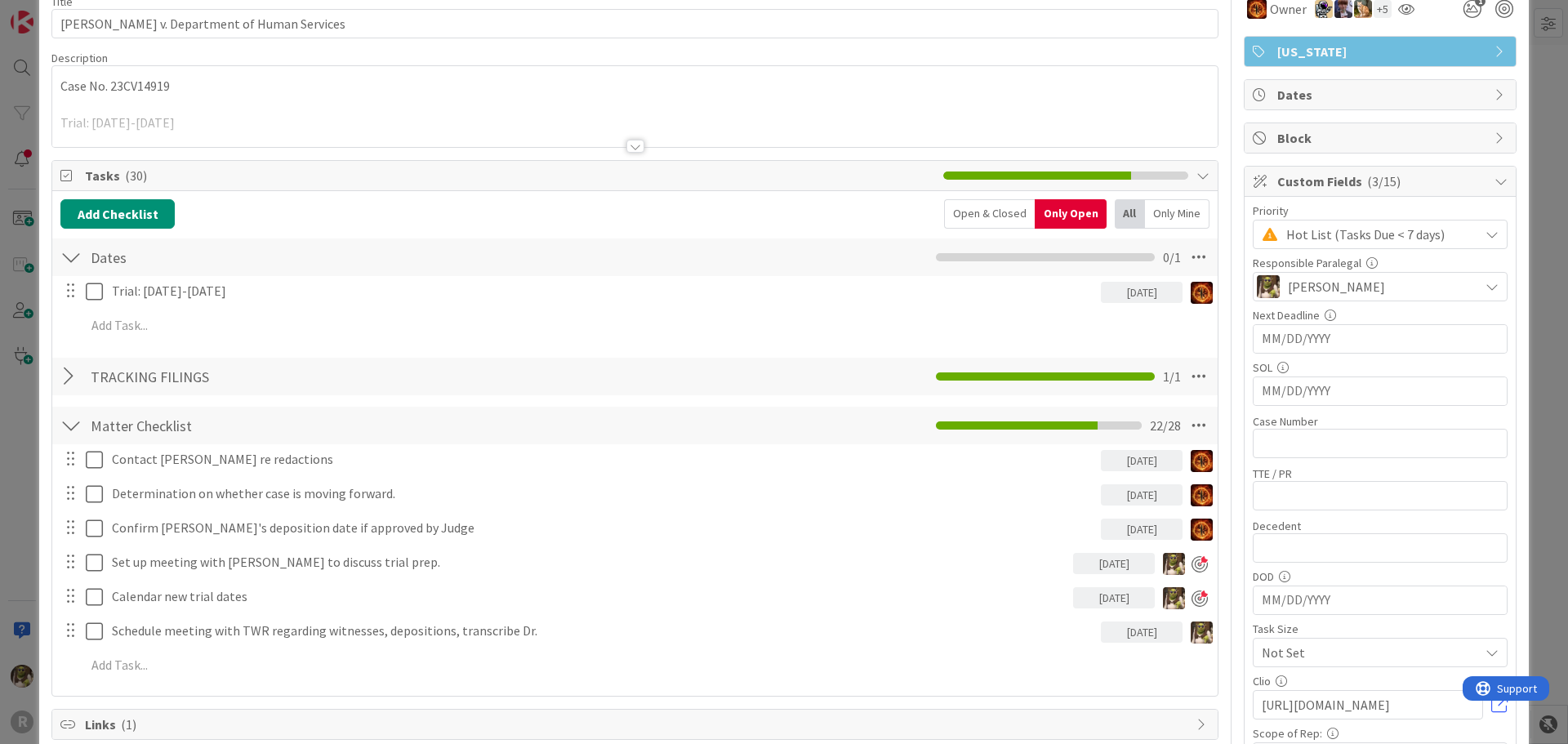
scroll to position [163, 0]
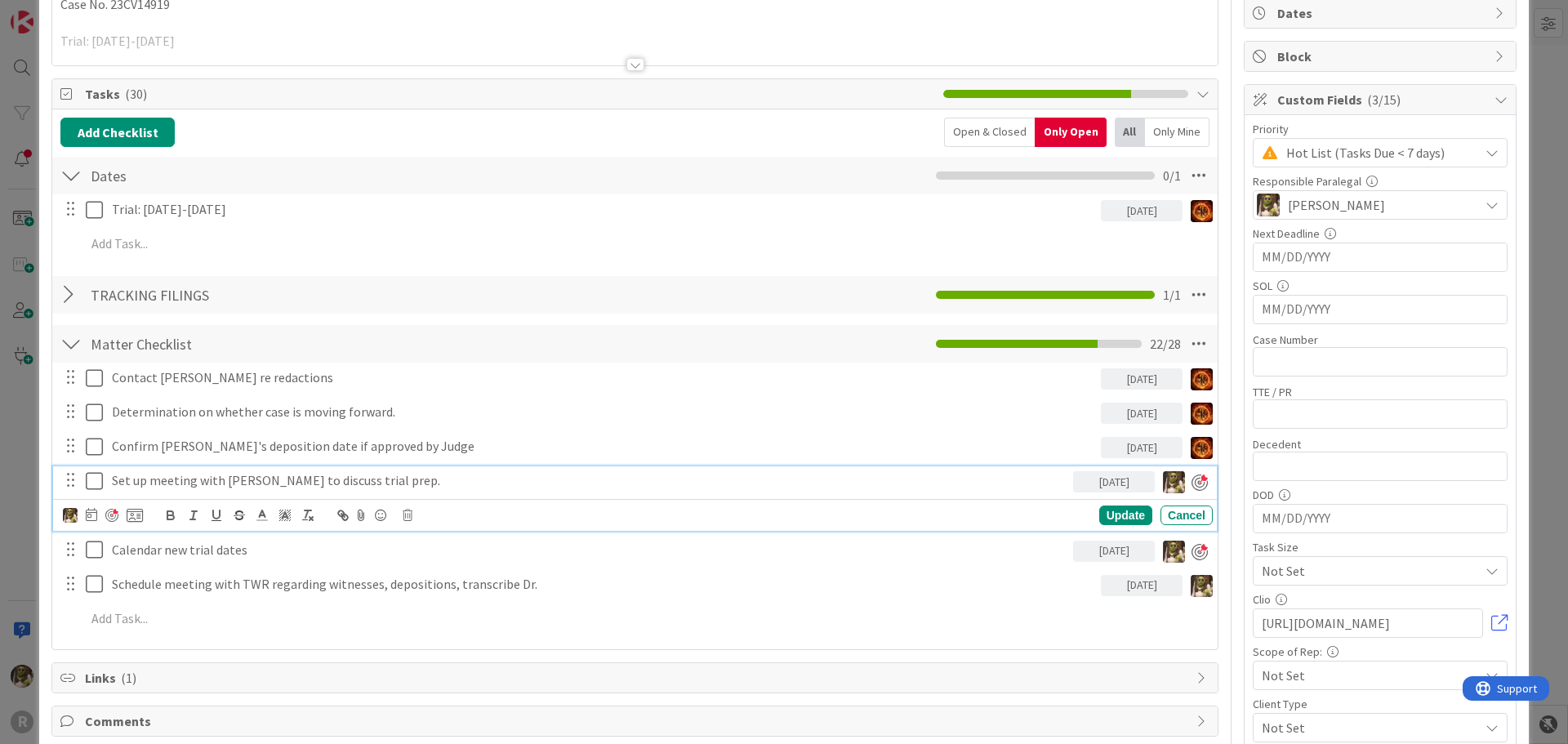
click at [250, 474] on p "Set up meeting with [PERSON_NAME] to discuss trial prep." at bounding box center [589, 481] width 955 height 19
click at [94, 510] on icon at bounding box center [91, 514] width 11 height 13
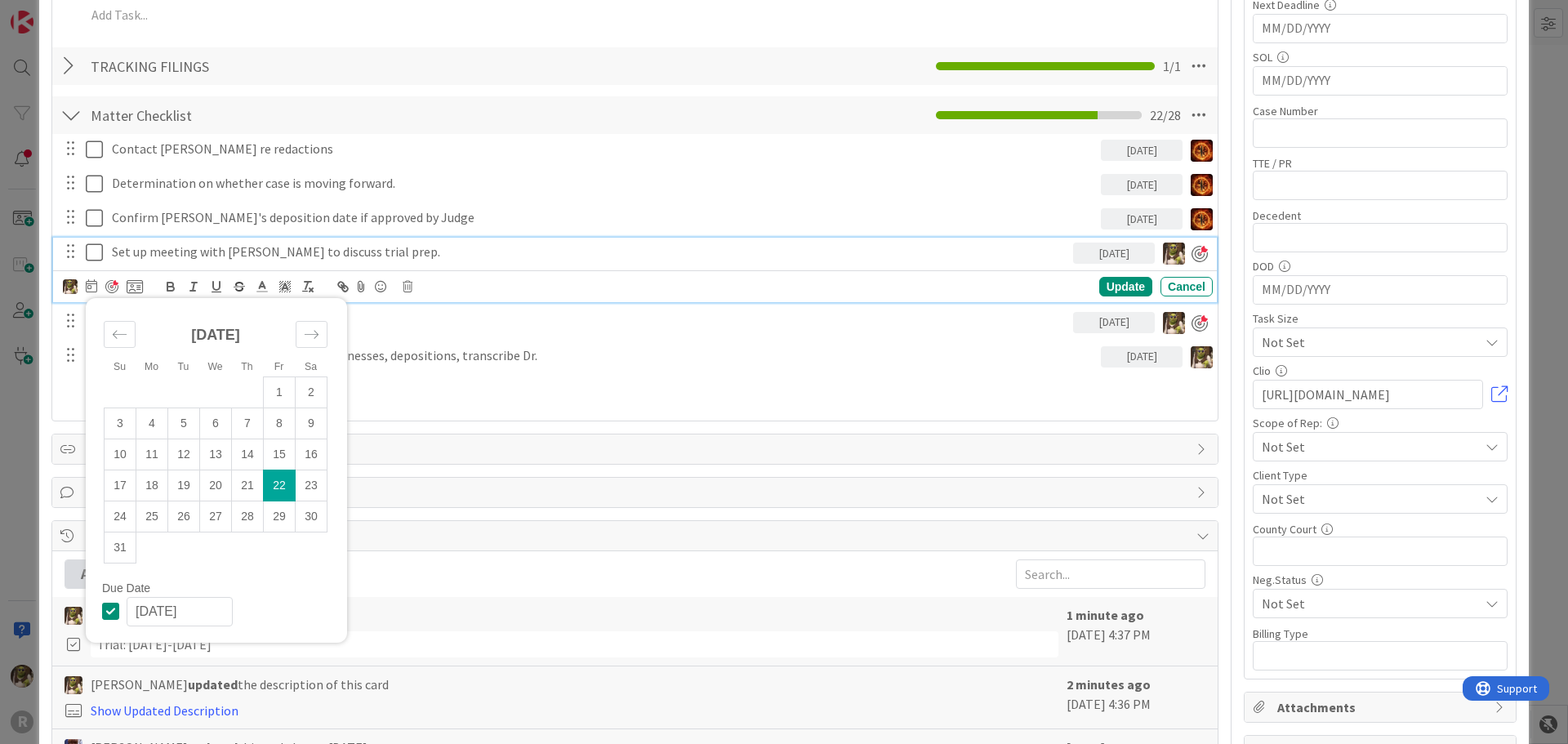
scroll to position [409, 0]
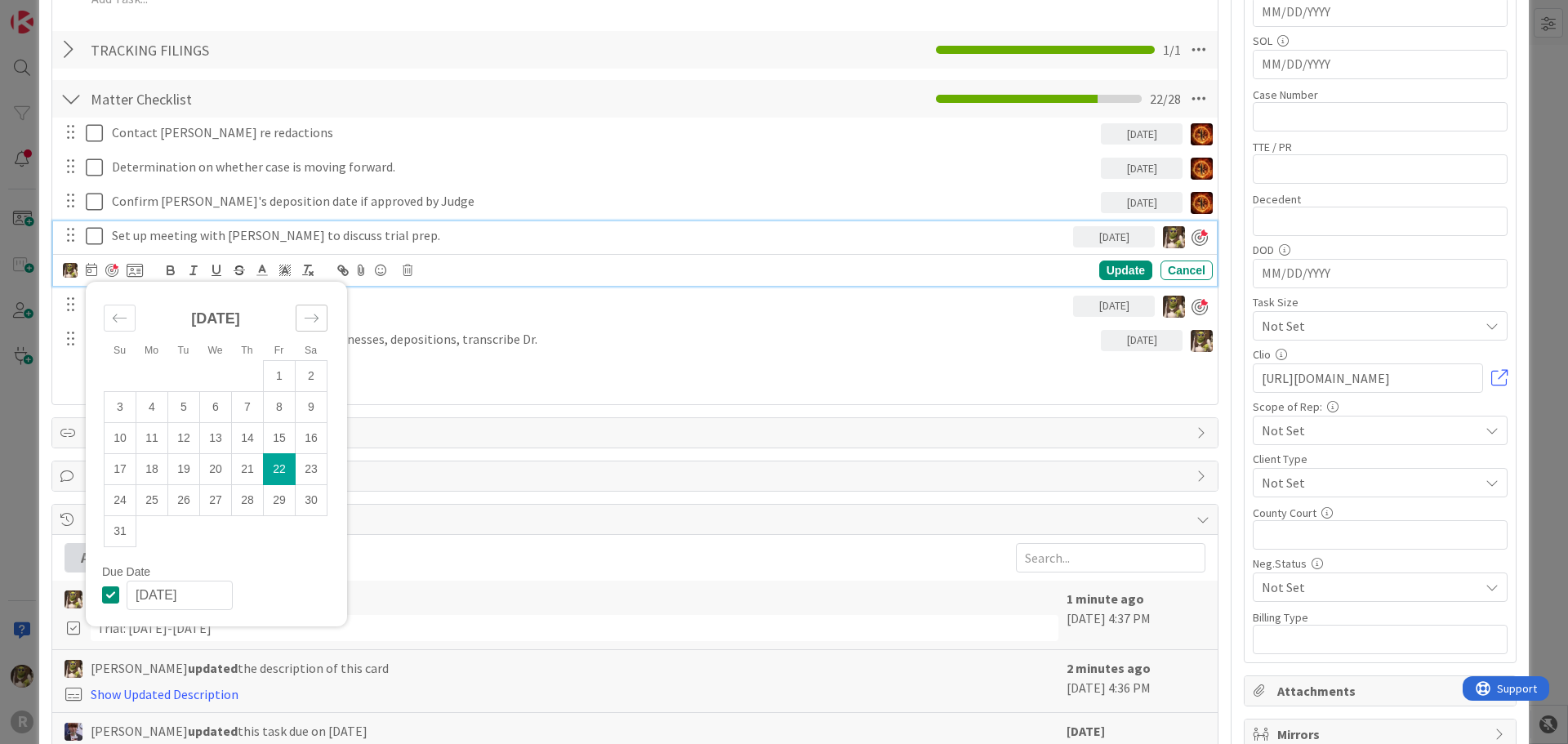
click at [317, 308] on div "Move forward to switch to the next month." at bounding box center [311, 318] width 31 height 27
click at [161, 411] on td "8" at bounding box center [151, 407] width 31 height 31
type input "[DATE]"
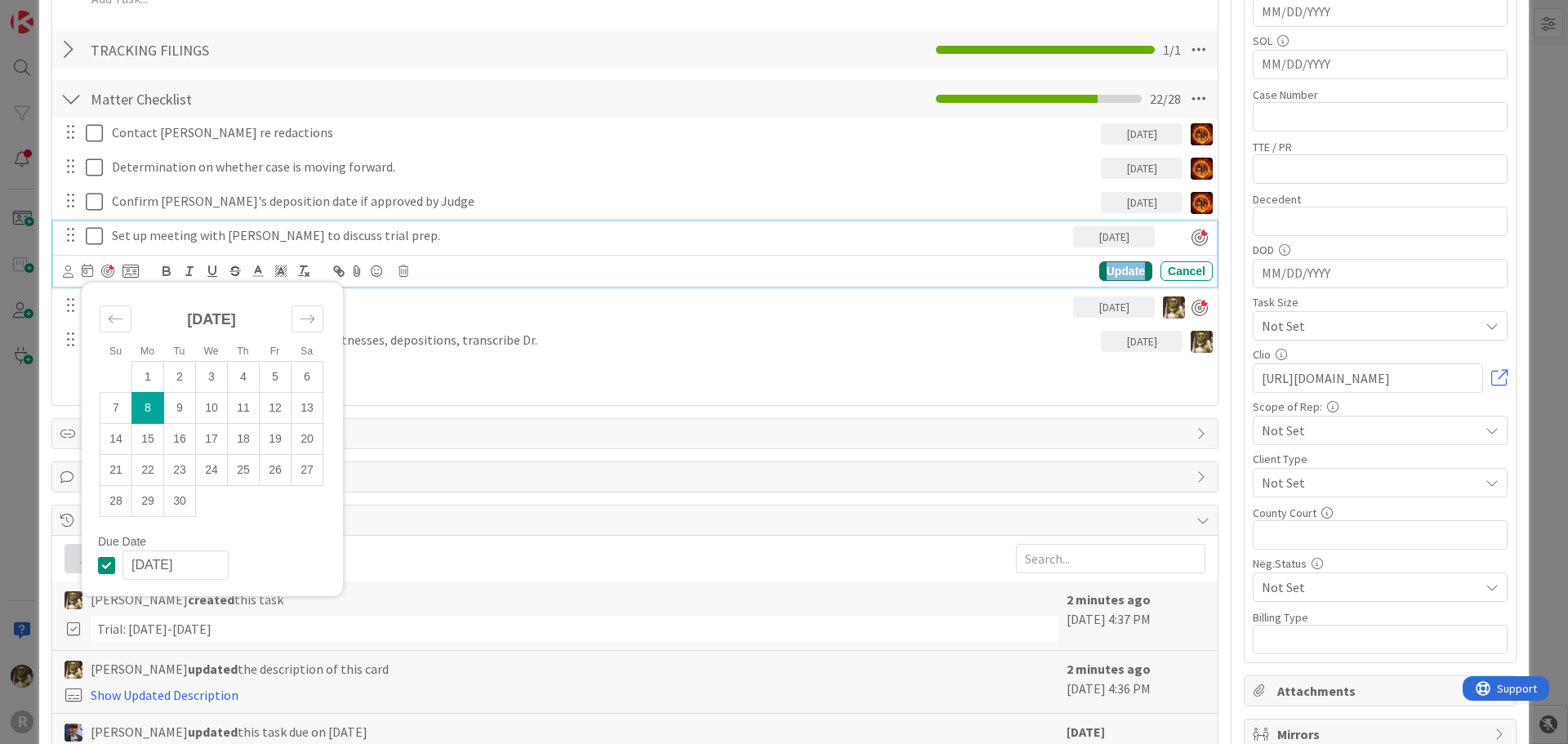
click at [1104, 266] on div "Update" at bounding box center [1126, 271] width 53 height 20
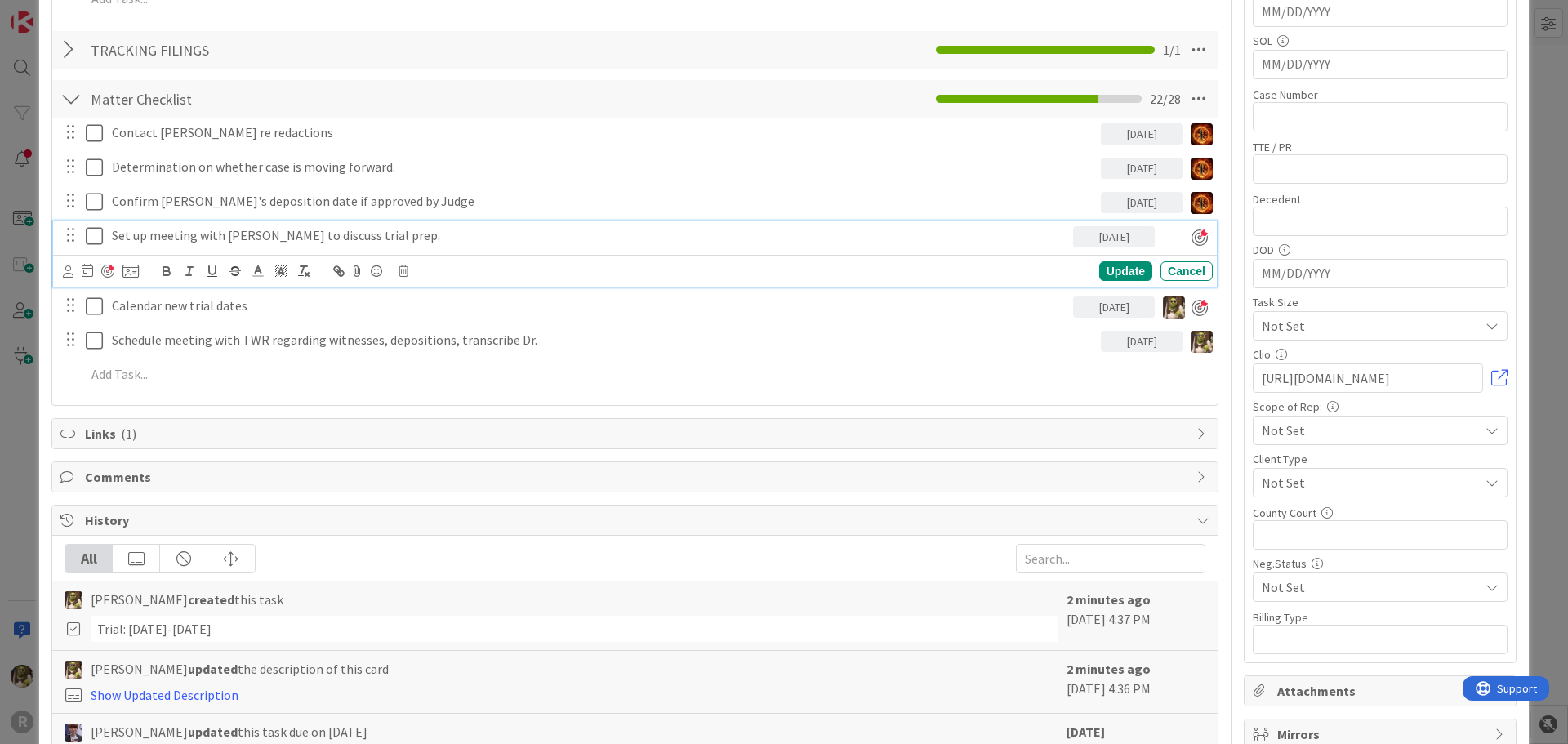
click at [153, 239] on p "Set up meeting with [PERSON_NAME] to discuss trial prep." at bounding box center [589, 236] width 955 height 19
click at [109, 273] on div at bounding box center [107, 271] width 13 height 13
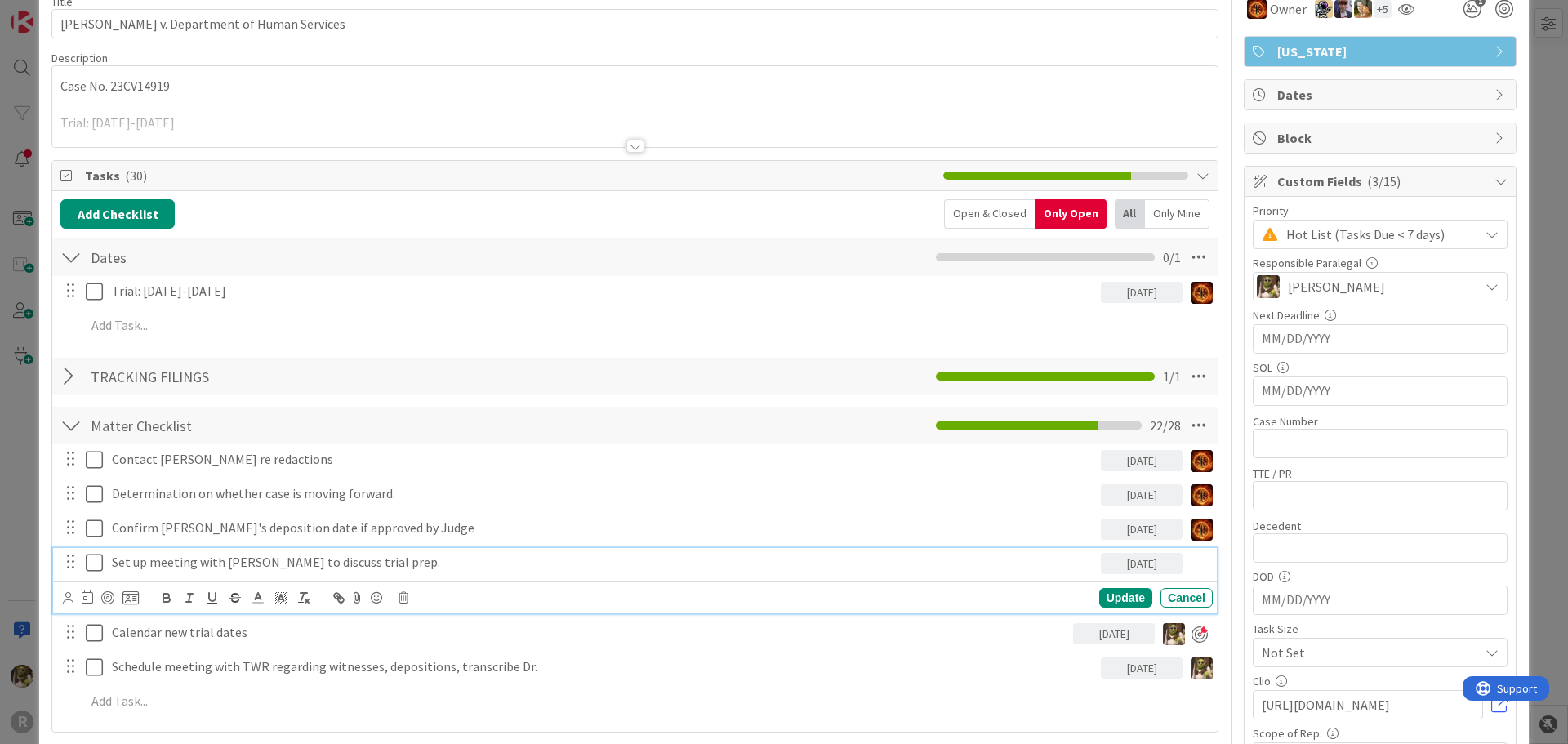
scroll to position [0, 0]
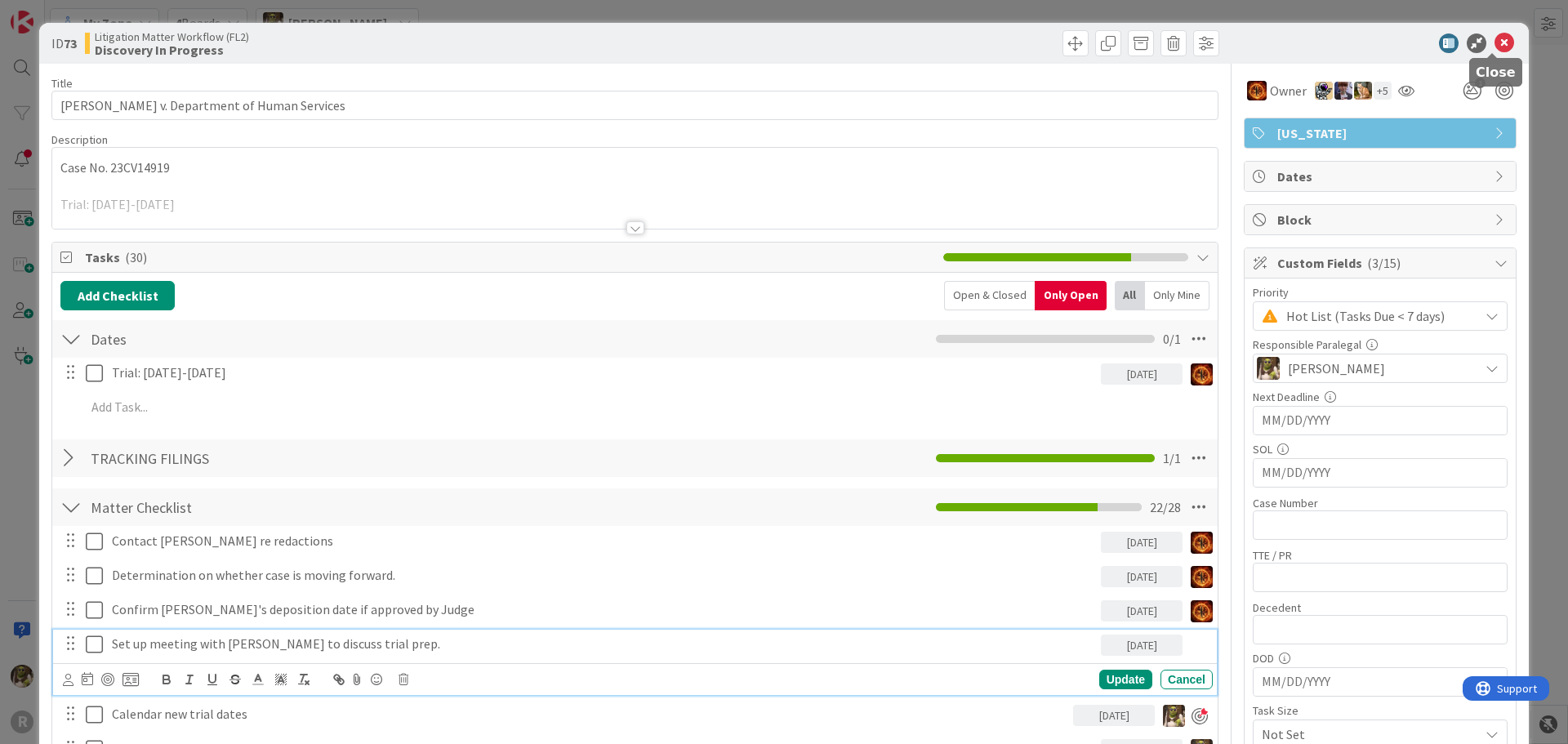
click at [1495, 42] on icon at bounding box center [1504, 43] width 20 height 20
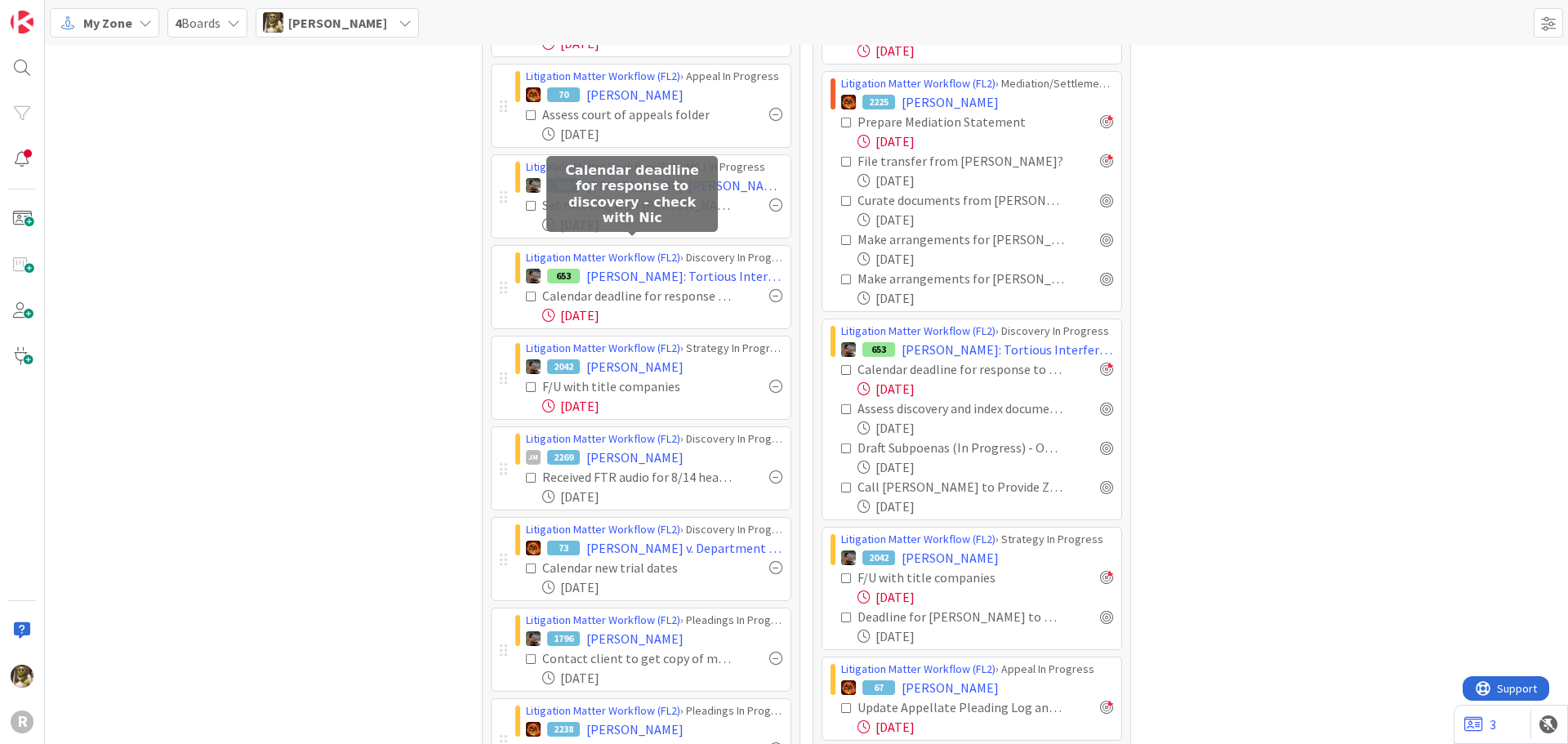
scroll to position [409, 0]
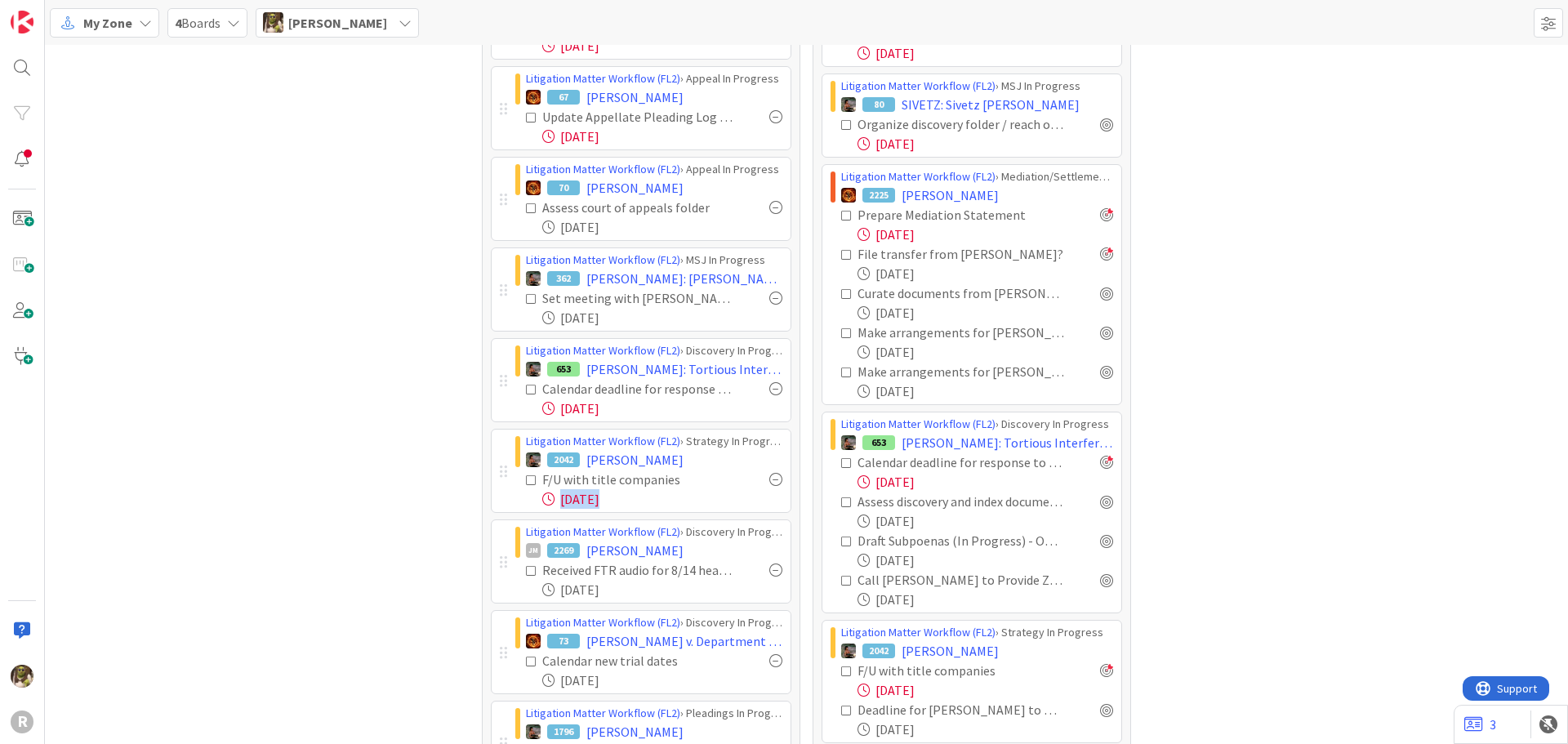
click at [499, 524] on div "Litigation Matter Workflow (FL2) › Mediation/Settlement Queue 2225 FREEMAN, Cin…" at bounding box center [641, 295] width 300 height 1160
